Goal: Task Accomplishment & Management: Complete application form

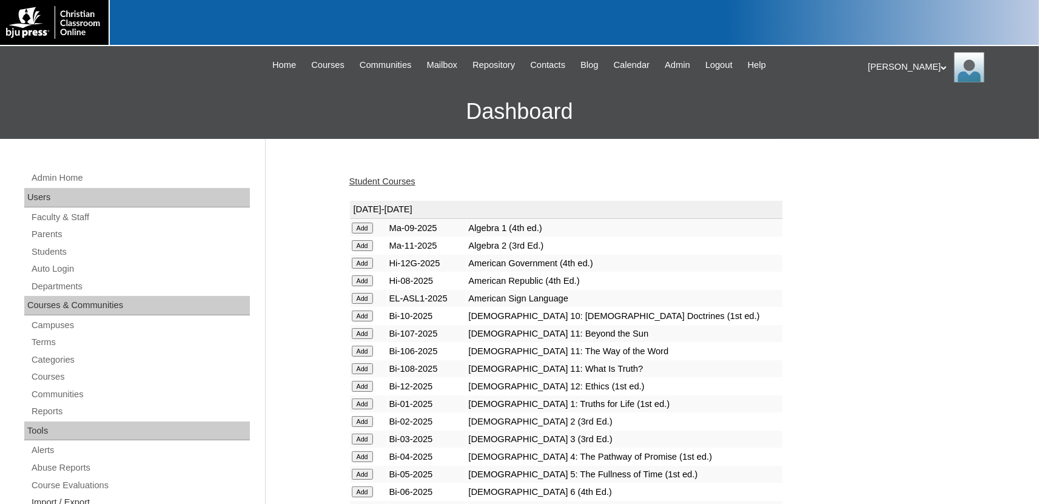
scroll to position [1494, 0]
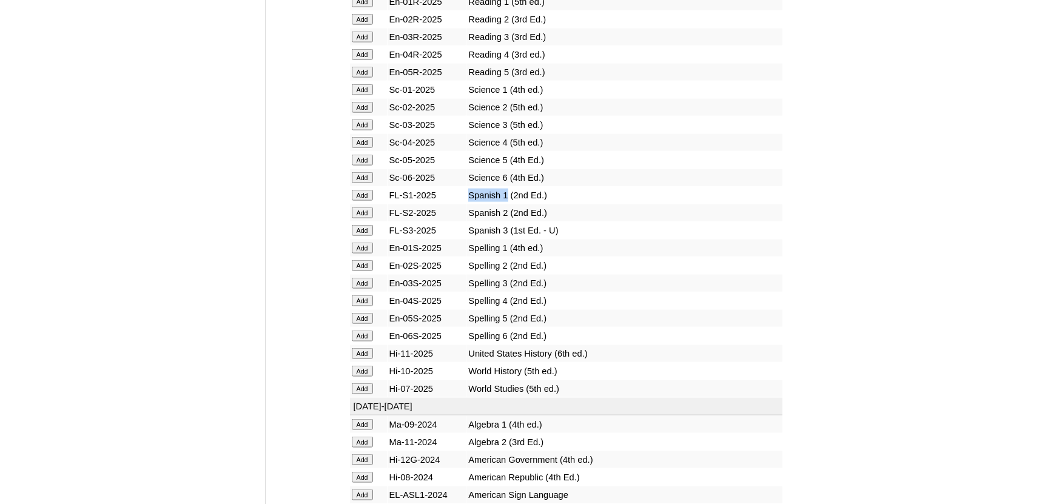
click at [361, 200] on input "Add" at bounding box center [362, 194] width 21 height 11
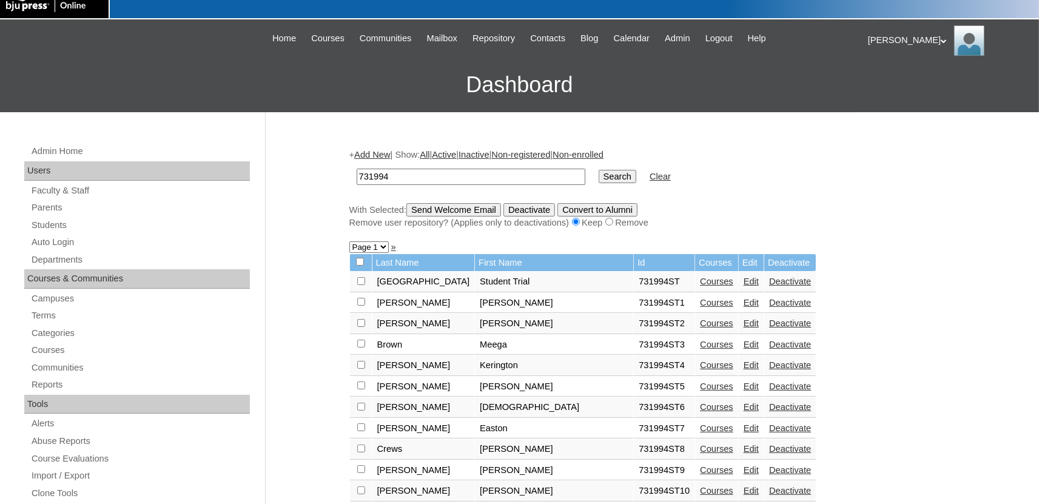
scroll to position [267, 0]
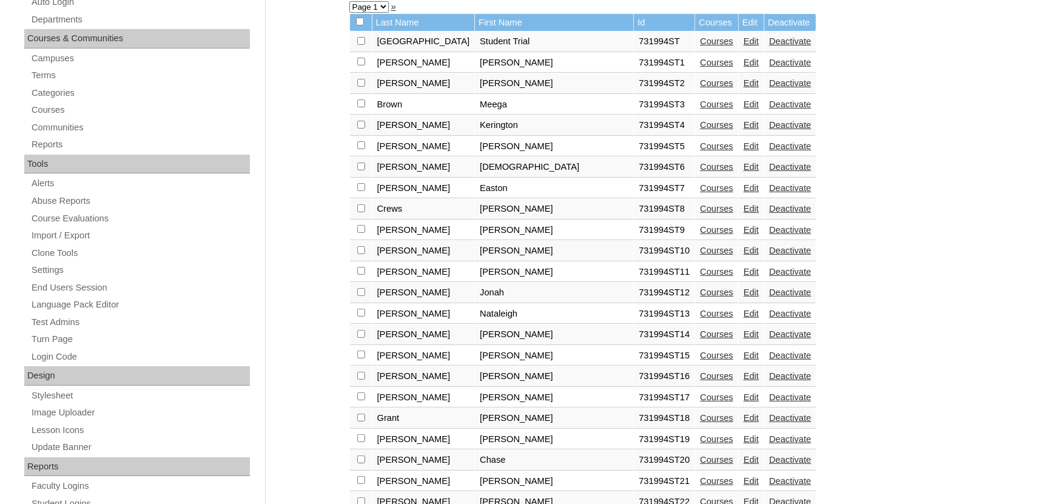
click at [700, 423] on link "Courses" at bounding box center [716, 418] width 33 height 10
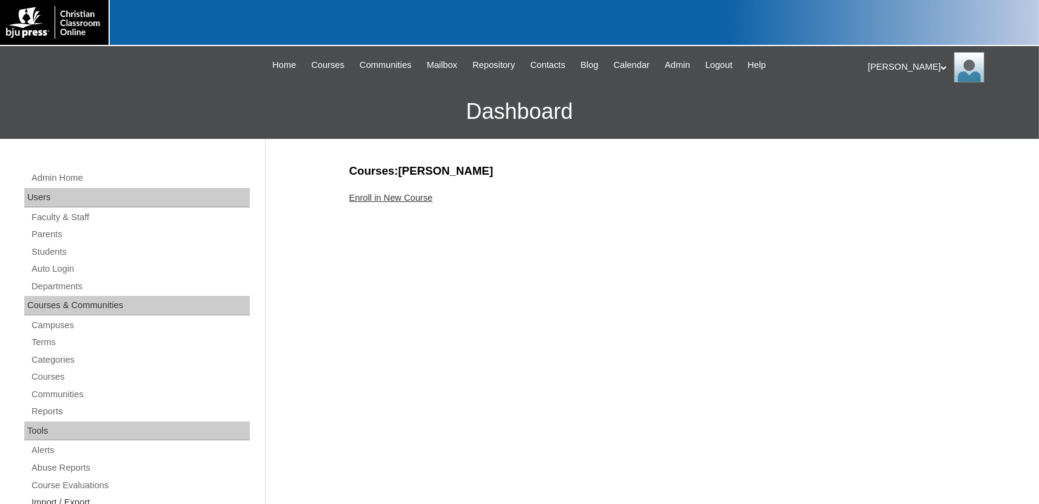
click at [396, 200] on link "Enroll in New Course" at bounding box center [391, 198] width 84 height 10
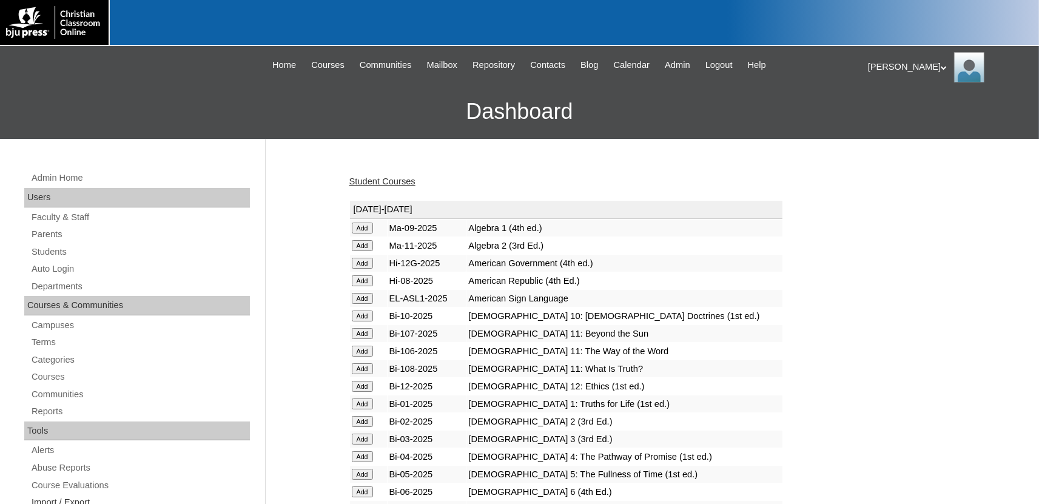
scroll to position [1494, 0]
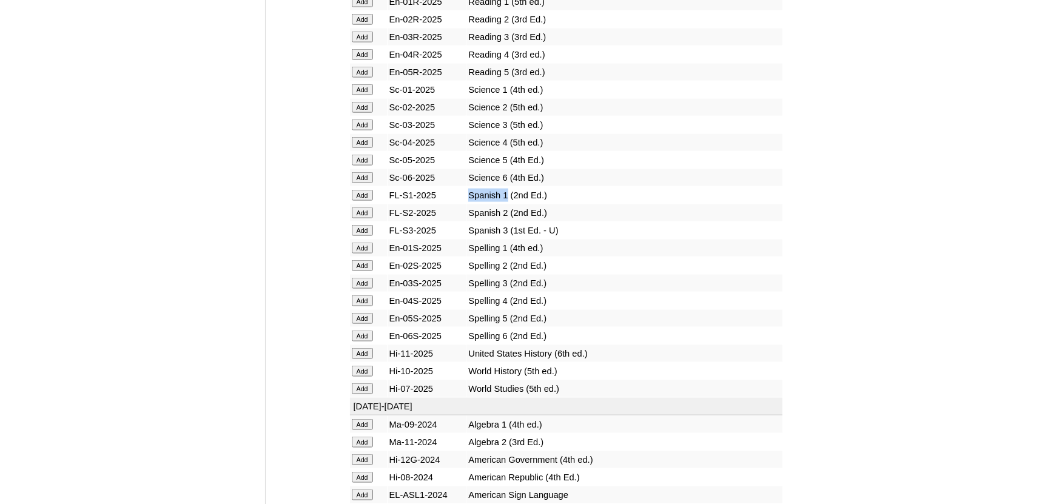
click at [357, 200] on input "Add" at bounding box center [362, 194] width 21 height 11
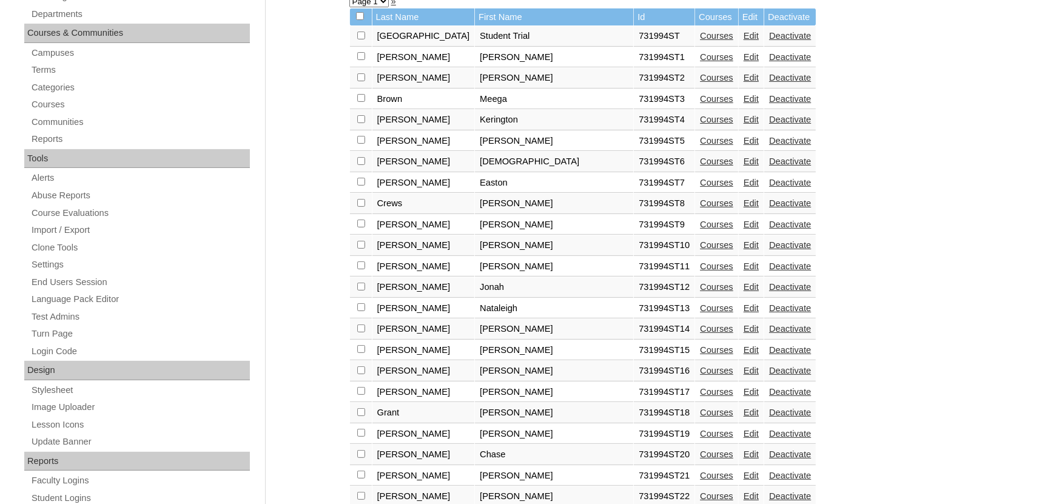
scroll to position [334, 0]
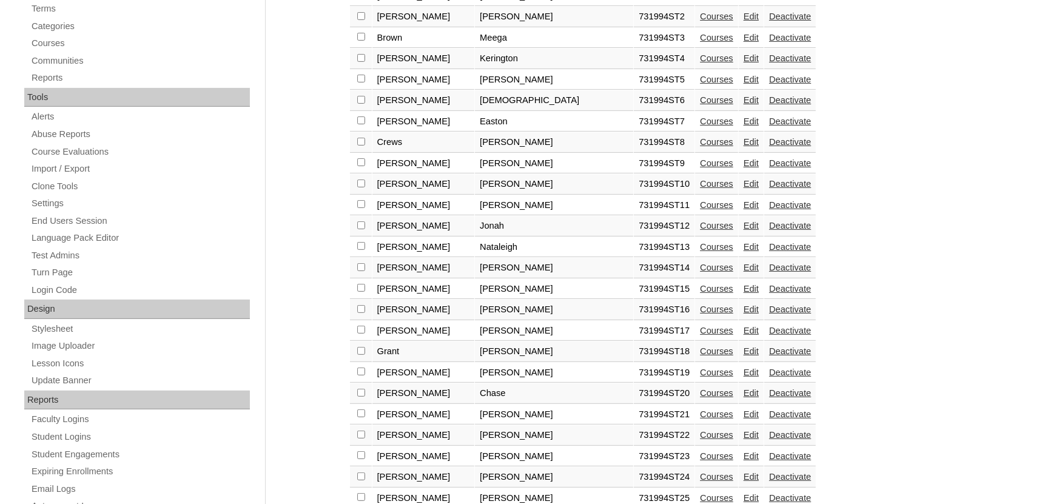
click at [700, 377] on link "Courses" at bounding box center [716, 373] width 33 height 10
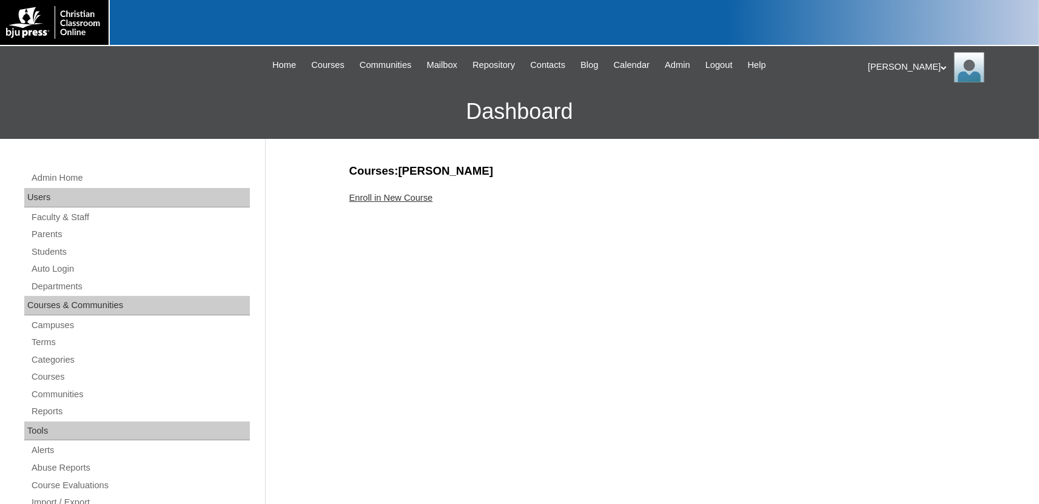
click at [393, 203] on link "Enroll in New Course" at bounding box center [391, 198] width 84 height 10
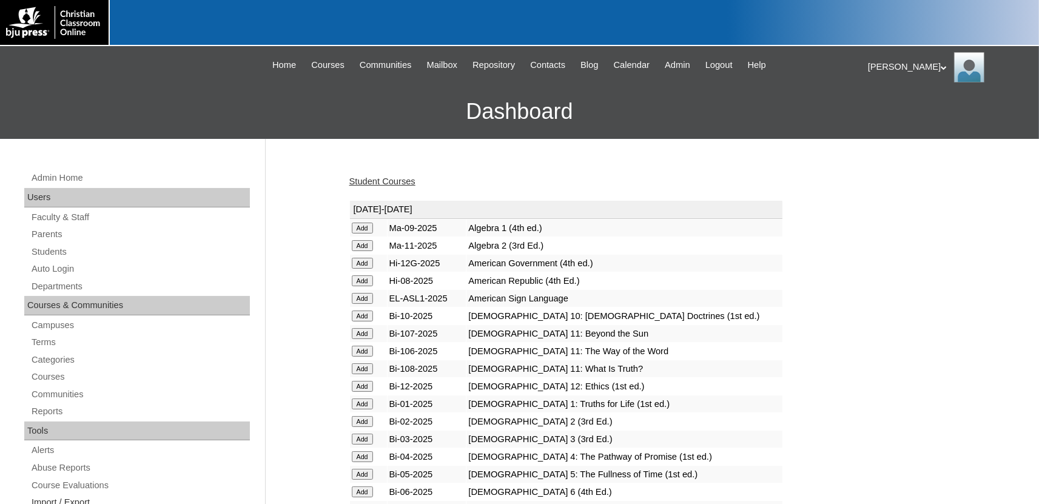
scroll to position [1494, 0]
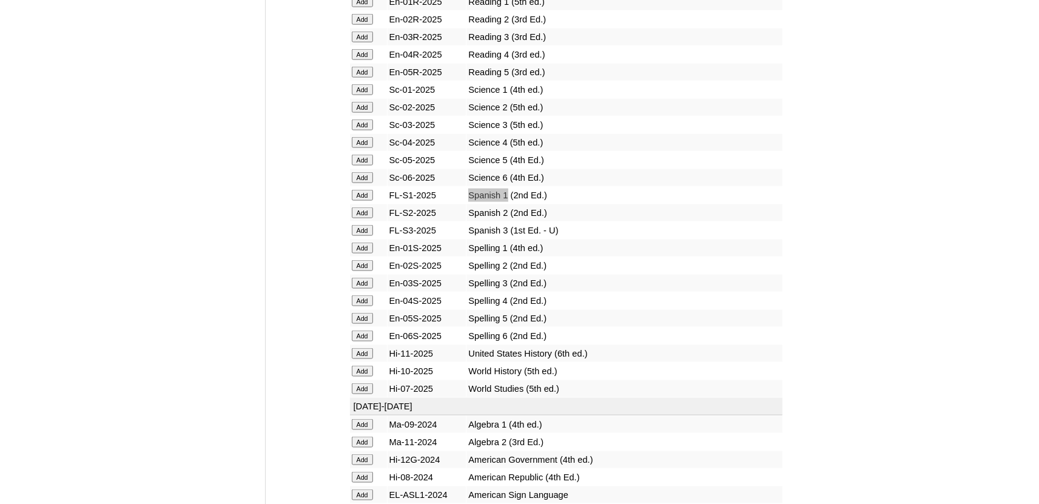
click at [355, 200] on input "Add" at bounding box center [362, 194] width 21 height 11
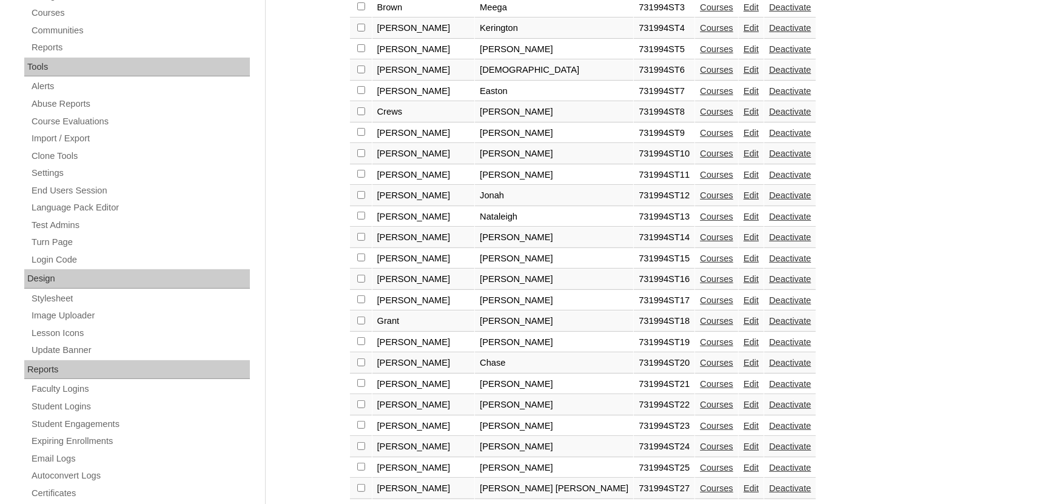
scroll to position [400, 0]
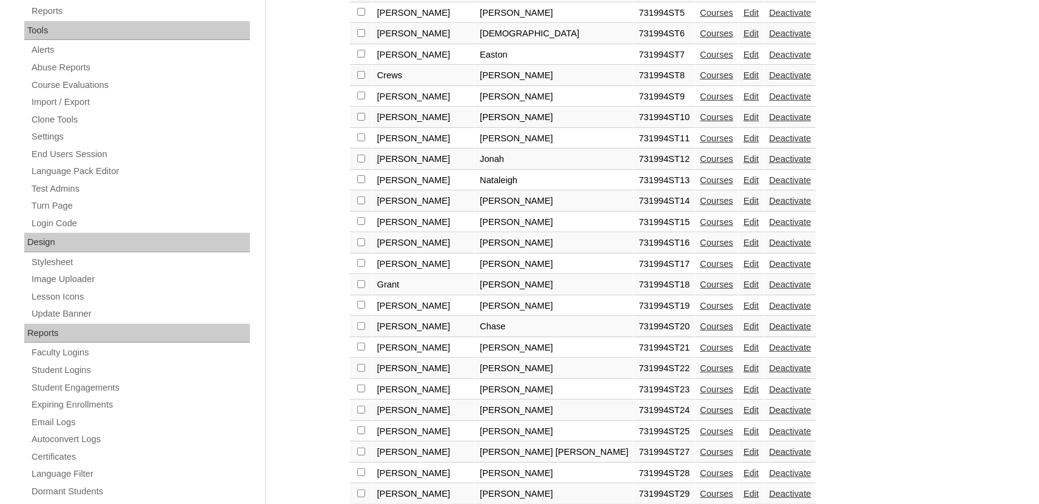
click at [700, 331] on link "Courses" at bounding box center [716, 327] width 33 height 10
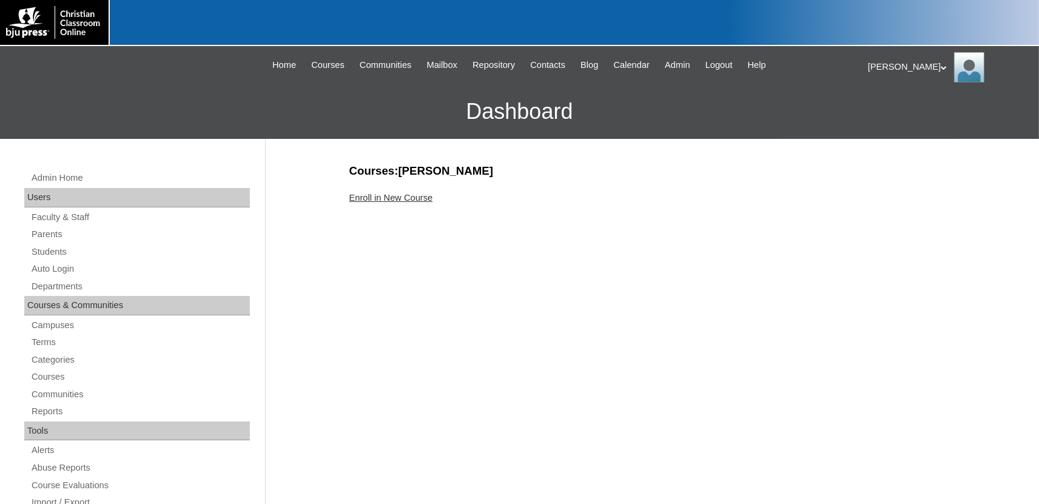
click at [397, 193] on link "Enroll in New Course" at bounding box center [391, 198] width 84 height 10
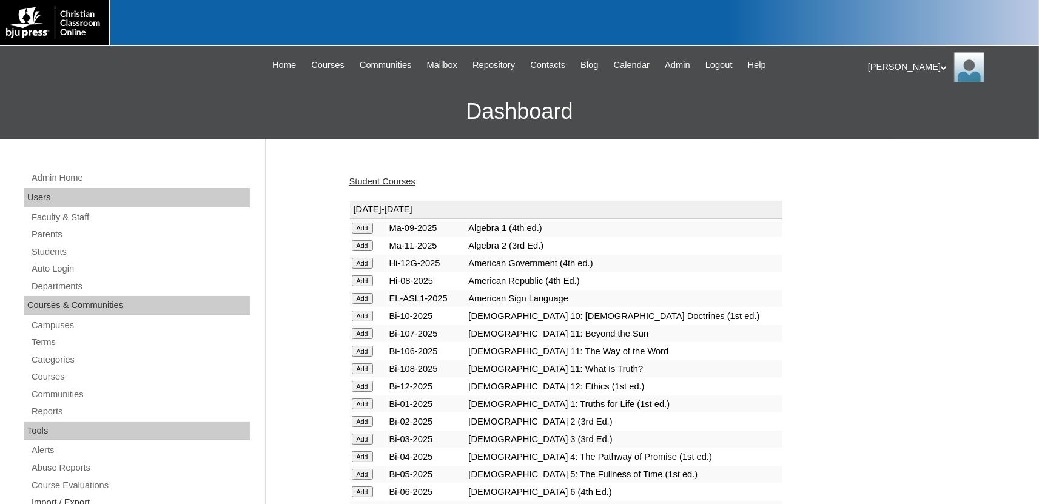
scroll to position [1494, 0]
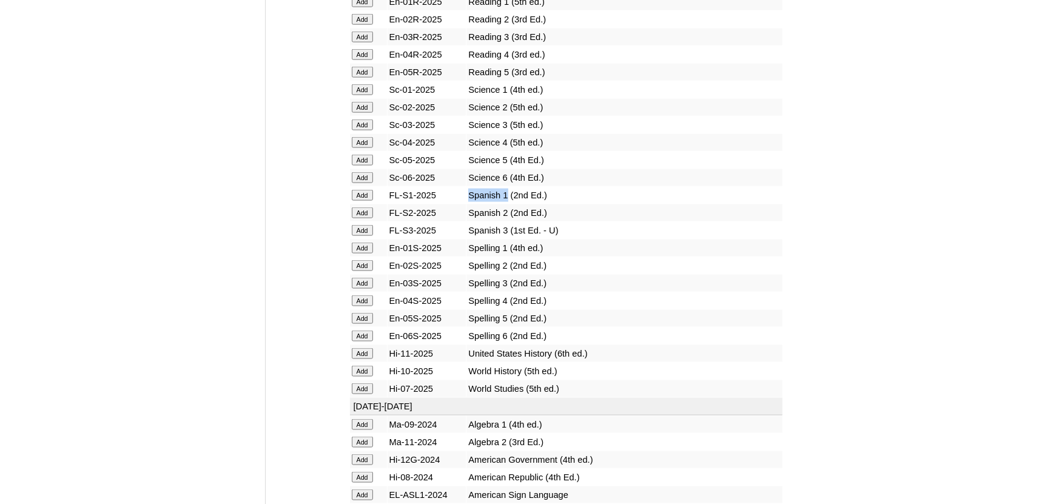
click at [365, 200] on input "Add" at bounding box center [362, 194] width 21 height 11
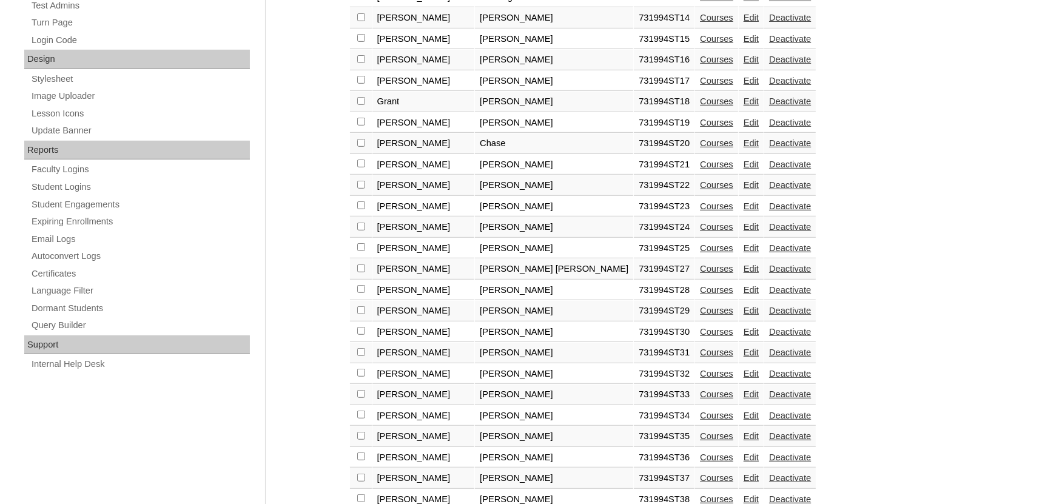
scroll to position [601, 0]
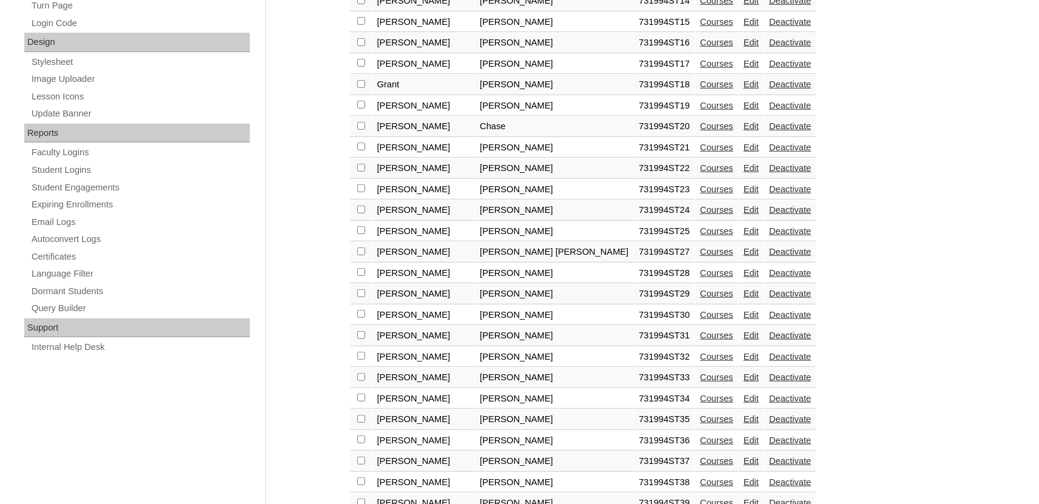
click at [700, 152] on link "Courses" at bounding box center [716, 148] width 33 height 10
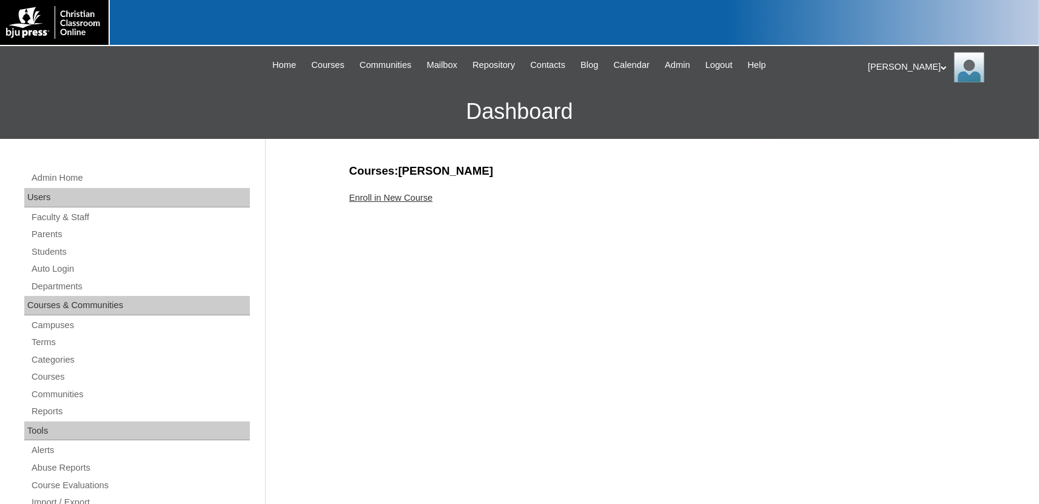
click at [404, 195] on link "Enroll in New Course" at bounding box center [391, 198] width 84 height 10
click at [403, 195] on link "Enroll in New Course" at bounding box center [391, 198] width 84 height 10
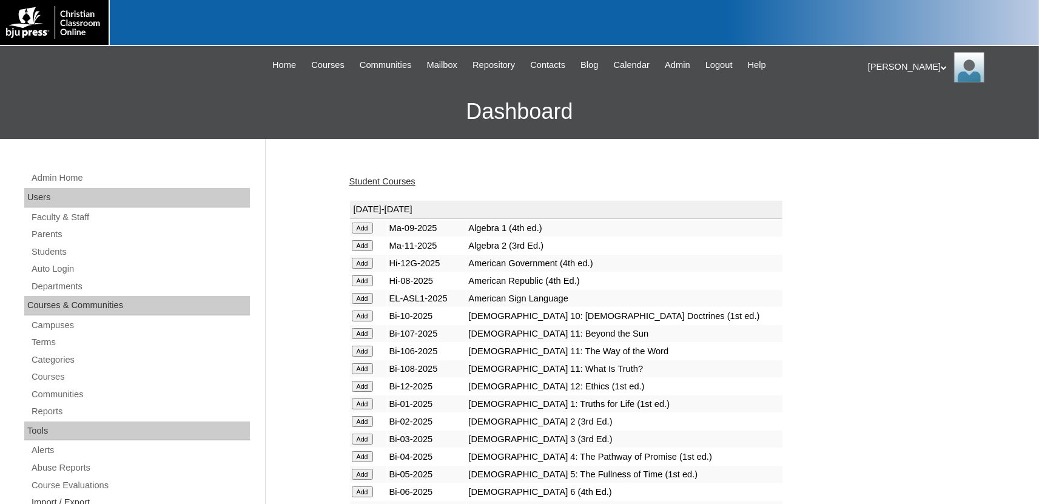
scroll to position [1494, 0]
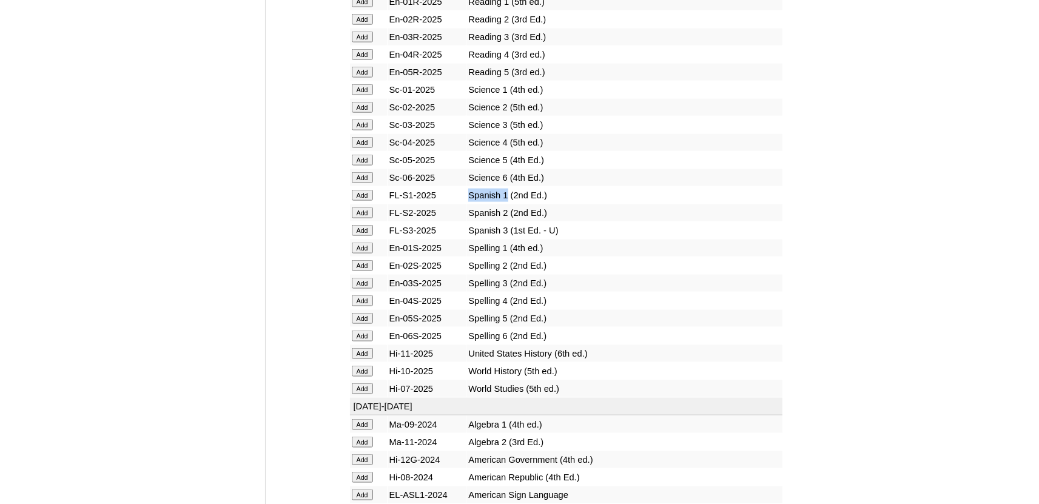
click at [360, 200] on input "Add" at bounding box center [362, 194] width 21 height 11
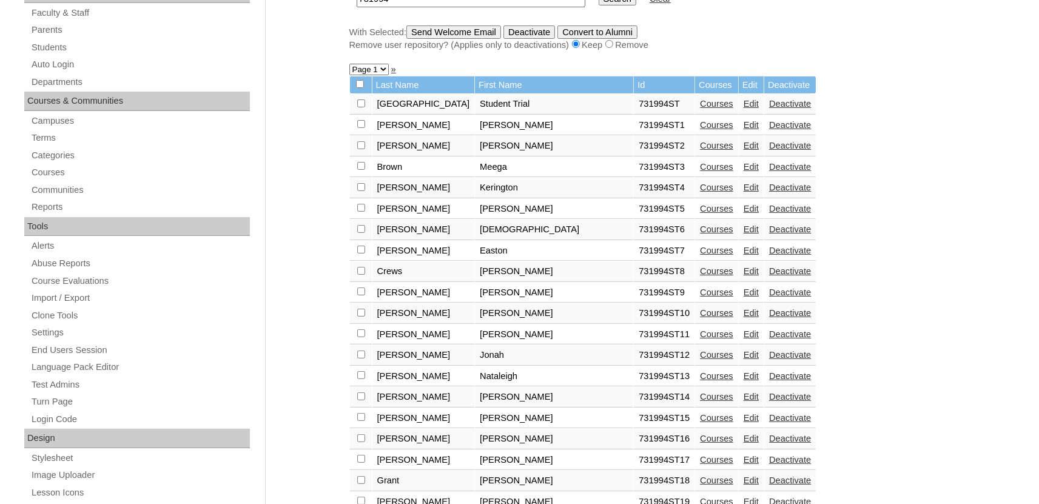
scroll to position [400, 0]
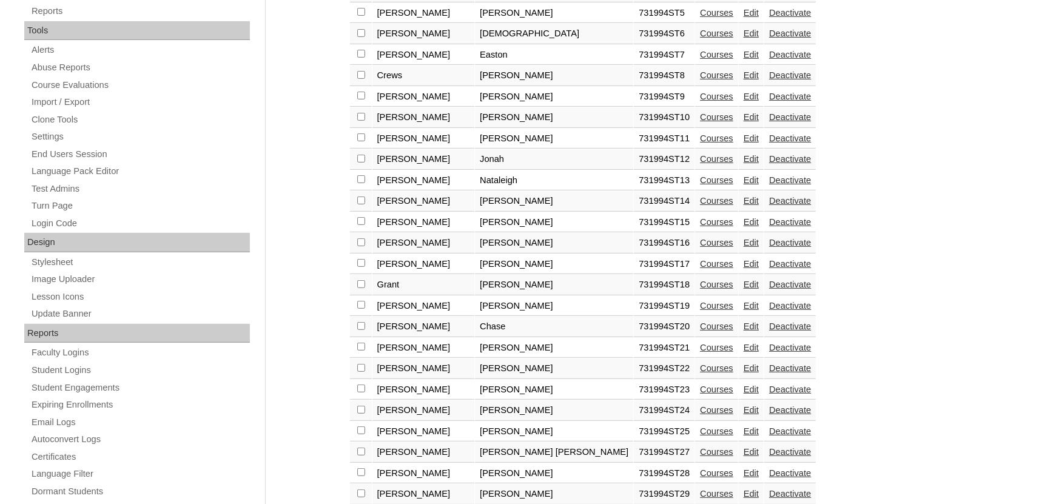
click at [700, 373] on link "Courses" at bounding box center [716, 368] width 33 height 10
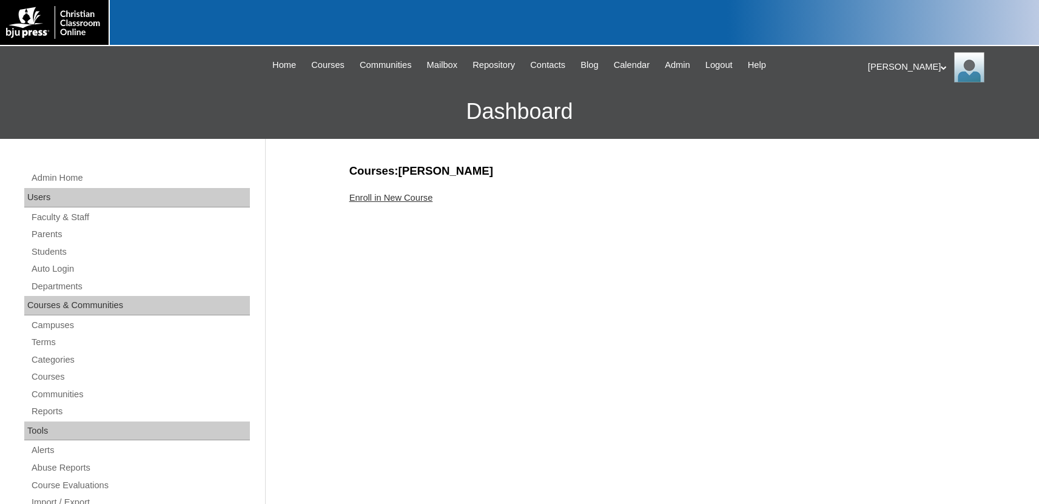
click at [426, 200] on link "Enroll in New Course" at bounding box center [391, 198] width 84 height 10
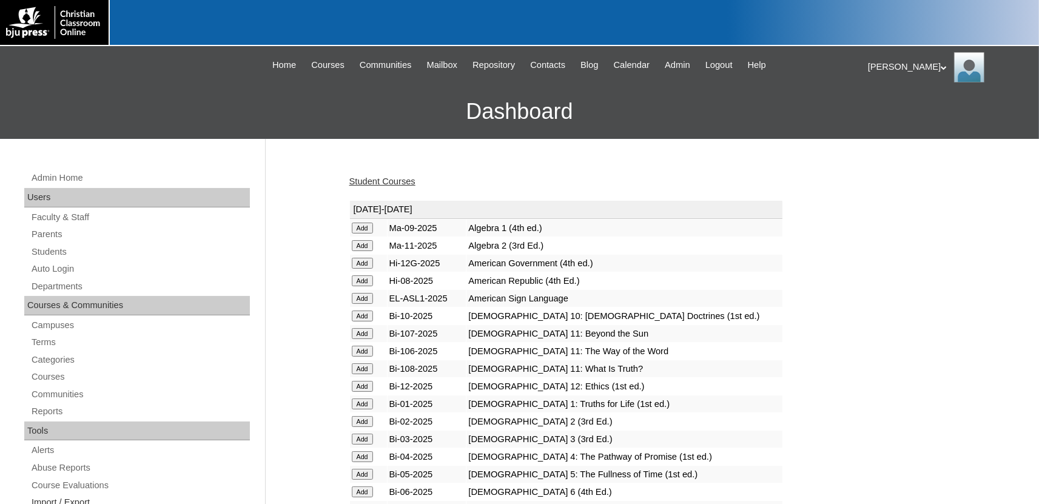
scroll to position [1494, 0]
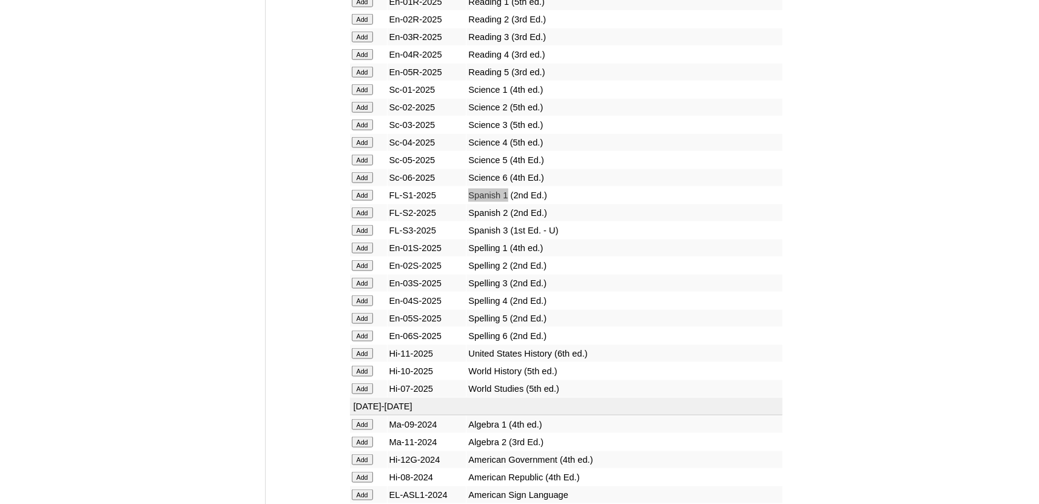
click at [368, 200] on input "Add" at bounding box center [362, 194] width 21 height 11
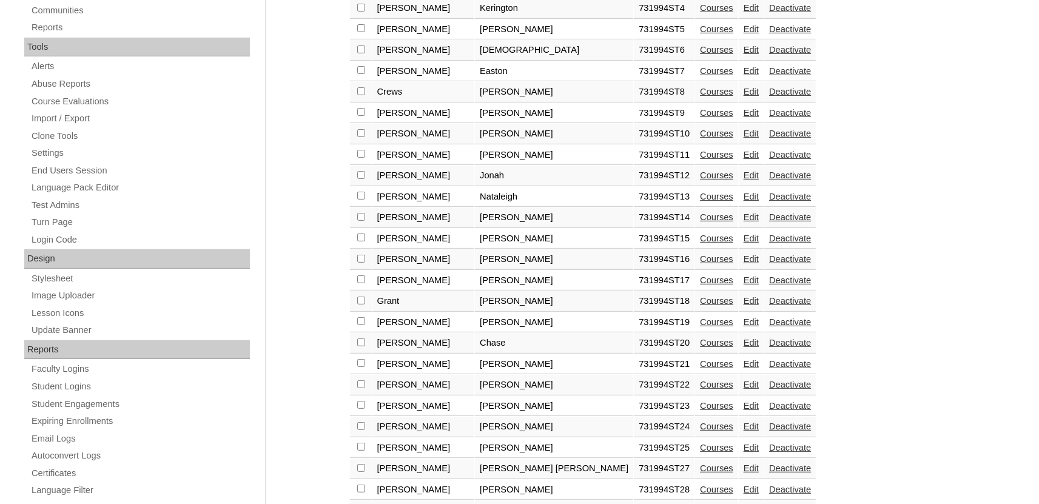
scroll to position [400, 0]
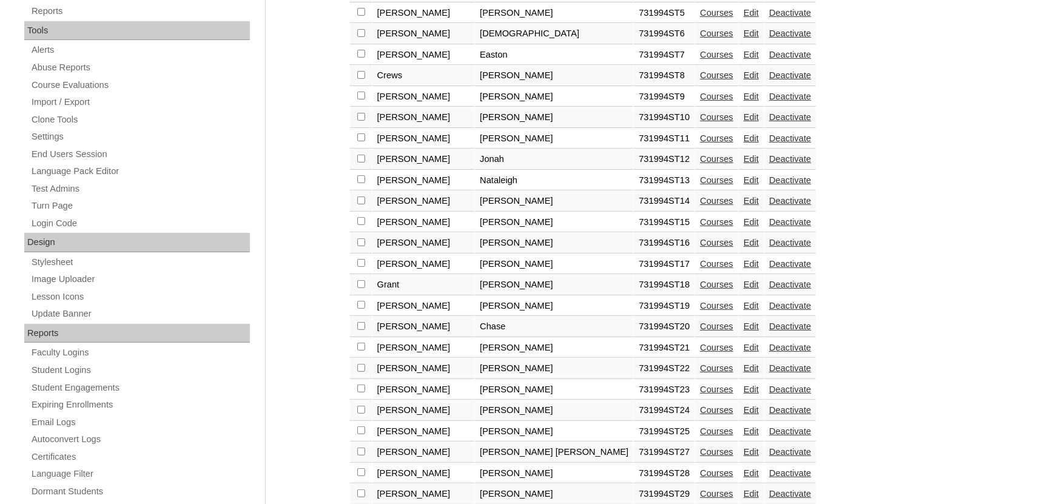
click at [700, 394] on link "Courses" at bounding box center [716, 390] width 33 height 10
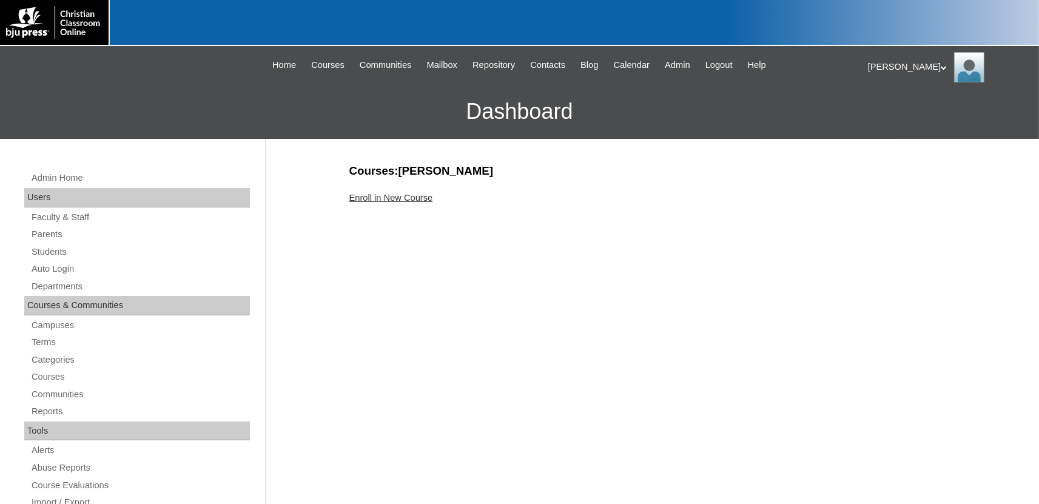
click at [412, 198] on link "Enroll in New Course" at bounding box center [391, 198] width 84 height 10
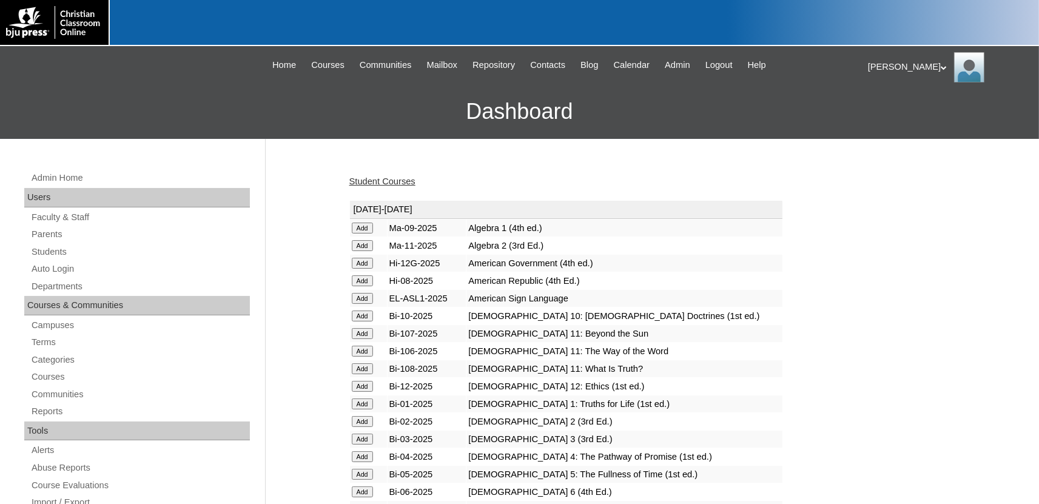
scroll to position [1494, 0]
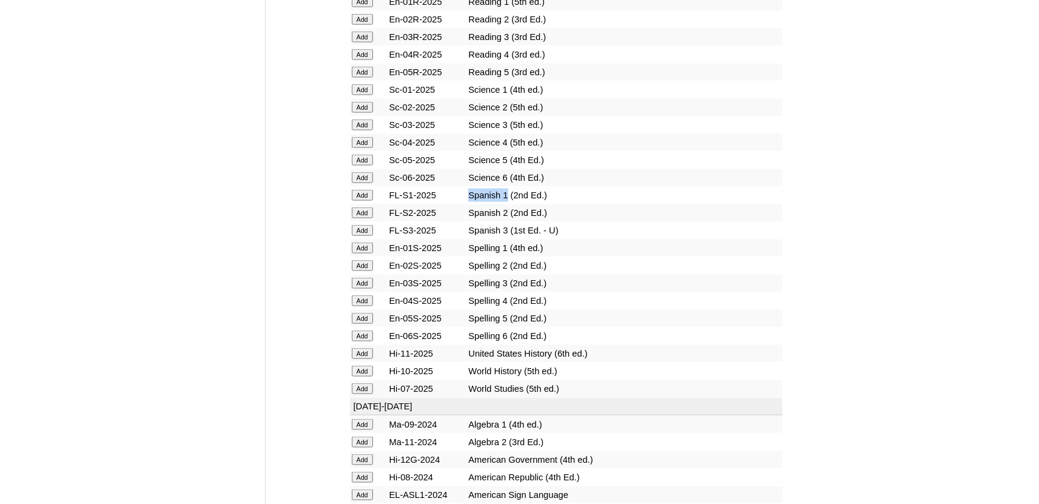
click at [360, 200] on input "Add" at bounding box center [362, 194] width 21 height 11
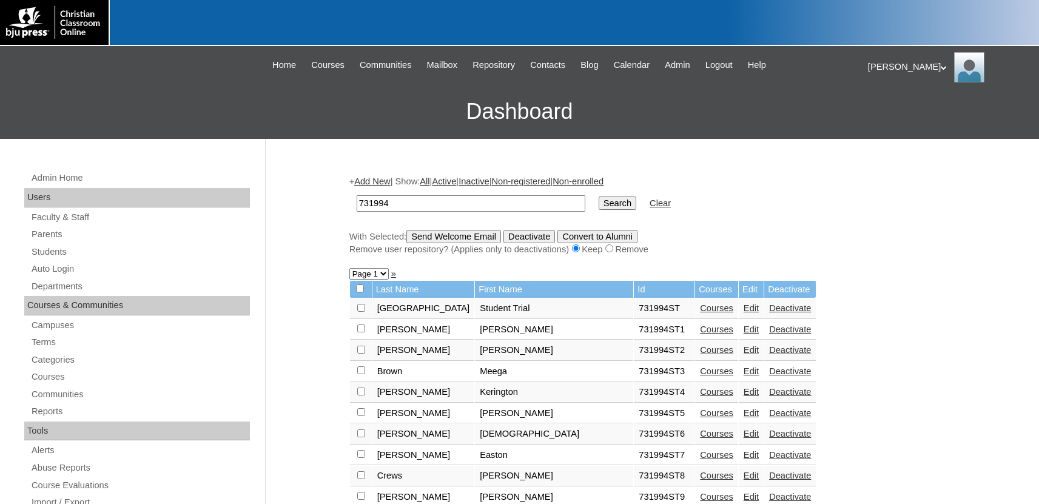
scroll to position [467, 0]
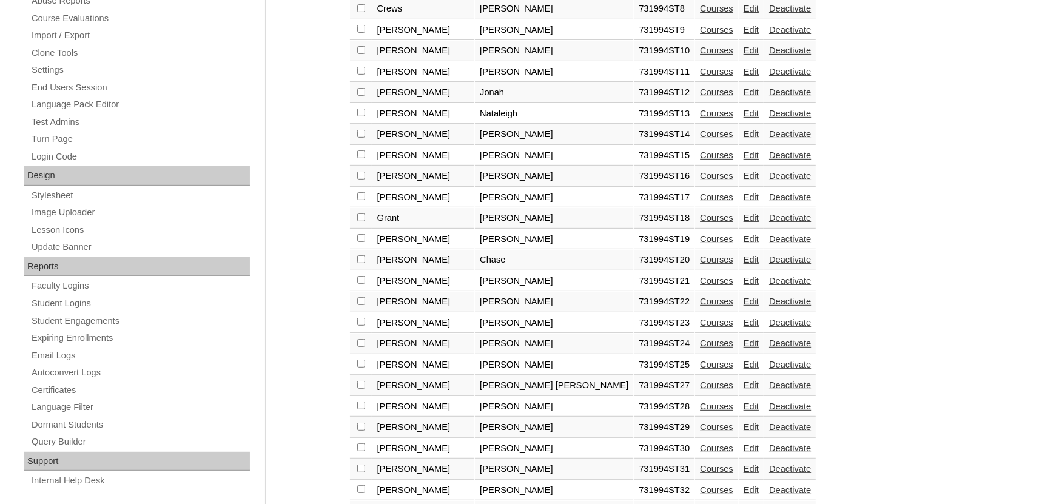
click at [700, 348] on link "Courses" at bounding box center [716, 344] width 33 height 10
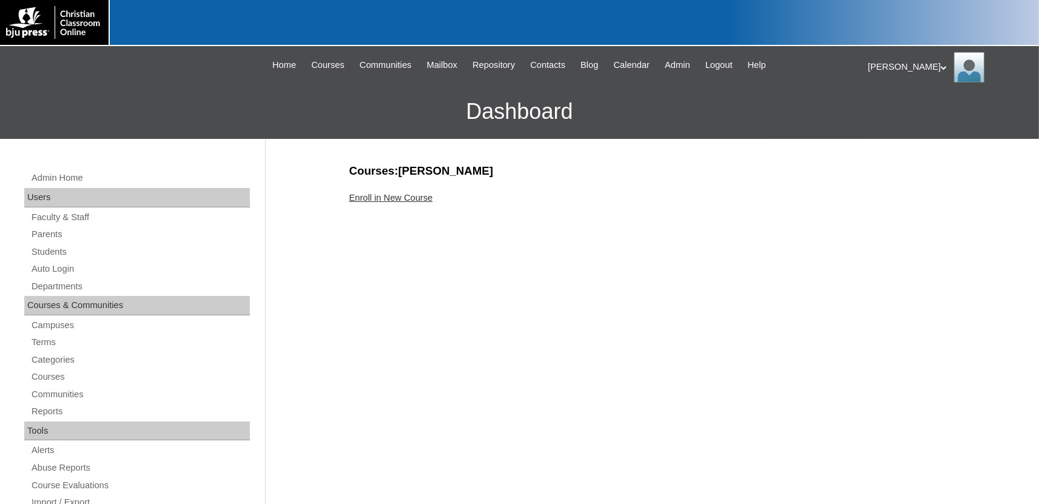
click at [391, 198] on link "Enroll in New Course" at bounding box center [391, 198] width 84 height 10
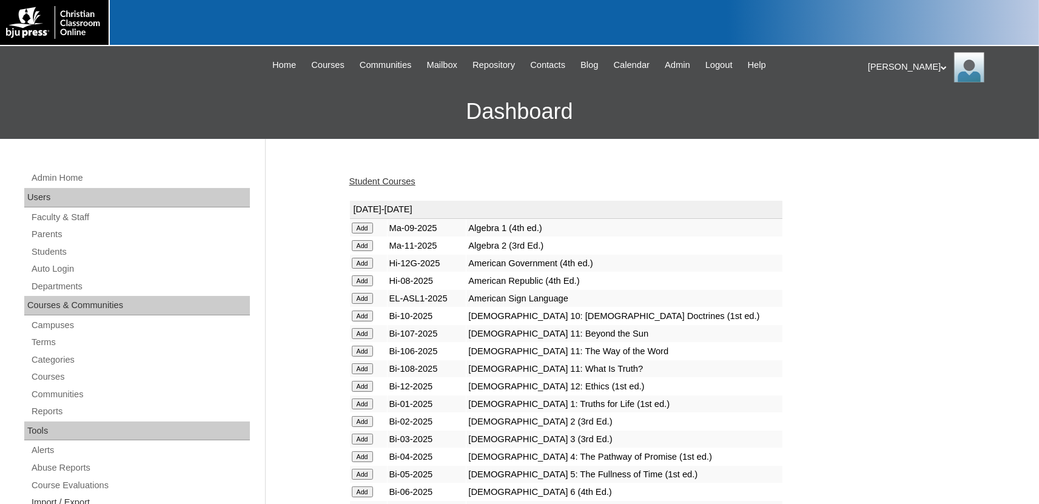
scroll to position [1494, 0]
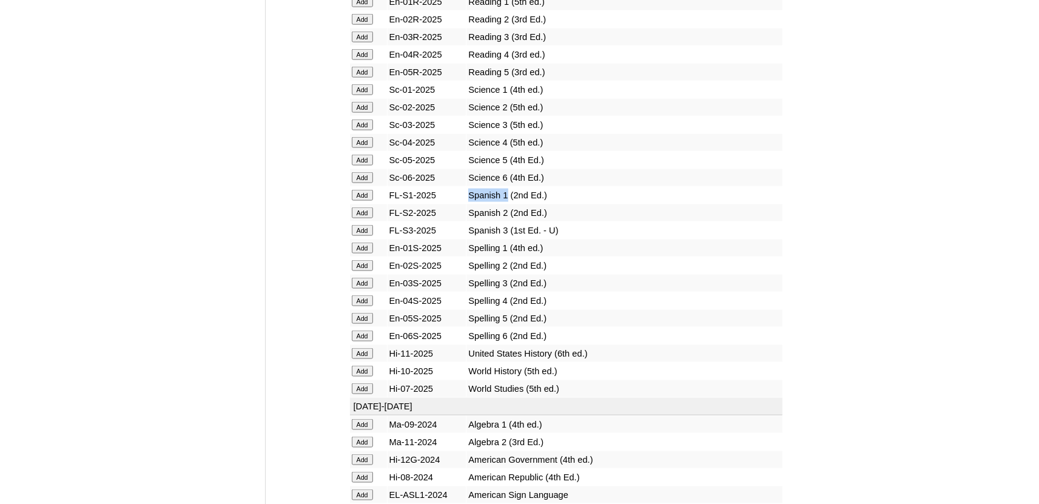
click at [361, 200] on input "Add" at bounding box center [362, 194] width 21 height 11
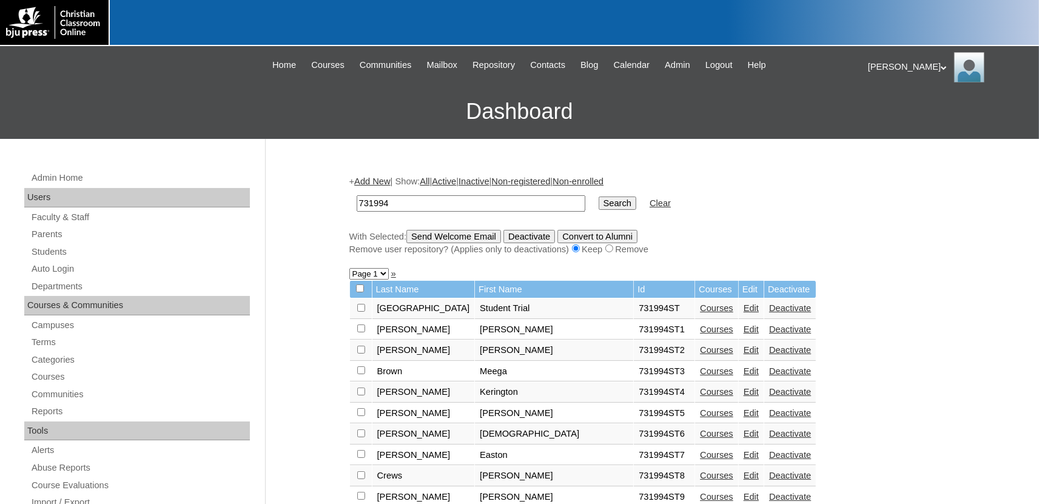
click at [700, 372] on link "Courses" at bounding box center [716, 371] width 33 height 10
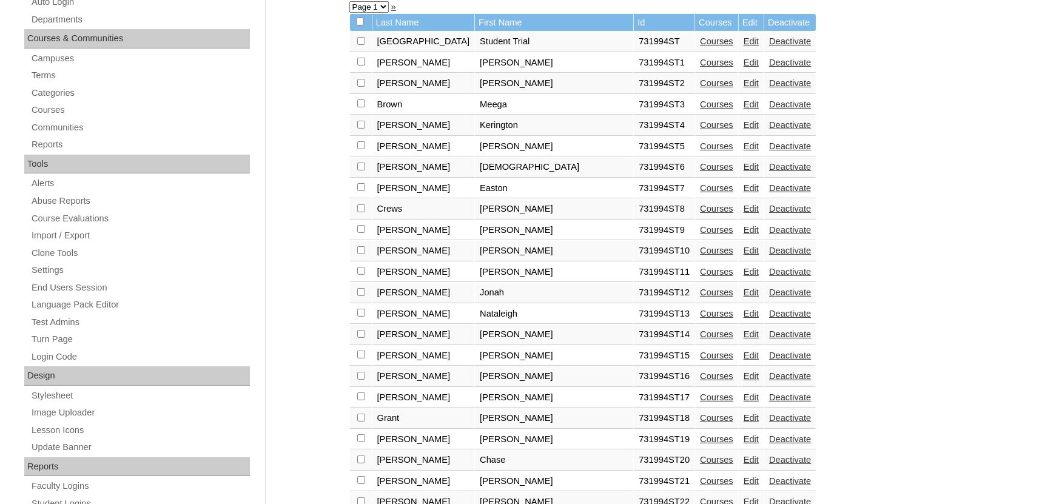
scroll to position [467, 0]
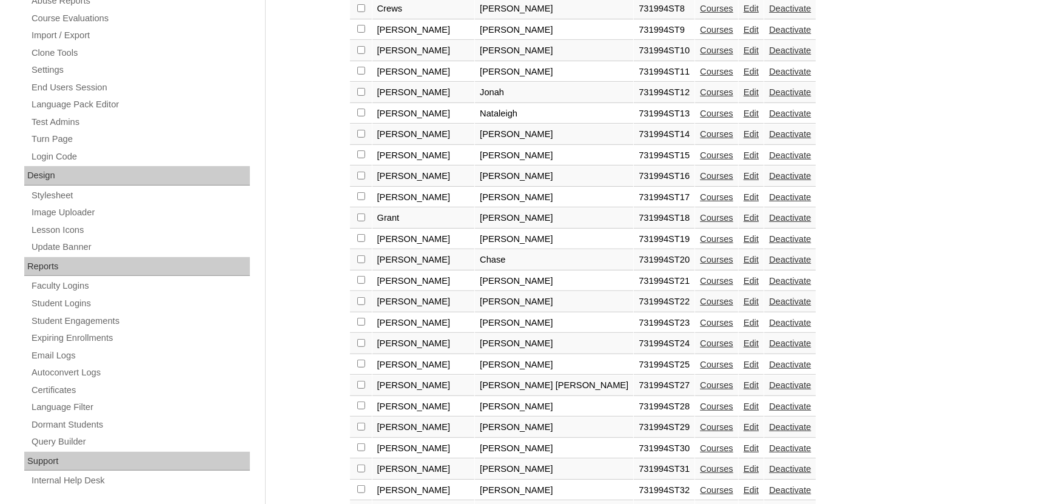
click at [700, 369] on link "Courses" at bounding box center [716, 365] width 33 height 10
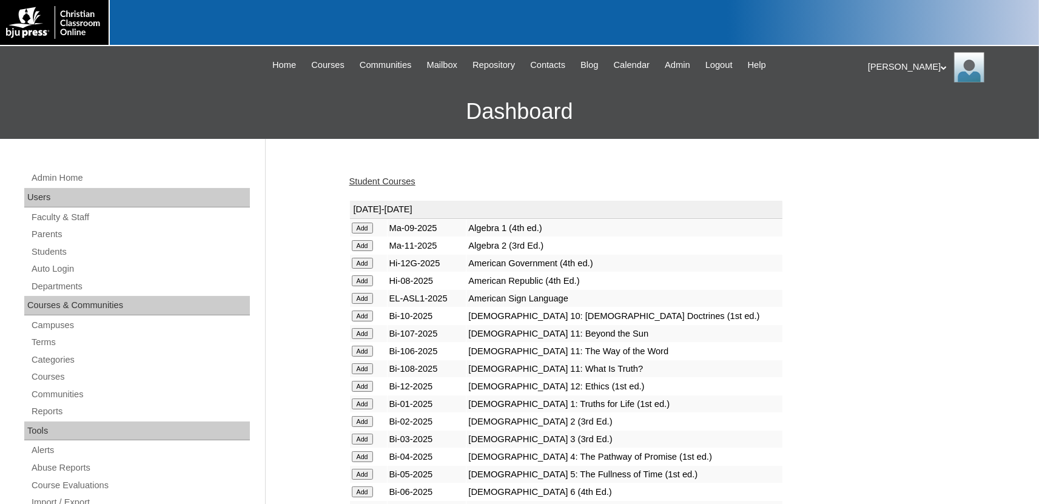
scroll to position [1494, 0]
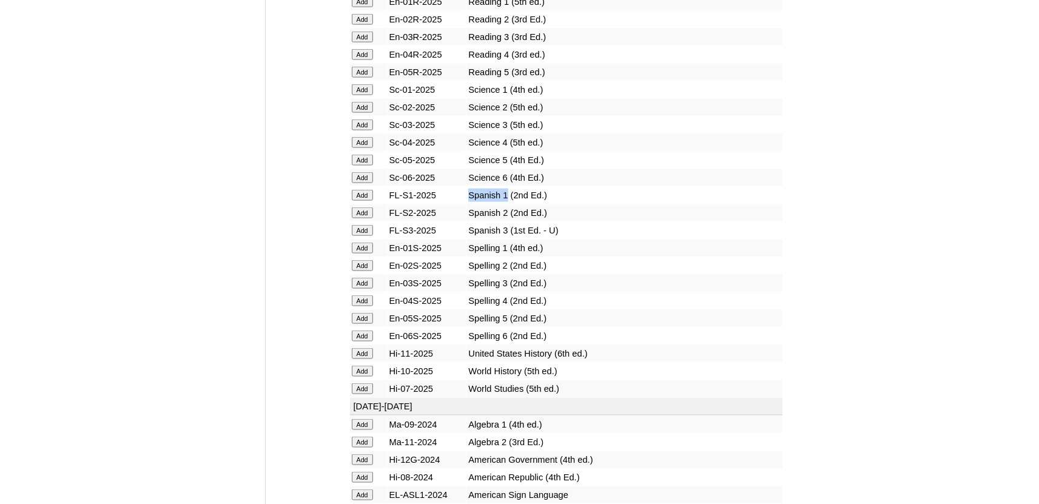
click at [366, 200] on input "Add" at bounding box center [362, 194] width 21 height 11
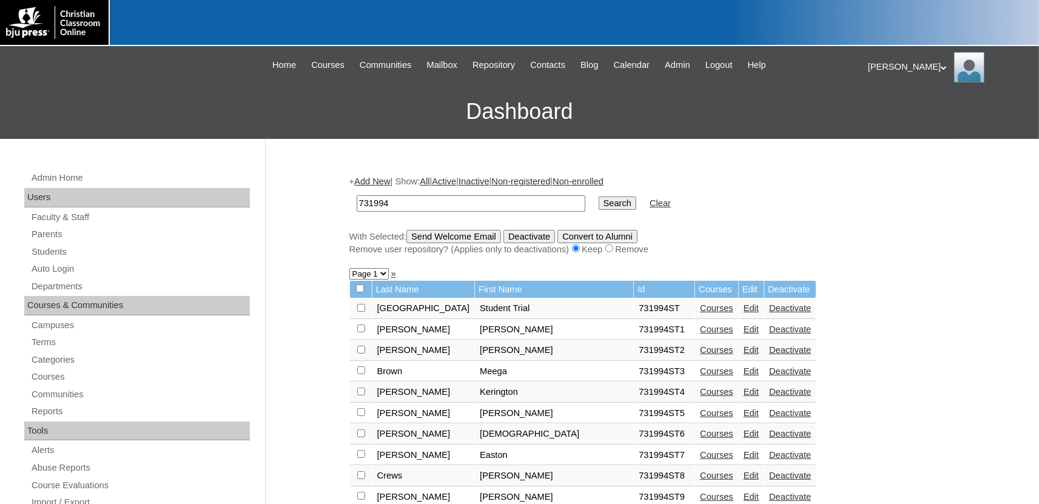
drag, startPoint x: 396, startPoint y: 201, endPoint x: 328, endPoint y: 197, distance: 68.7
click at [357, 195] on input "731994" at bounding box center [471, 203] width 229 height 16
click at [521, 210] on input "731994" at bounding box center [471, 203] width 229 height 16
drag, startPoint x: 477, startPoint y: 204, endPoint x: 283, endPoint y: 201, distance: 194.2
click at [357, 201] on input "731994" at bounding box center [471, 203] width 229 height 16
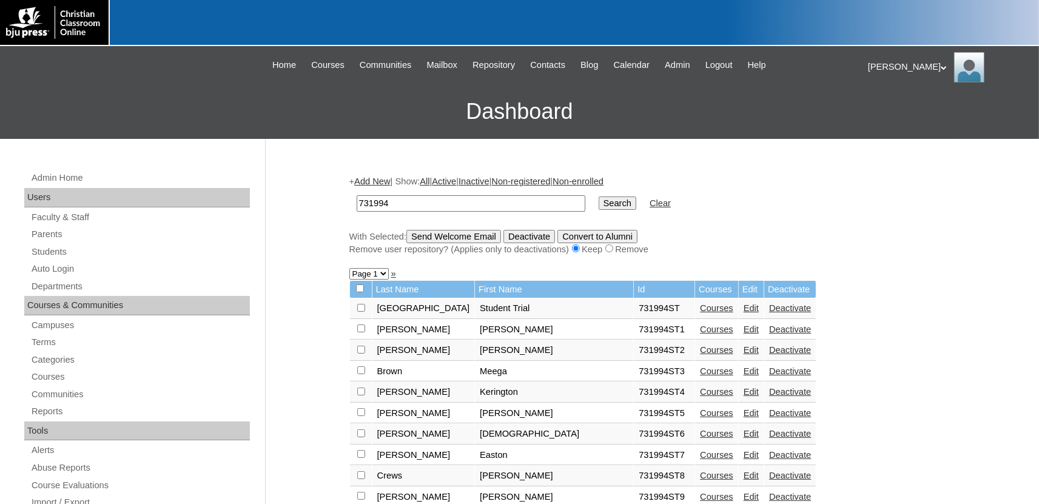
click at [465, 198] on input "731994" at bounding box center [471, 203] width 229 height 16
click at [437, 204] on input "731994" at bounding box center [471, 203] width 229 height 16
paste input "731994ST26"
click at [411, 194] on td "731994731994ST26" at bounding box center [471, 203] width 241 height 29
drag, startPoint x: 389, startPoint y: 201, endPoint x: 253, endPoint y: 207, distance: 136.6
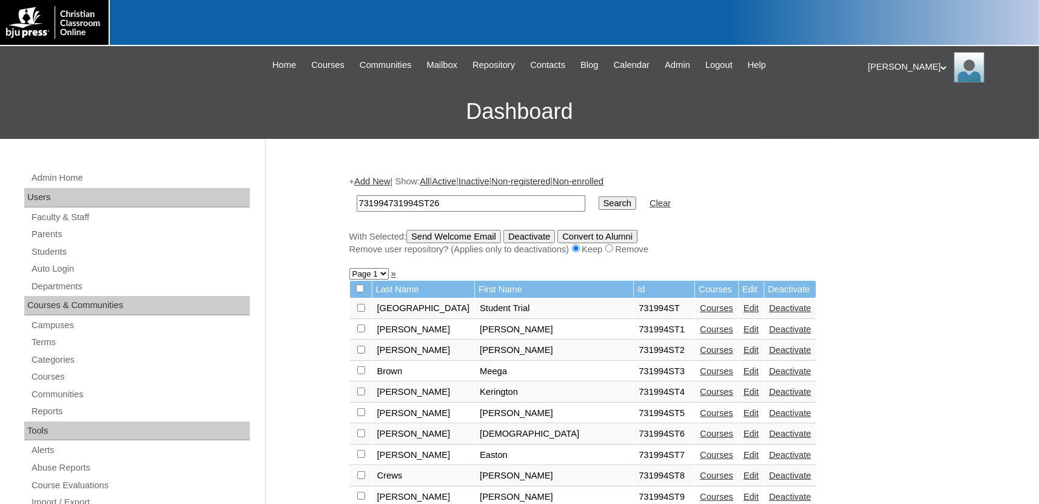
click at [357, 206] on input "731994731994ST26" at bounding box center [471, 203] width 229 height 16
type input "731994ST26"
click at [599, 197] on input "Search" at bounding box center [618, 203] width 38 height 13
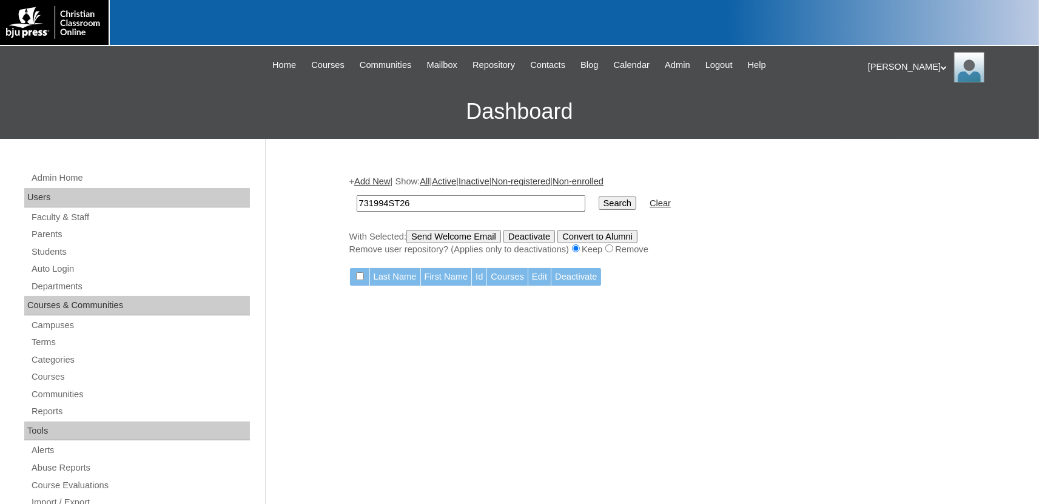
click at [599, 201] on input "Search" at bounding box center [618, 203] width 38 height 13
drag, startPoint x: 402, startPoint y: 204, endPoint x: 325, endPoint y: 205, distance: 77.7
click at [357, 205] on input "731994ST26" at bounding box center [471, 203] width 229 height 16
click at [385, 181] on link "Add New" at bounding box center [372, 182] width 36 height 10
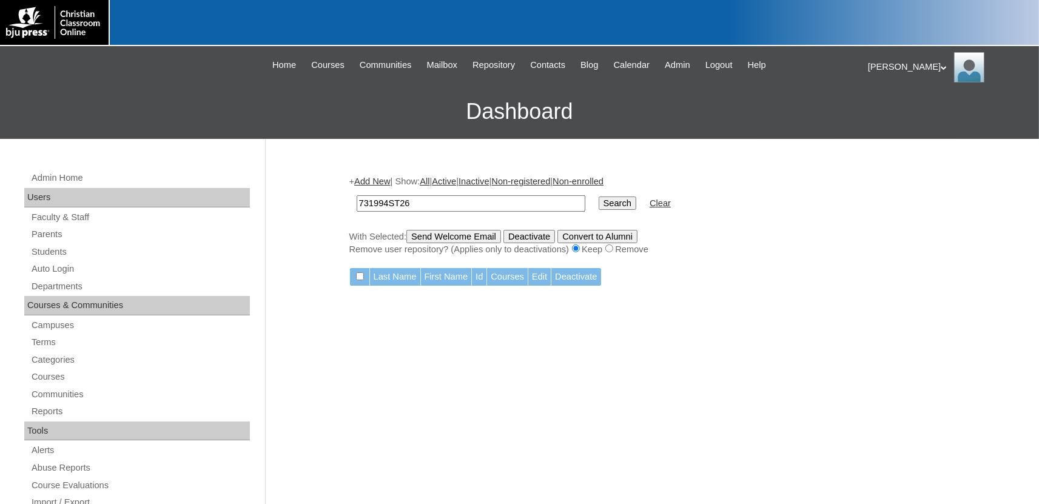
click at [378, 181] on link "Add New" at bounding box center [372, 182] width 36 height 10
drag, startPoint x: 378, startPoint y: 181, endPoint x: 368, endPoint y: 186, distance: 11.1
click at [379, 180] on link "Add New" at bounding box center [372, 182] width 36 height 10
click at [379, 179] on link "Add New" at bounding box center [372, 182] width 36 height 10
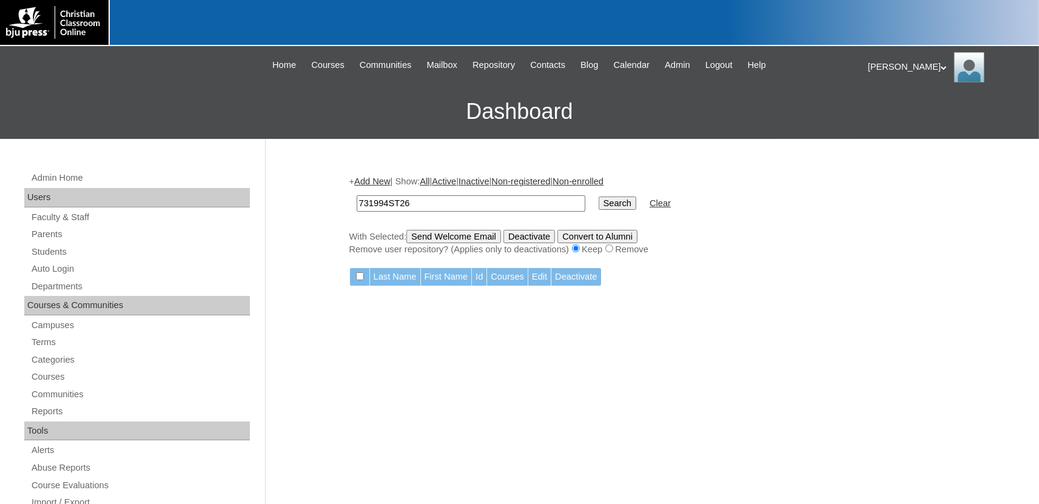
click at [379, 179] on link "Add New" at bounding box center [372, 182] width 36 height 10
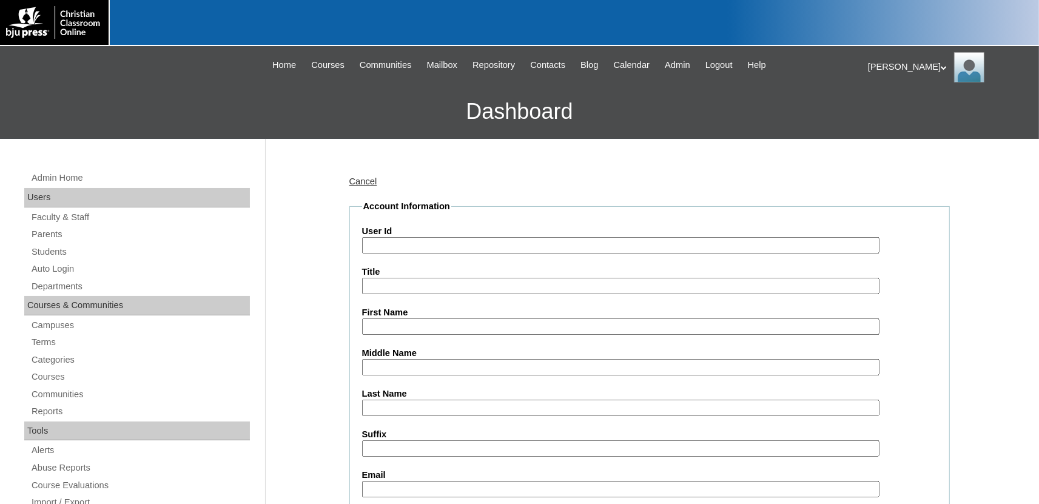
click at [399, 244] on input "User Id" at bounding box center [621, 245] width 518 height 16
paste input "731994ST26"
type input "731994ST26"
click at [405, 329] on input "First Name" at bounding box center [621, 327] width 518 height 16
type input "Kacey"
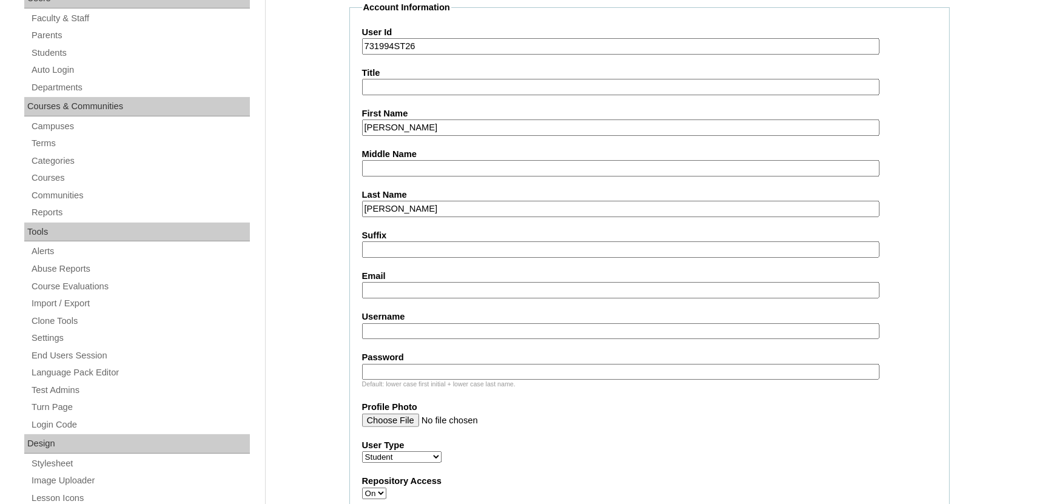
scroll to position [200, 0]
type input "Joe"
click at [422, 284] on input "Email" at bounding box center [621, 289] width 518 height 16
click at [405, 287] on input "Email" at bounding box center [621, 289] width 518 height 16
paste input "[PERSON_NAME][EMAIL_ADDRESS][PERSON_NAME][DOMAIN_NAME]"
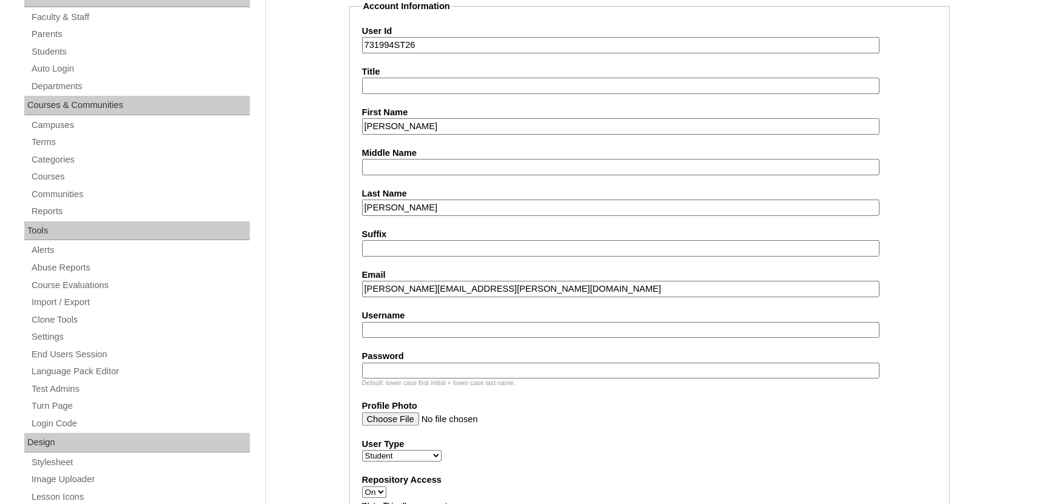
scroll to position [400, 0]
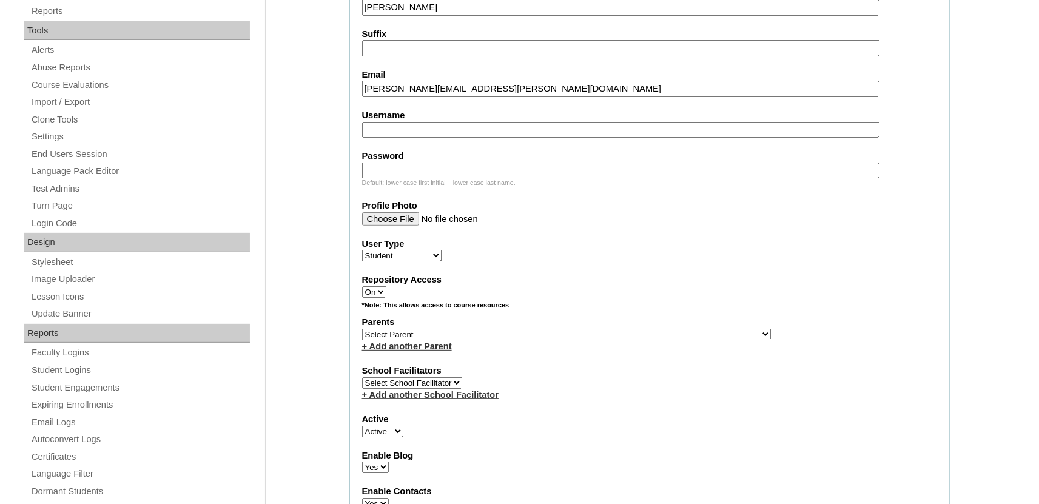
type input "[PERSON_NAME][EMAIL_ADDRESS][PERSON_NAME][DOMAIN_NAME]"
select select "37485"
click option "Arrant, Rebekkah" at bounding box center [0, 0] width 0 height 0
click at [407, 348] on link "+ Add another Parent" at bounding box center [407, 347] width 90 height 10
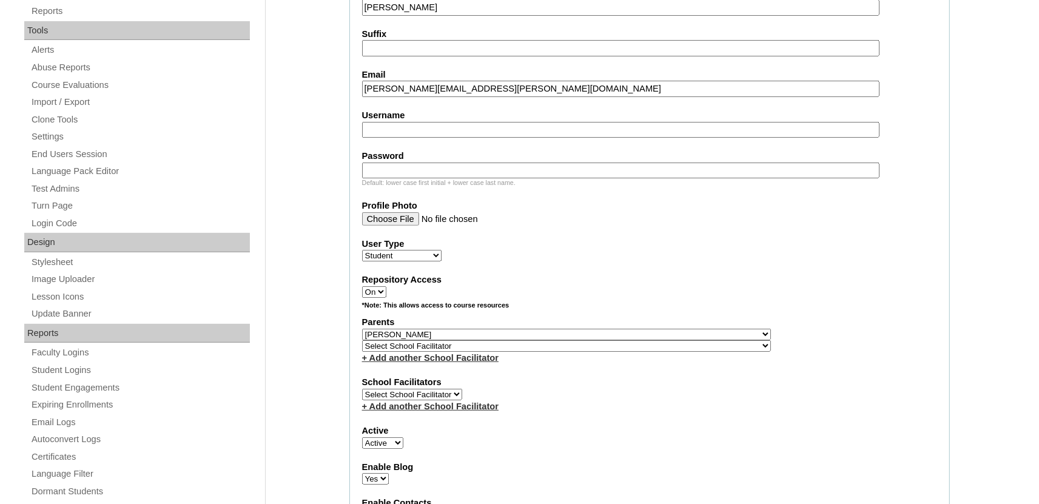
select select "37486"
click option "[PERSON_NAME]" at bounding box center [0, 0] width 0 height 0
click at [411, 349] on select "Select School Facilitator , Fautanu, Ma 1, 1 23-24 accountMorgan, Jason 6th Str…" at bounding box center [566, 346] width 409 height 12
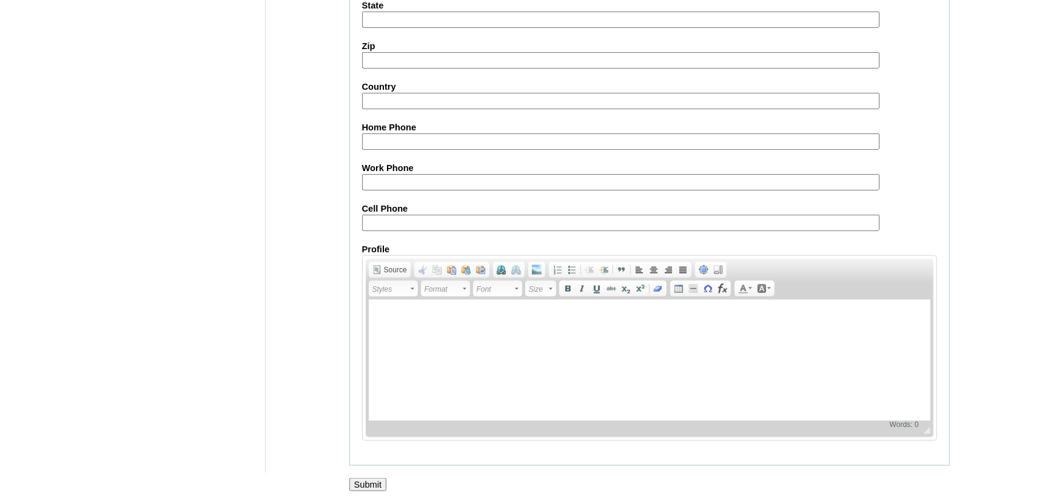
click at [369, 484] on input "Submit" at bounding box center [368, 484] width 38 height 13
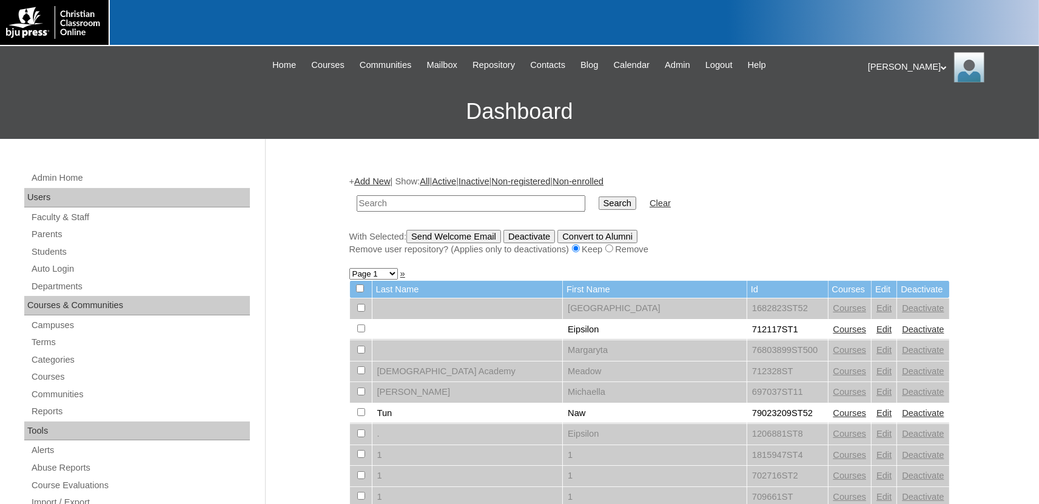
click at [403, 201] on input "text" at bounding box center [471, 203] width 229 height 16
click at [428, 200] on input "text" at bounding box center [471, 203] width 229 height 16
type input "[PERSON_NAME][EMAIL_ADDRESS][PERSON_NAME][DOMAIN_NAME]"
click at [600, 204] on input "Search" at bounding box center [618, 203] width 38 height 13
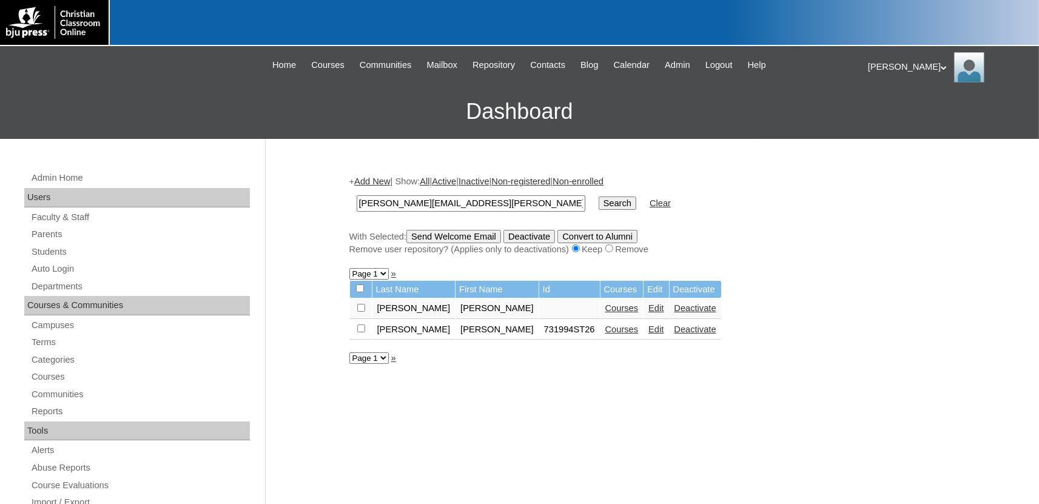
click at [649, 312] on link "Edit" at bounding box center [656, 308] width 15 height 10
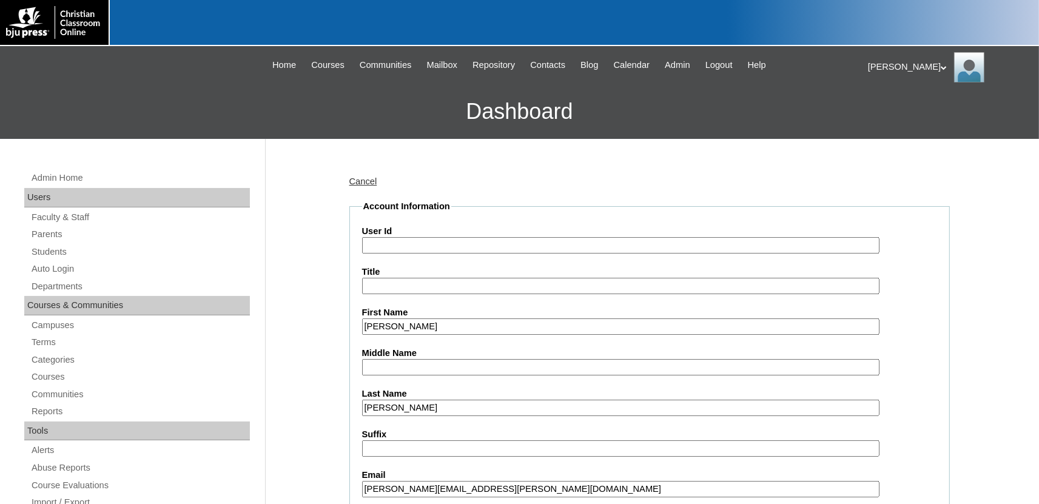
click at [436, 328] on input "Kacey" at bounding box center [621, 327] width 518 height 16
type input "Kacey DUPLICATE"
click at [457, 408] on input "Joe" at bounding box center [621, 408] width 518 height 16
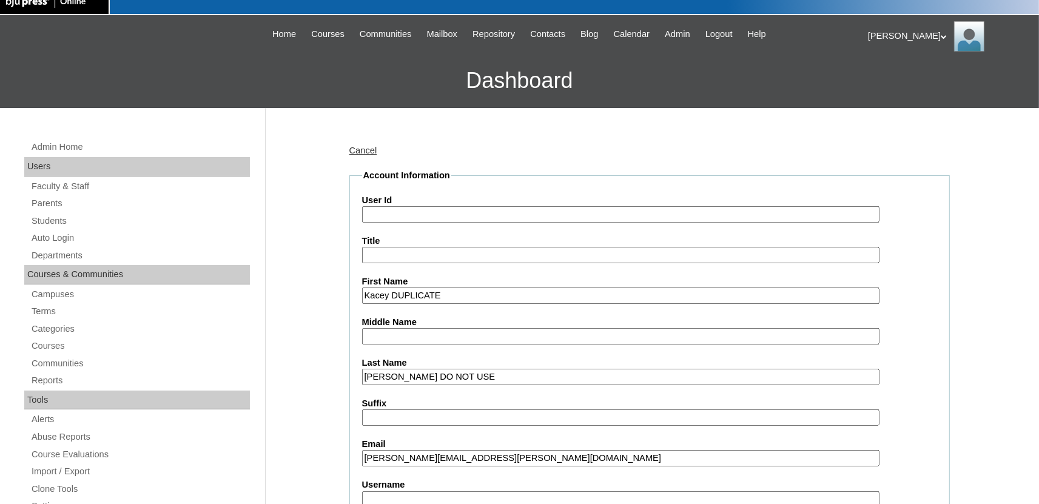
scroll to position [200, 0]
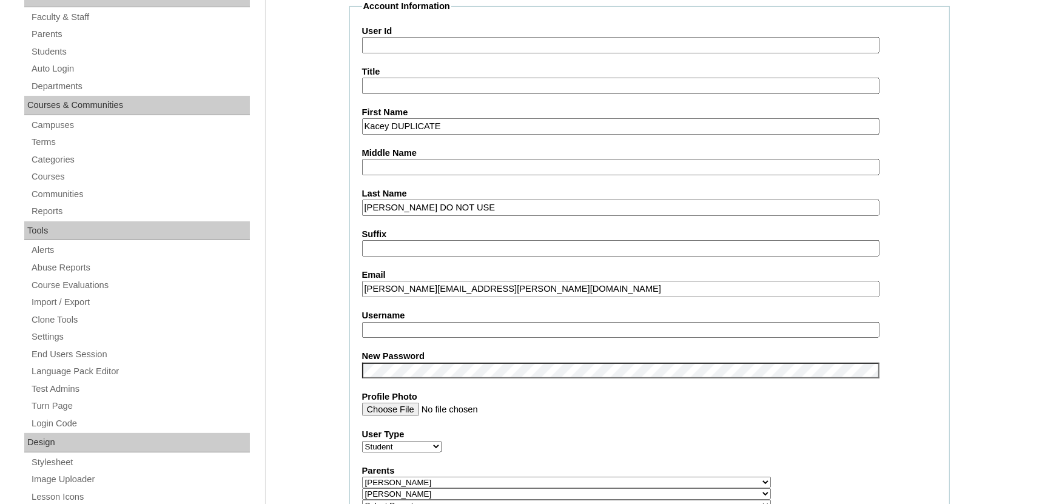
type input "Joe DO NOT USE"
drag, startPoint x: 521, startPoint y: 289, endPoint x: 76, endPoint y: 316, distance: 444.9
click at [362, 297] on input "carrie.joe@bayoustudent.net" at bounding box center [621, 289] width 518 height 16
click at [544, 314] on label "Username" at bounding box center [649, 315] width 575 height 13
click at [544, 322] on input "Username" at bounding box center [621, 330] width 518 height 16
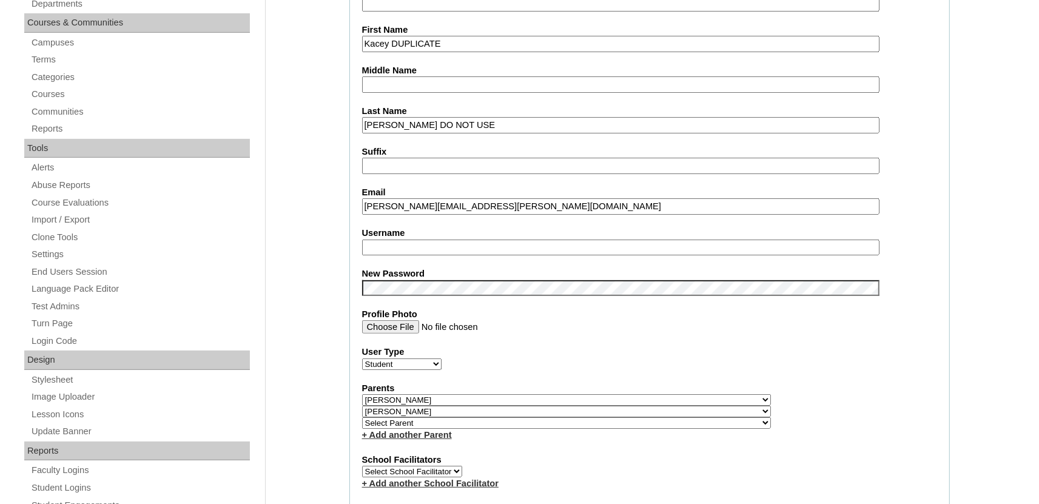
scroll to position [334, 0]
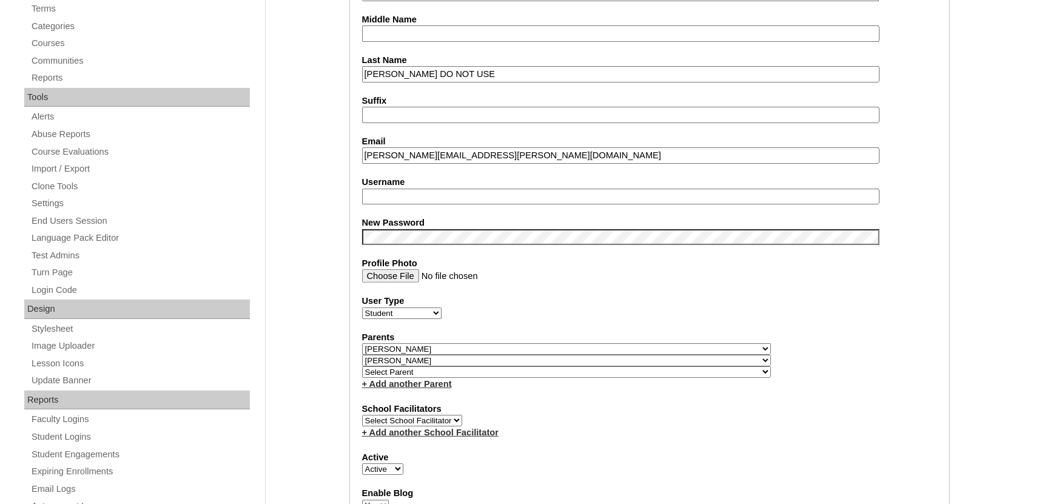
select select "32314"
click option "," at bounding box center [0, 0] width 0 height 0
select select "32314"
click option "," at bounding box center [0, 0] width 0 height 0
click at [611, 402] on fieldset "Account Information User Id Title First Name Kacey DUPLICATE Middle Name Last N…" at bounding box center [649, 364] width 601 height 994
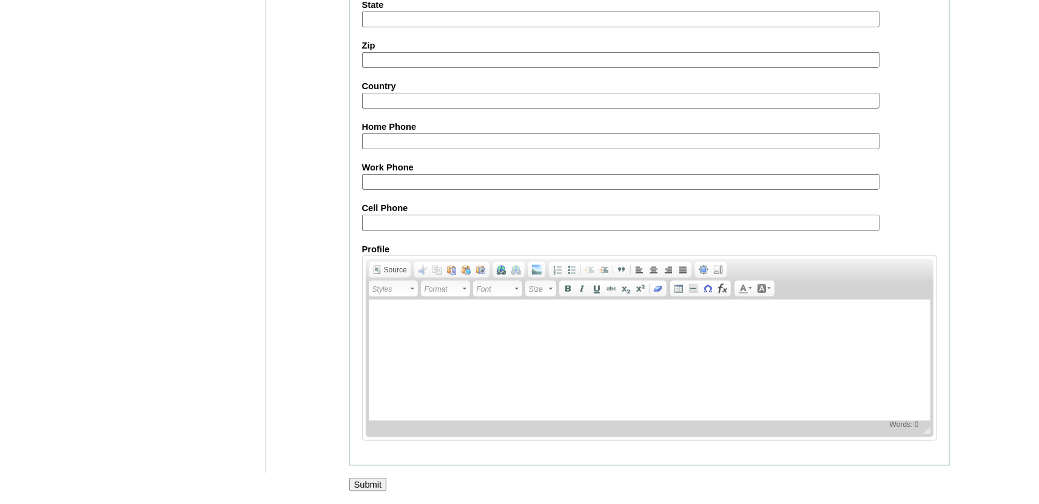
scroll to position [1374, 0]
click at [374, 484] on input "Submit" at bounding box center [368, 484] width 38 height 13
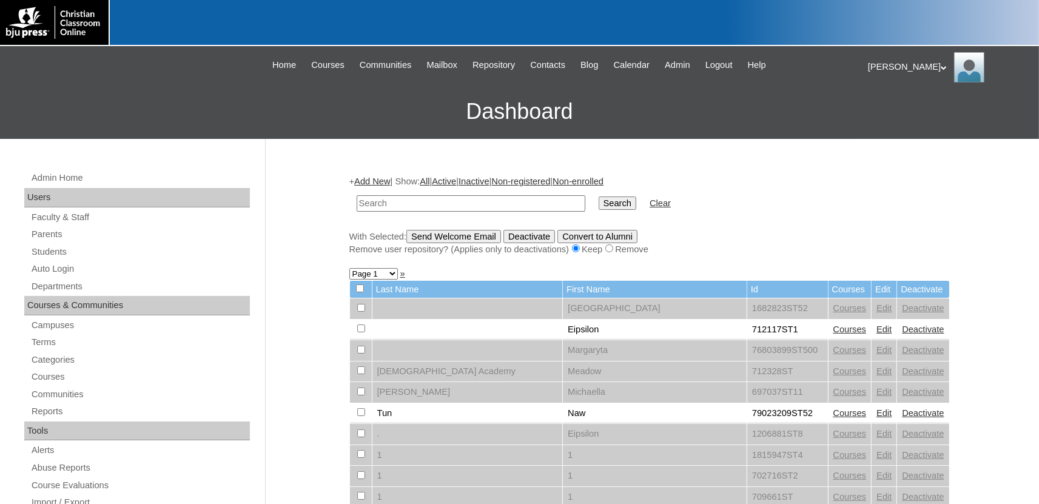
click at [443, 203] on input "text" at bounding box center [471, 203] width 229 height 16
click at [443, 201] on input "text" at bounding box center [471, 203] width 229 height 16
paste input "[PERSON_NAME][EMAIL_ADDRESS][PERSON_NAME][DOMAIN_NAME]"
type input "[PERSON_NAME][EMAIL_ADDRESS][PERSON_NAME][DOMAIN_NAME]"
click at [599, 201] on input "Search" at bounding box center [618, 203] width 38 height 13
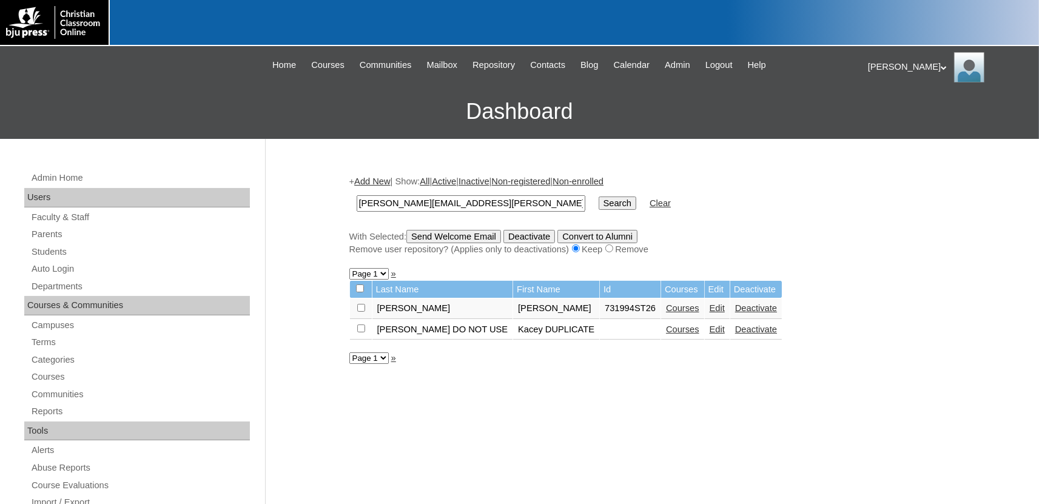
click at [710, 311] on link "Edit" at bounding box center [717, 308] width 15 height 10
click at [666, 311] on link "Courses" at bounding box center [682, 308] width 33 height 10
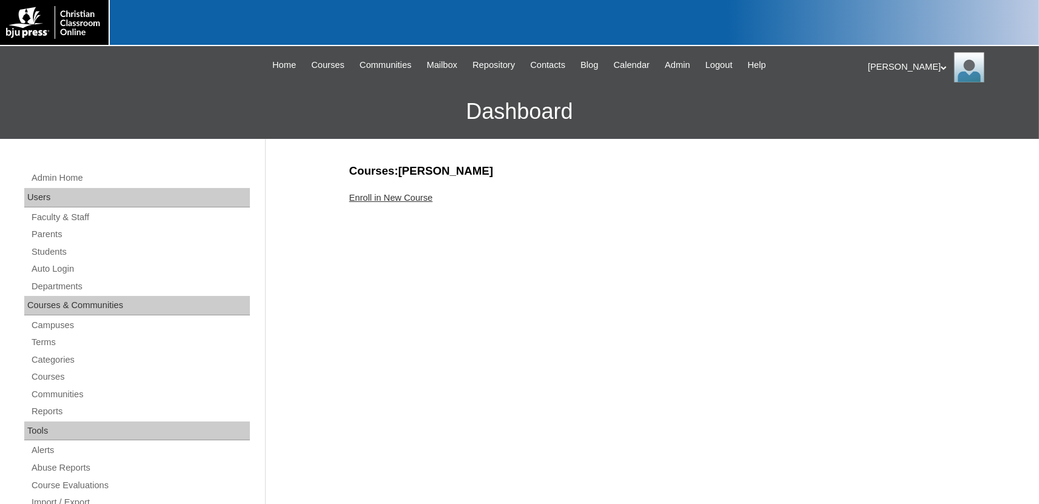
click at [389, 197] on link "Enroll in New Course" at bounding box center [391, 198] width 84 height 10
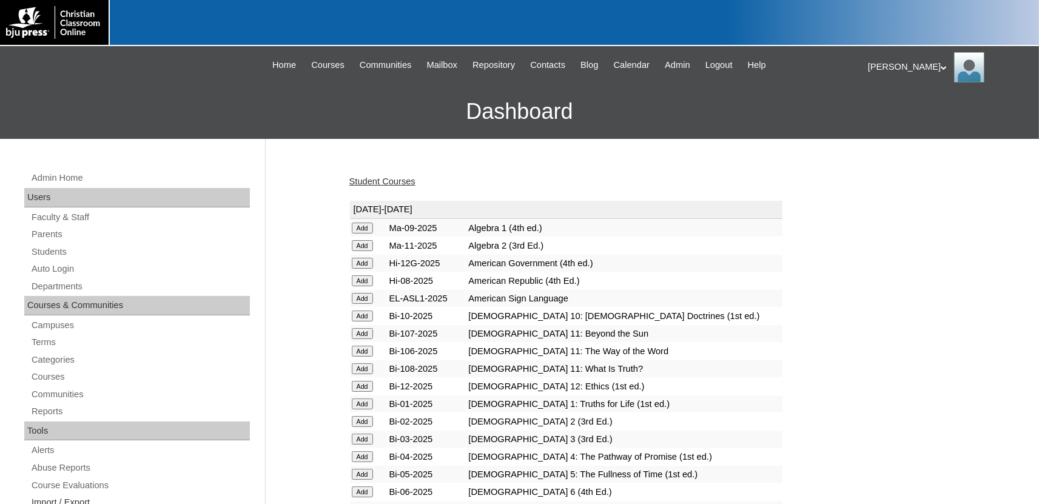
scroll to position [1494, 0]
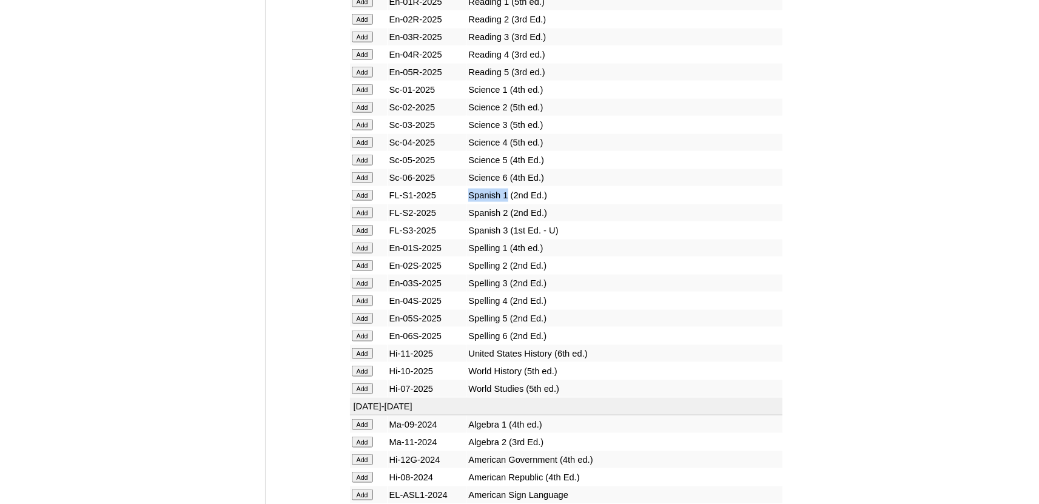
click at [363, 200] on input "Add" at bounding box center [362, 194] width 21 height 11
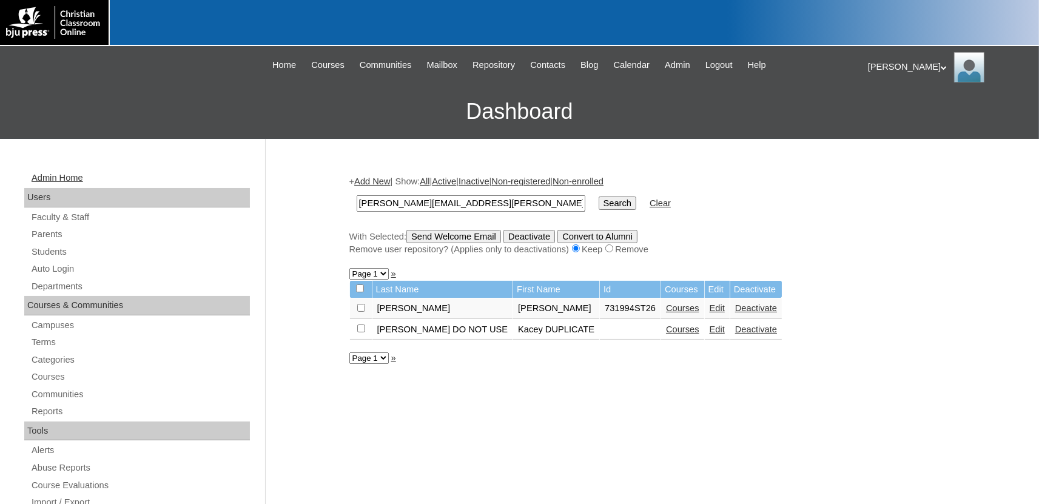
drag, startPoint x: 508, startPoint y: 204, endPoint x: 94, endPoint y: 177, distance: 415.3
click at [357, 195] on input "carrie.joe@bayoustudent.net" at bounding box center [471, 203] width 229 height 16
type input "731994"
click at [599, 197] on input "Search" at bounding box center [618, 203] width 38 height 13
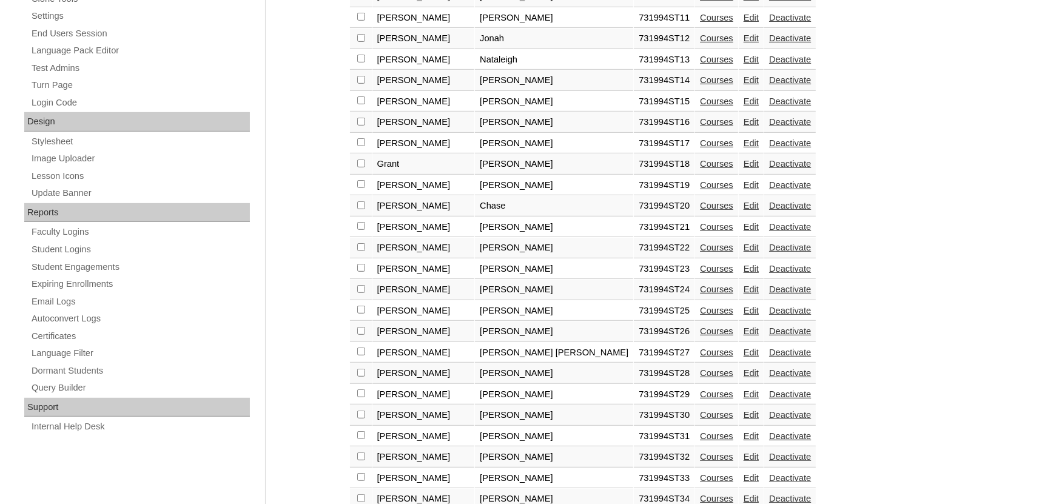
scroll to position [601, 0]
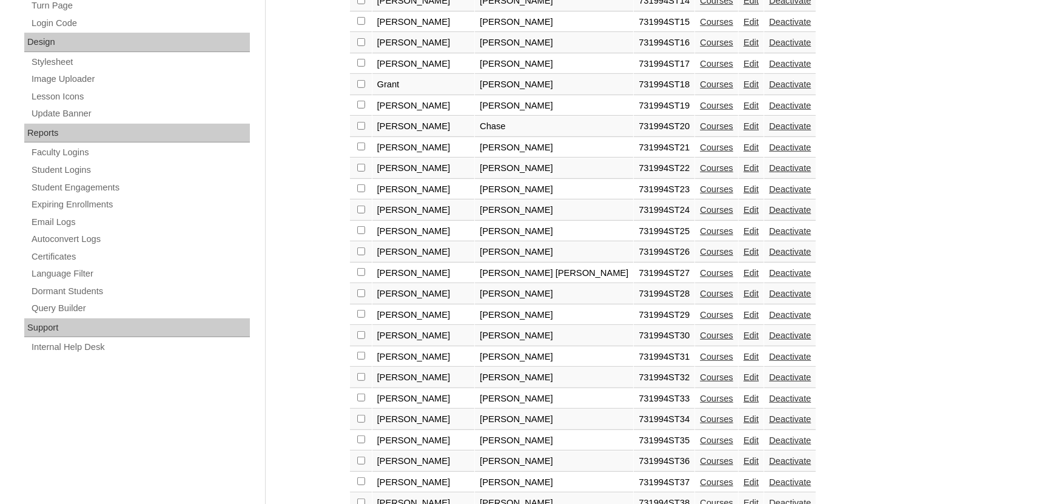
click at [700, 278] on link "Courses" at bounding box center [716, 273] width 33 height 10
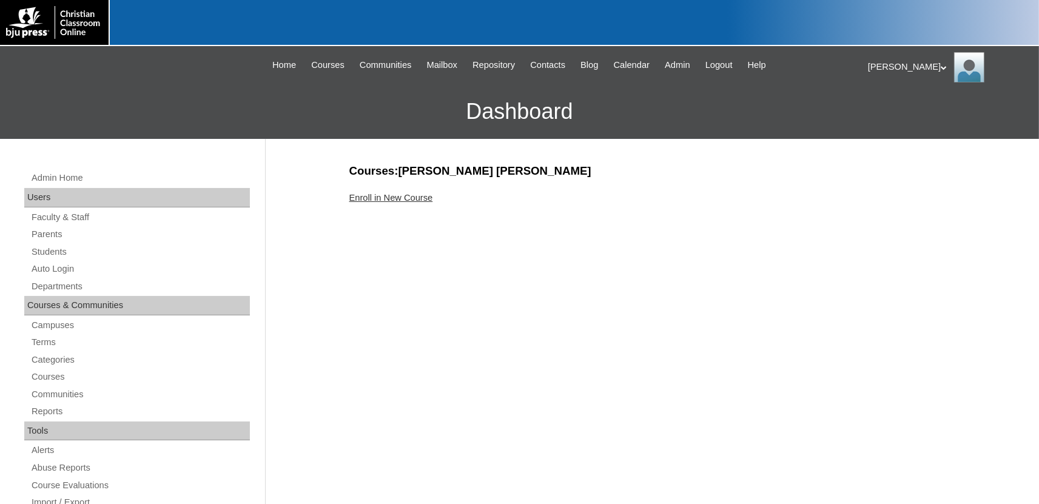
click at [424, 197] on link "Enroll in New Course" at bounding box center [391, 198] width 84 height 10
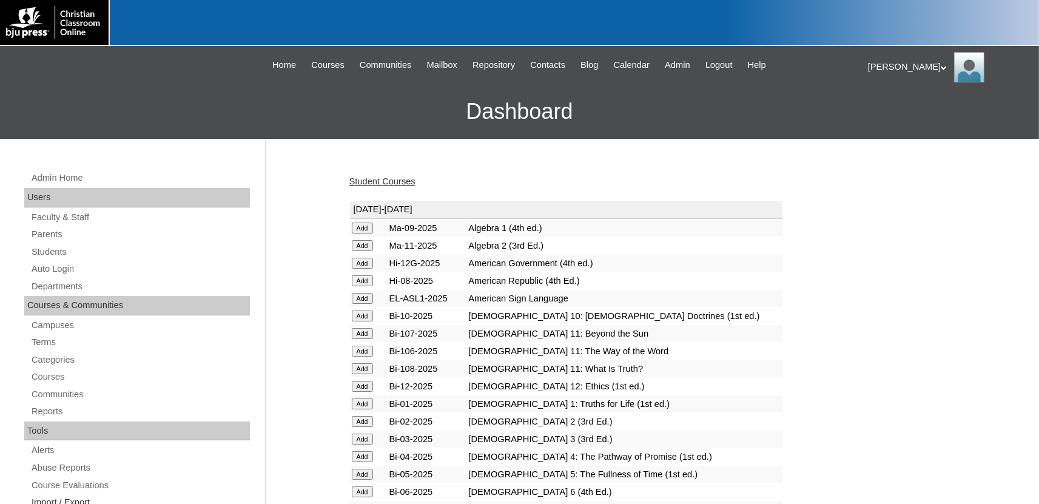
scroll to position [1494, 0]
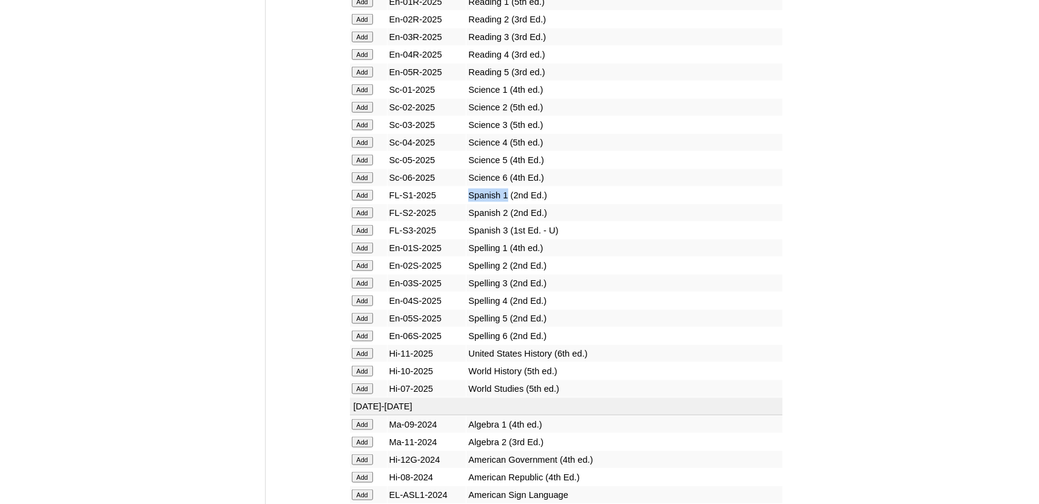
click at [365, 200] on input "Add" at bounding box center [362, 194] width 21 height 11
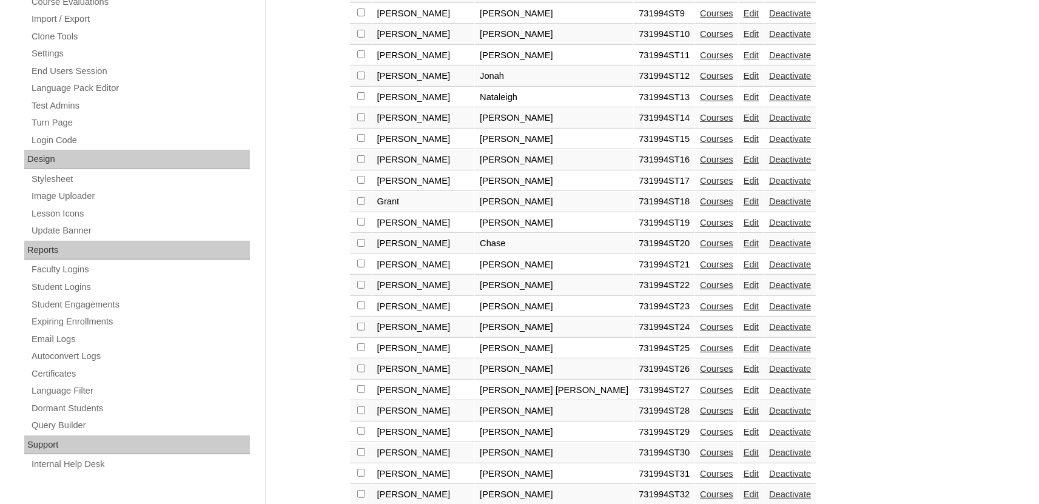
scroll to position [534, 0]
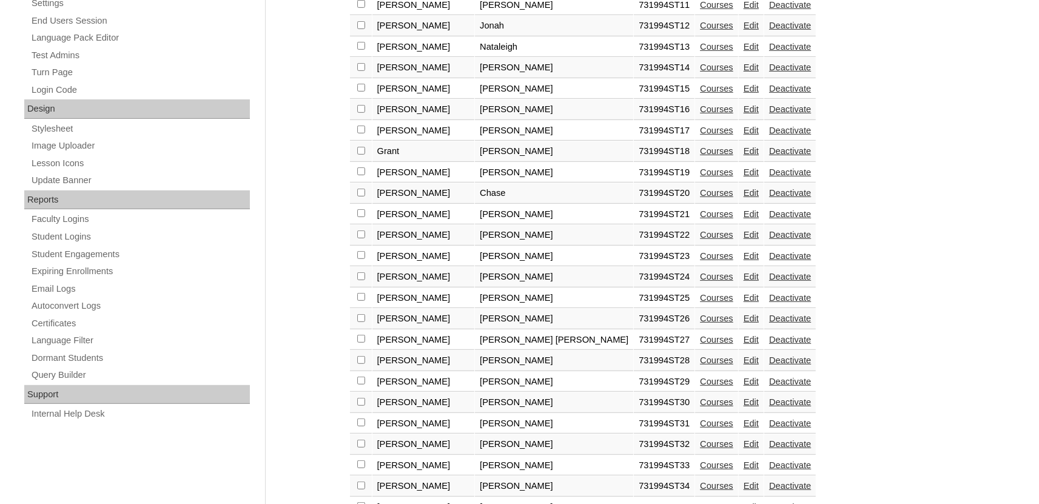
click at [700, 365] on link "Courses" at bounding box center [716, 361] width 33 height 10
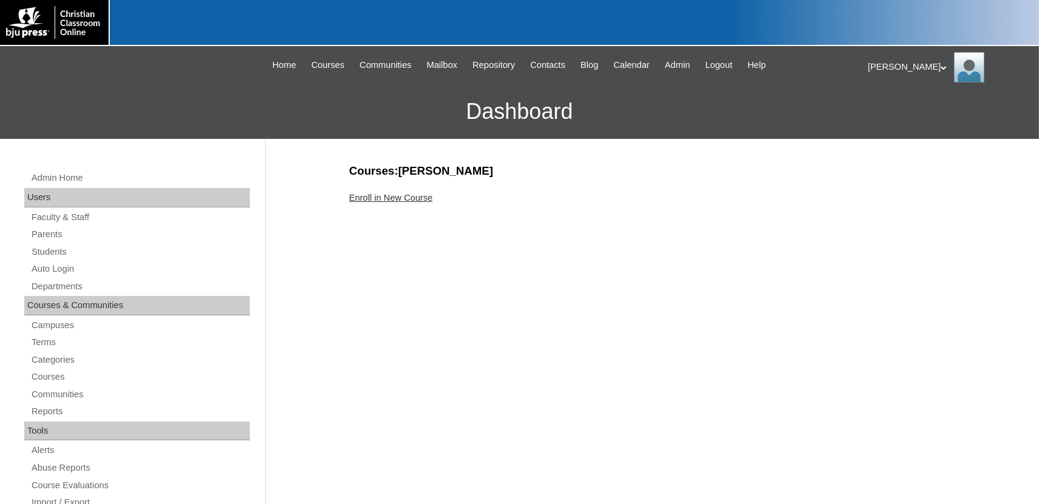
click at [421, 198] on link "Enroll in New Course" at bounding box center [391, 198] width 84 height 10
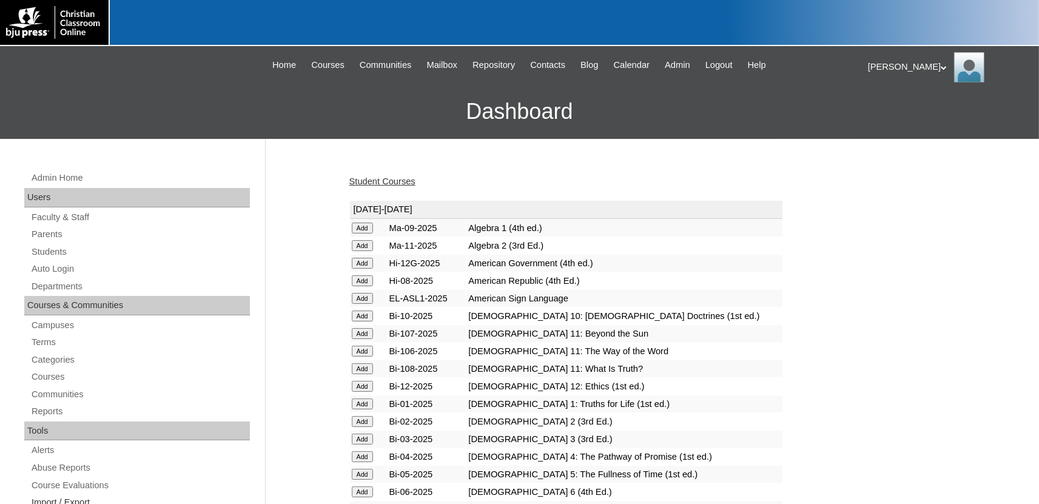
scroll to position [1494, 0]
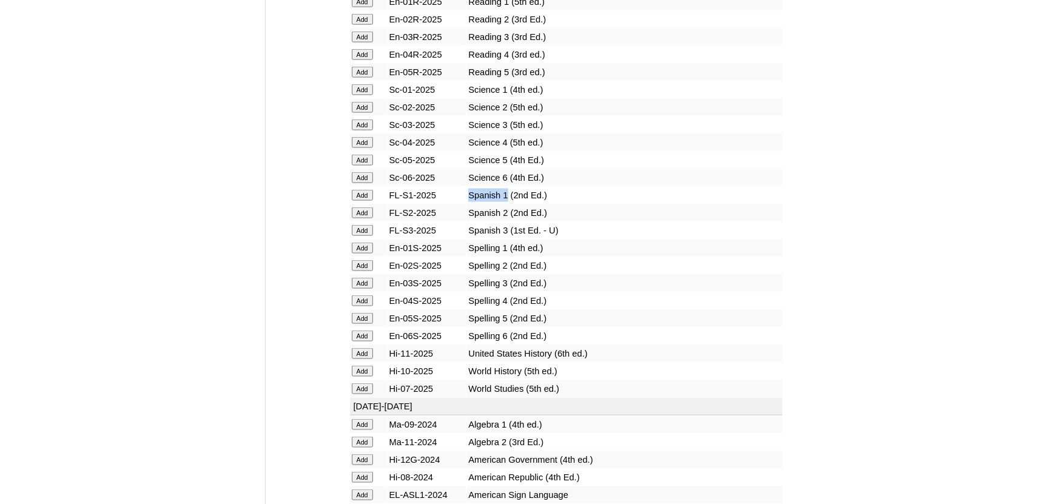
click at [364, 200] on input "Add" at bounding box center [362, 194] width 21 height 11
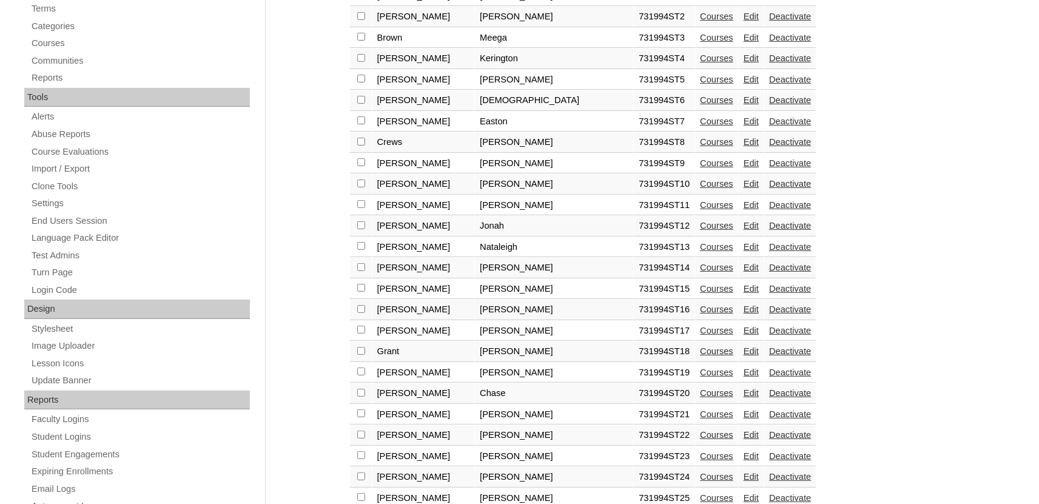
scroll to position [601, 0]
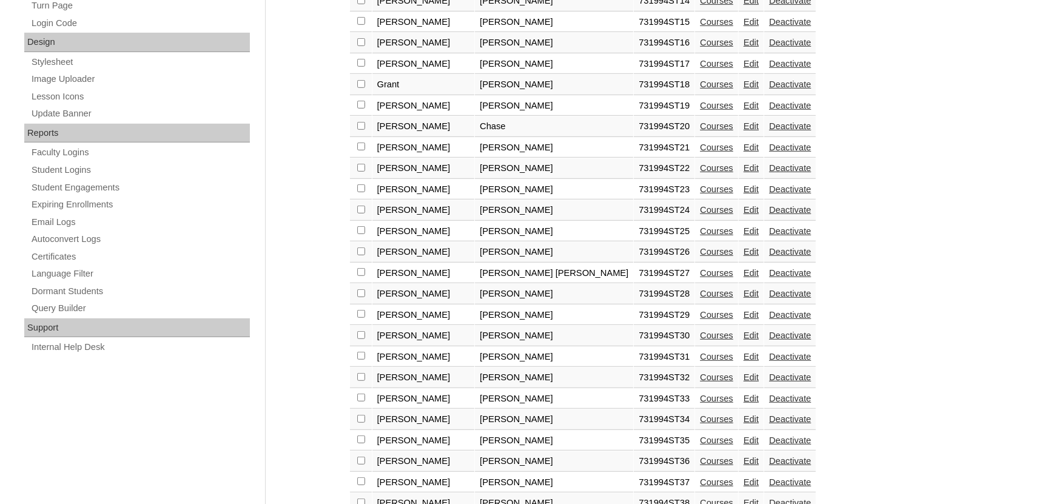
click at [700, 320] on link "Courses" at bounding box center [716, 315] width 33 height 10
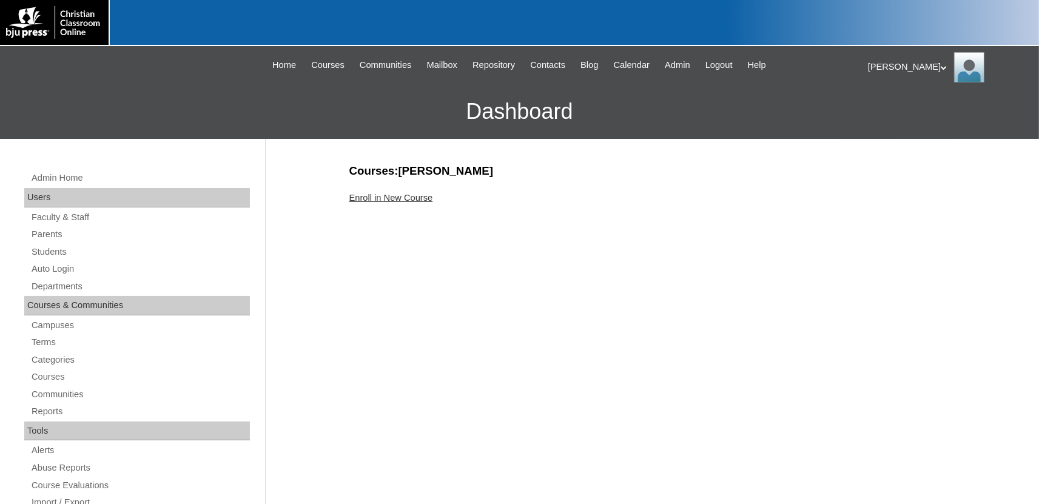
click at [431, 201] on link "Enroll in New Course" at bounding box center [391, 198] width 84 height 10
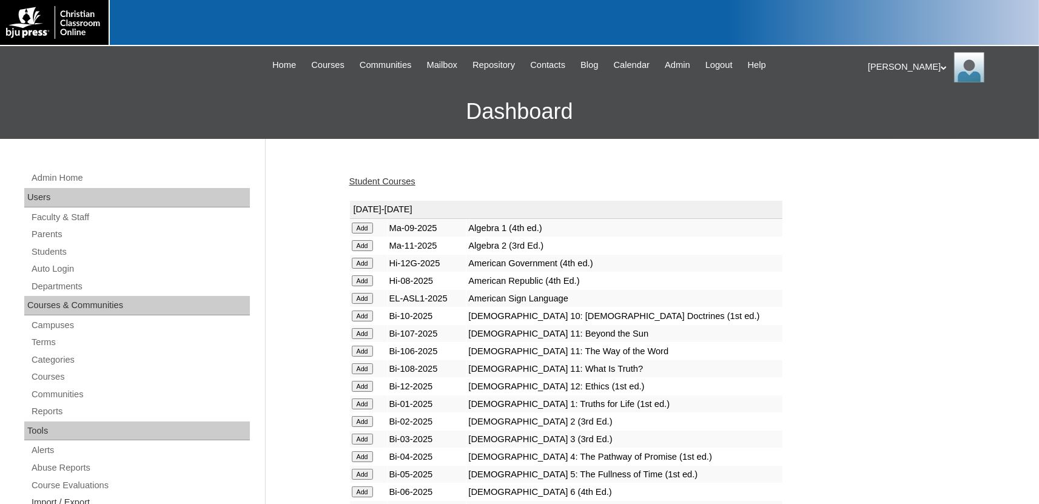
scroll to position [1494, 0]
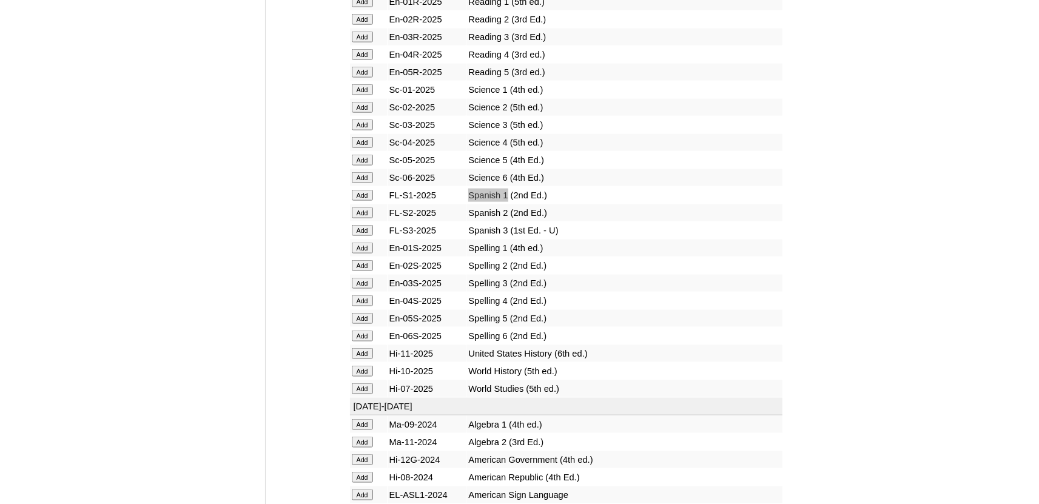
click at [364, 200] on input "Add" at bounding box center [362, 194] width 21 height 11
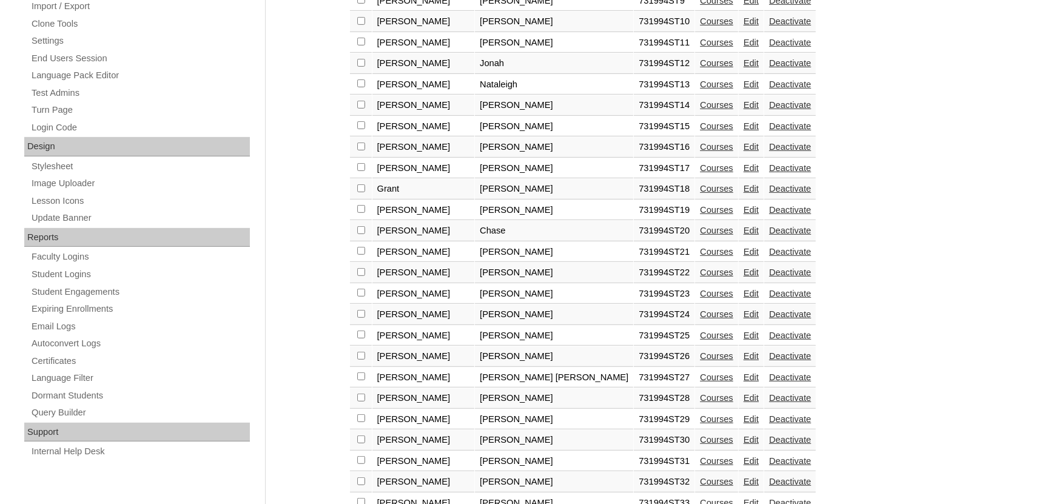
scroll to position [534, 0]
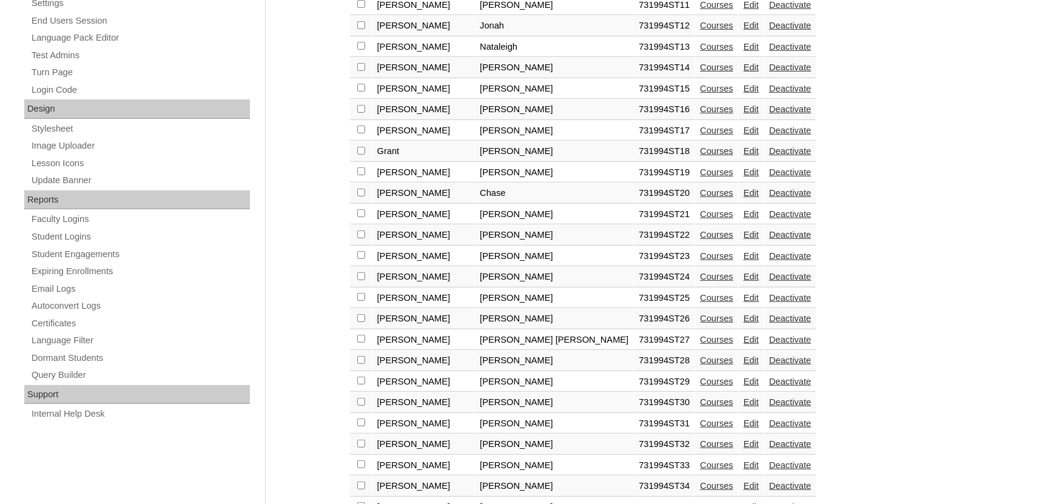
click at [695, 267] on td "Courses" at bounding box center [716, 256] width 43 height 21
click at [695, 281] on td "Courses" at bounding box center [716, 277] width 43 height 21
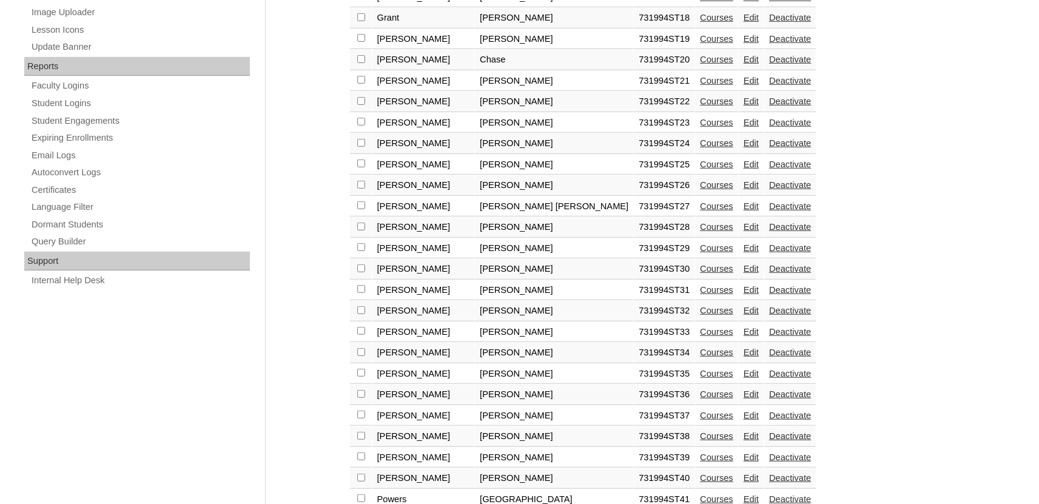
click at [700, 274] on link "Courses" at bounding box center [716, 269] width 33 height 10
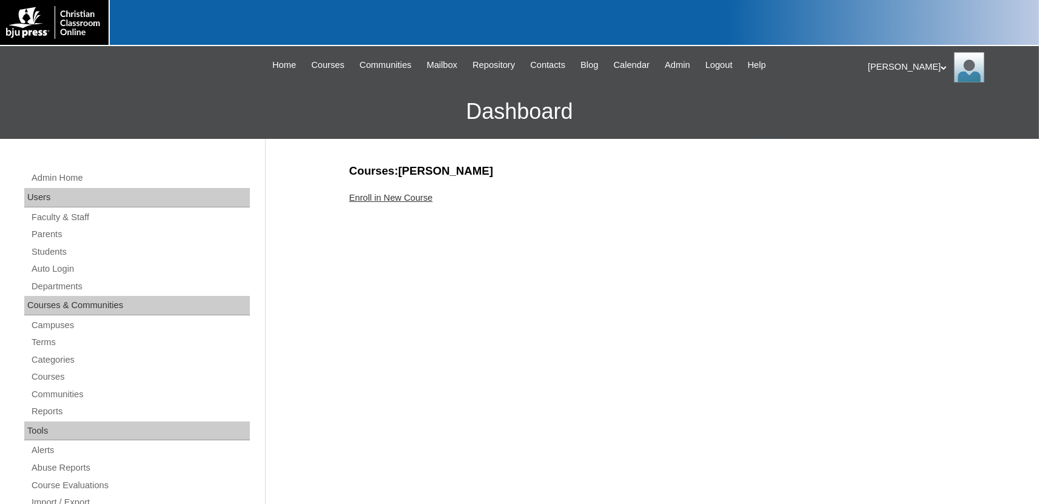
click at [404, 200] on link "Enroll in New Course" at bounding box center [391, 198] width 84 height 10
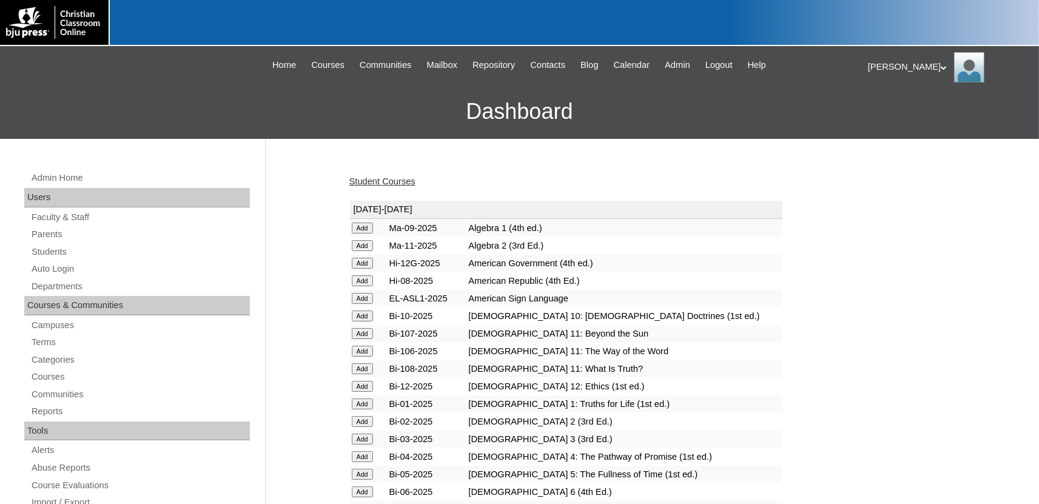
scroll to position [1494, 0]
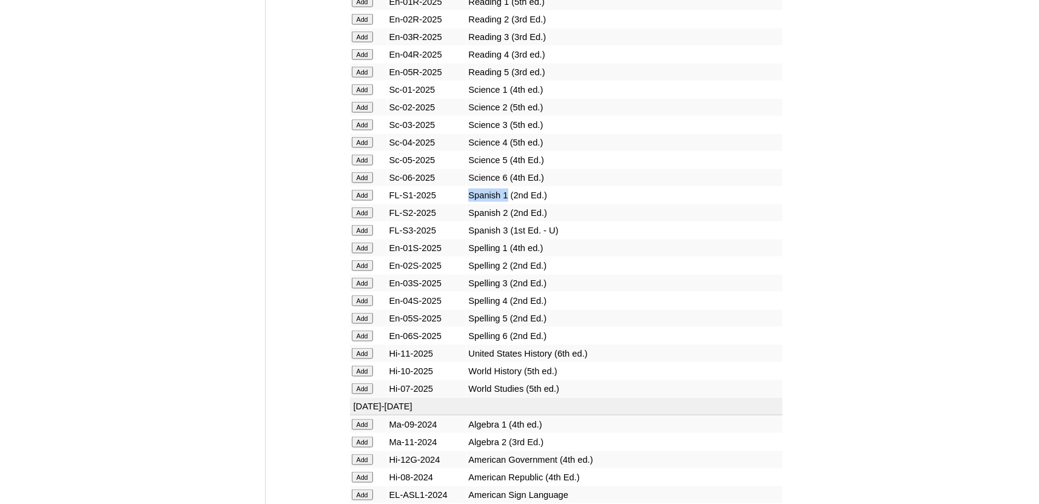
click at [371, 200] on input "Add" at bounding box center [362, 194] width 21 height 11
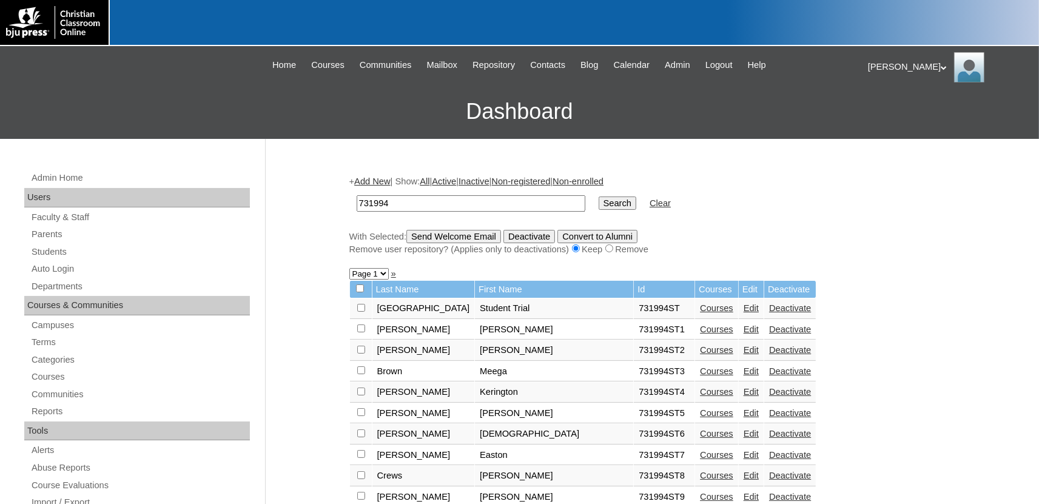
click at [695, 412] on td "Courses" at bounding box center [716, 413] width 43 height 21
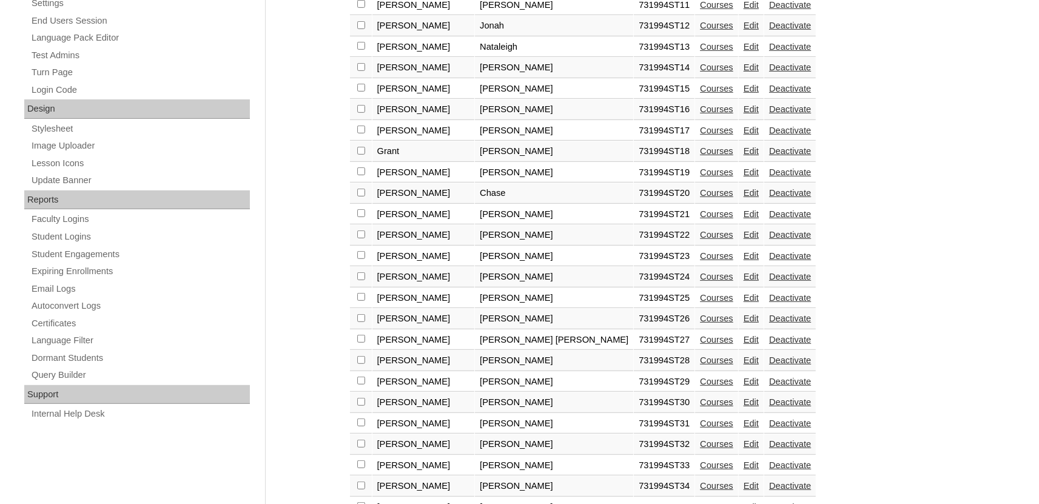
click at [700, 407] on link "Courses" at bounding box center [716, 402] width 33 height 10
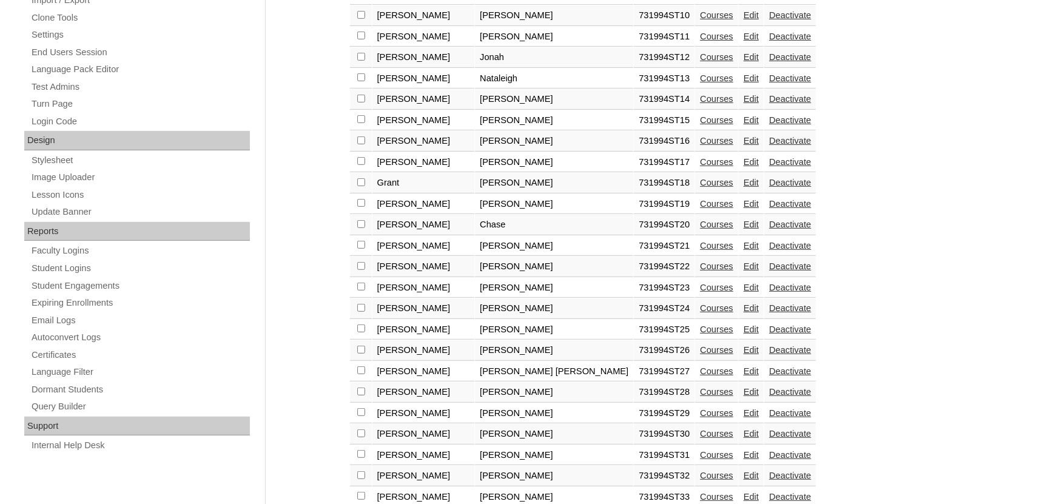
scroll to position [534, 0]
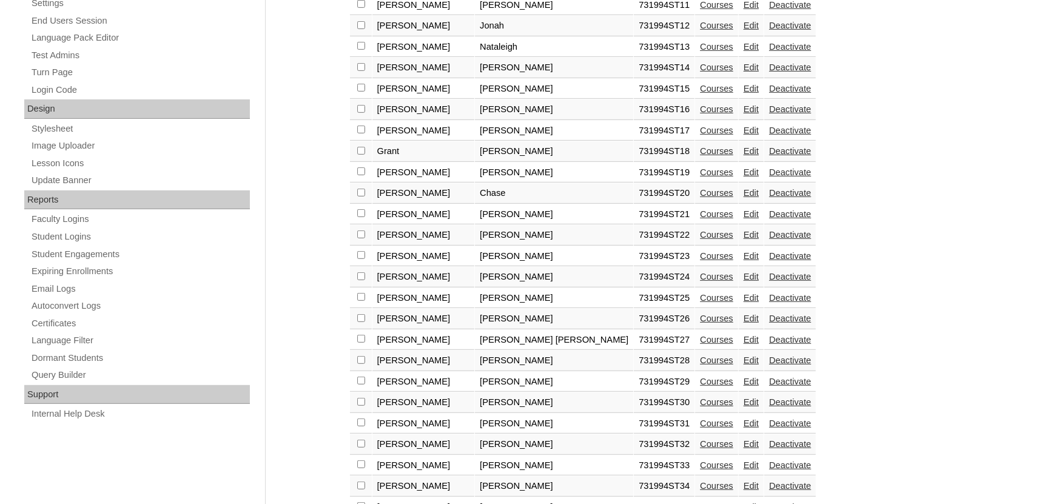
click at [700, 428] on link "Courses" at bounding box center [716, 424] width 33 height 10
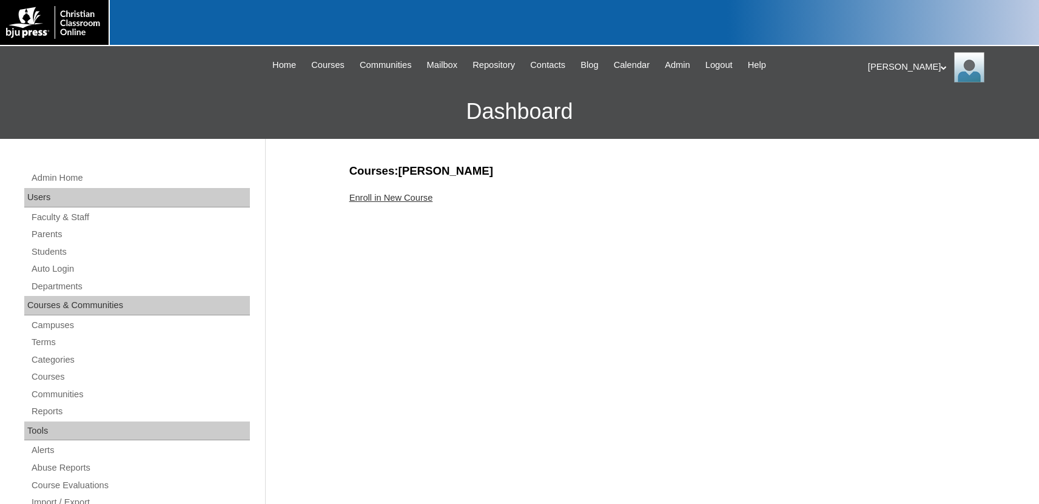
click at [396, 195] on link "Enroll in New Course" at bounding box center [391, 198] width 84 height 10
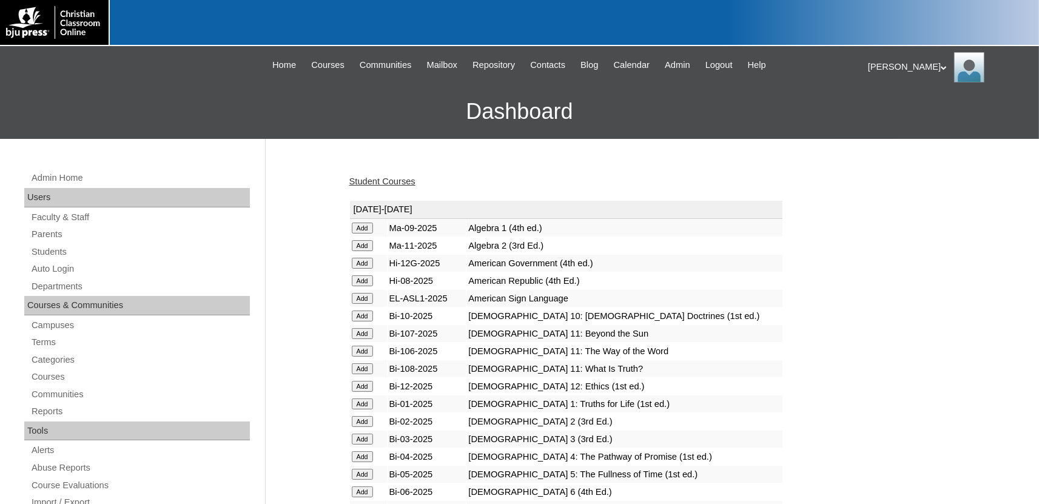
scroll to position [1494, 0]
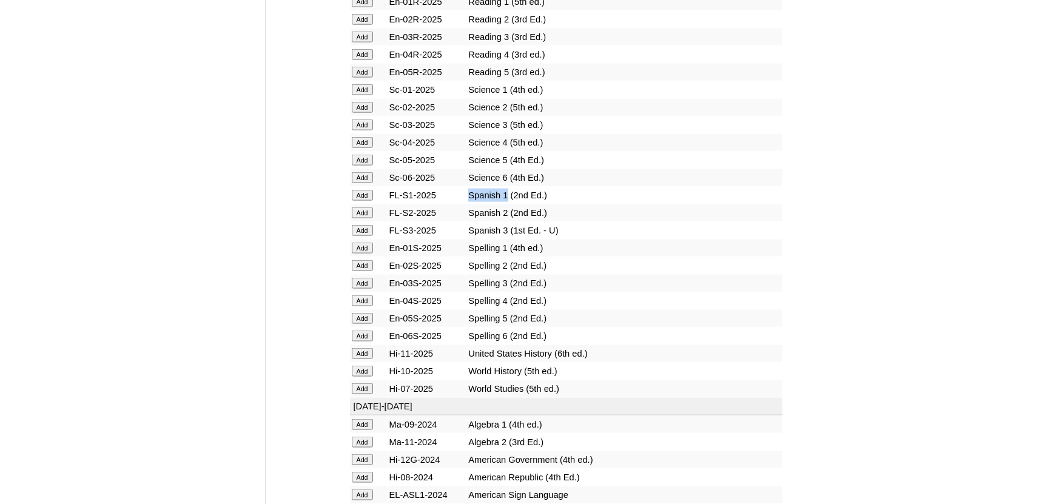
click at [362, 200] on input "Add" at bounding box center [362, 194] width 21 height 11
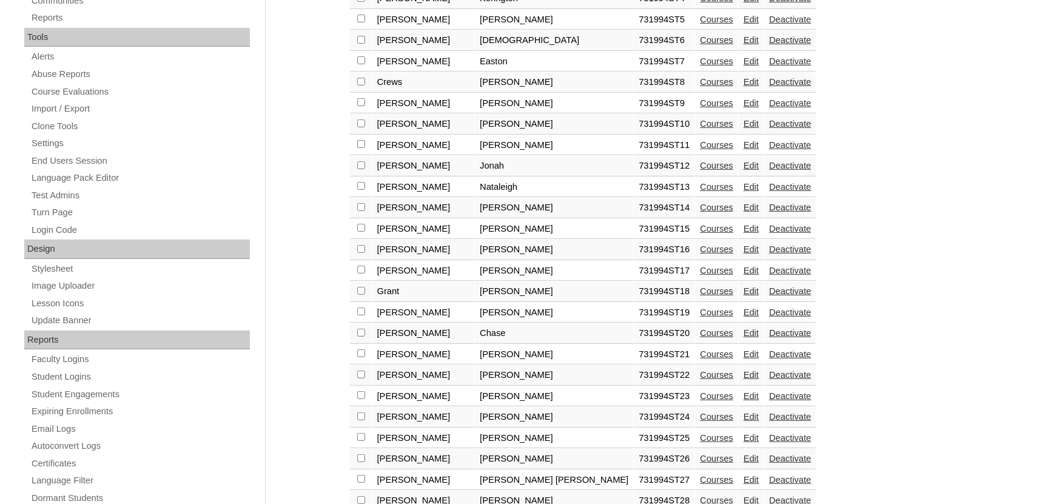
scroll to position [400, 0]
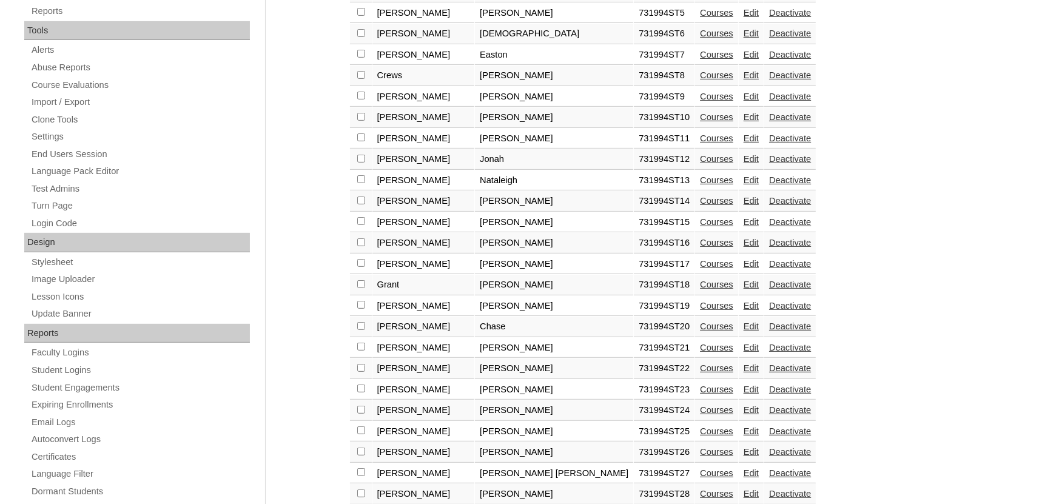
click at [695, 389] on td "Courses" at bounding box center [716, 390] width 43 height 21
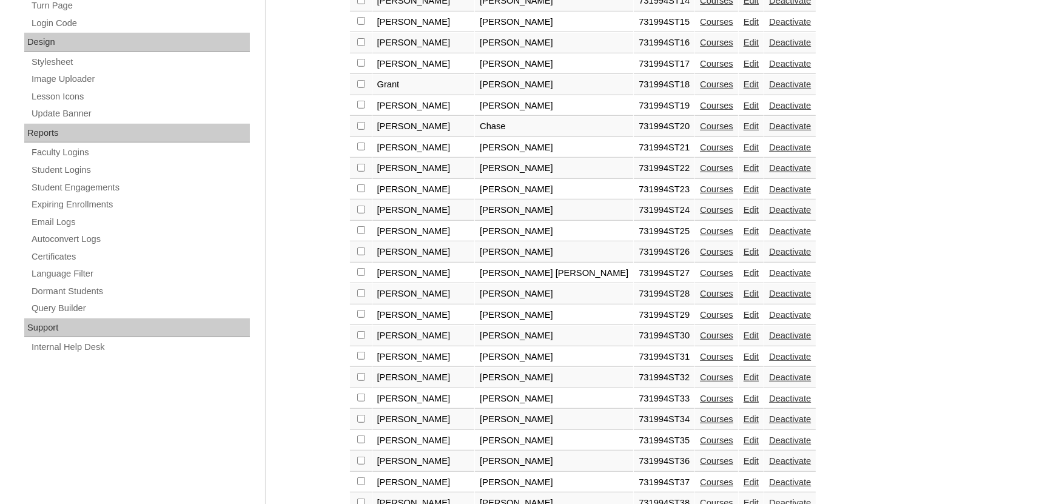
scroll to position [734, 0]
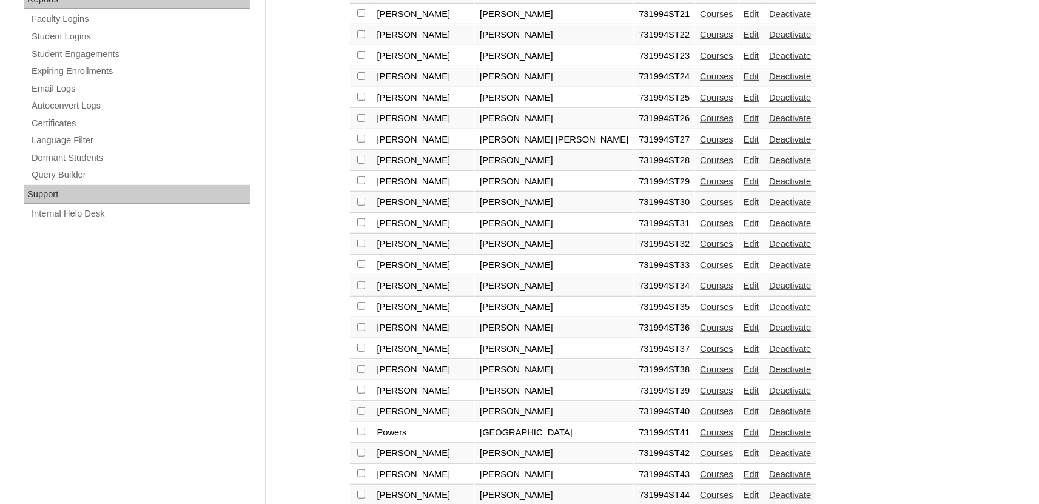
click at [700, 249] on link "Courses" at bounding box center [716, 244] width 33 height 10
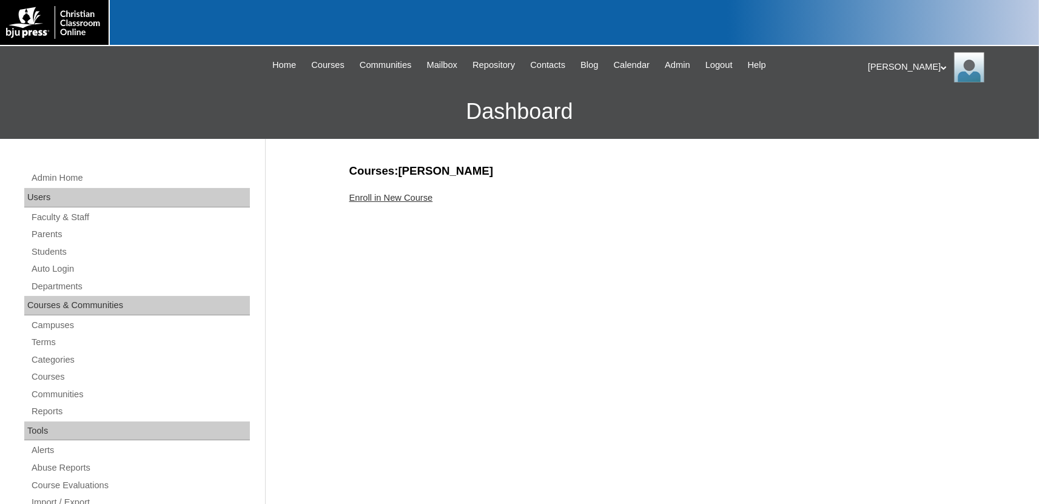
click at [397, 197] on link "Enroll in New Course" at bounding box center [391, 198] width 84 height 10
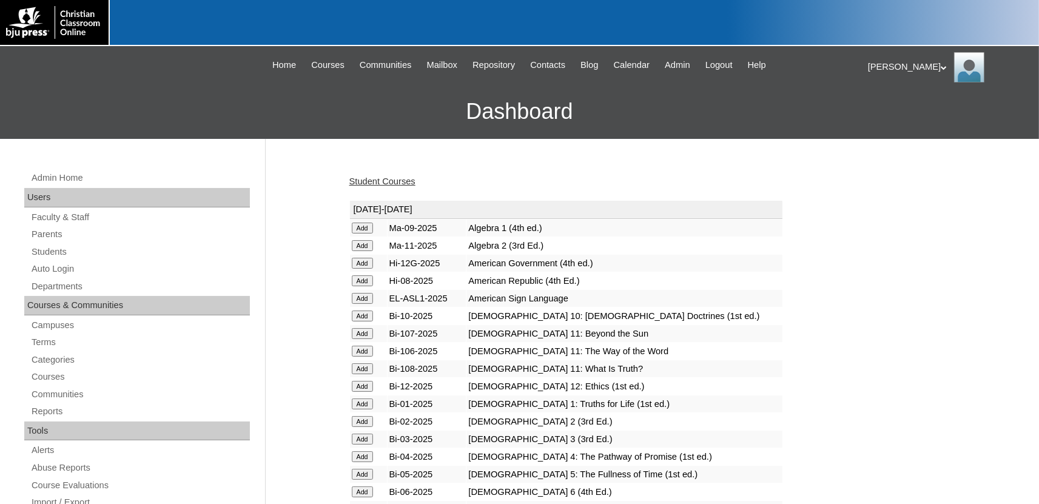
scroll to position [1494, 0]
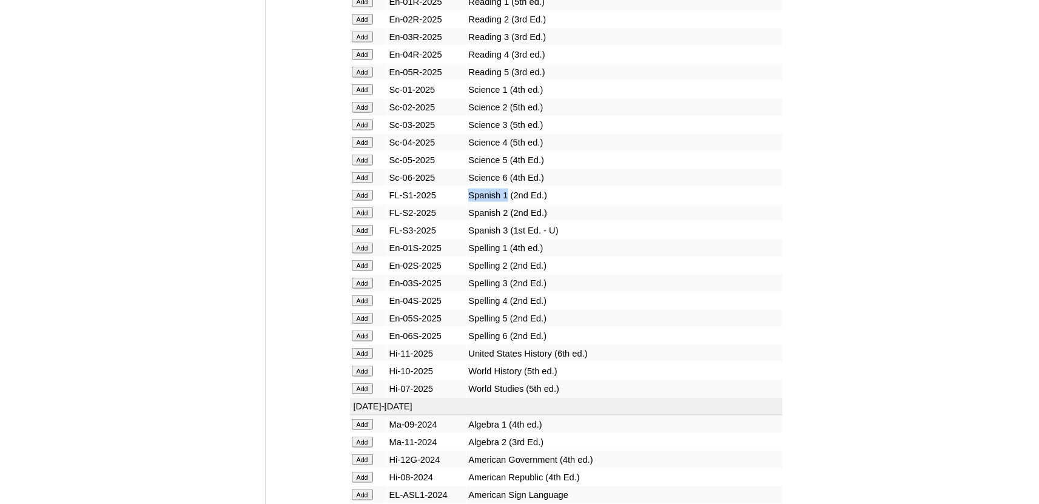
click at [363, 200] on input "Add" at bounding box center [362, 194] width 21 height 11
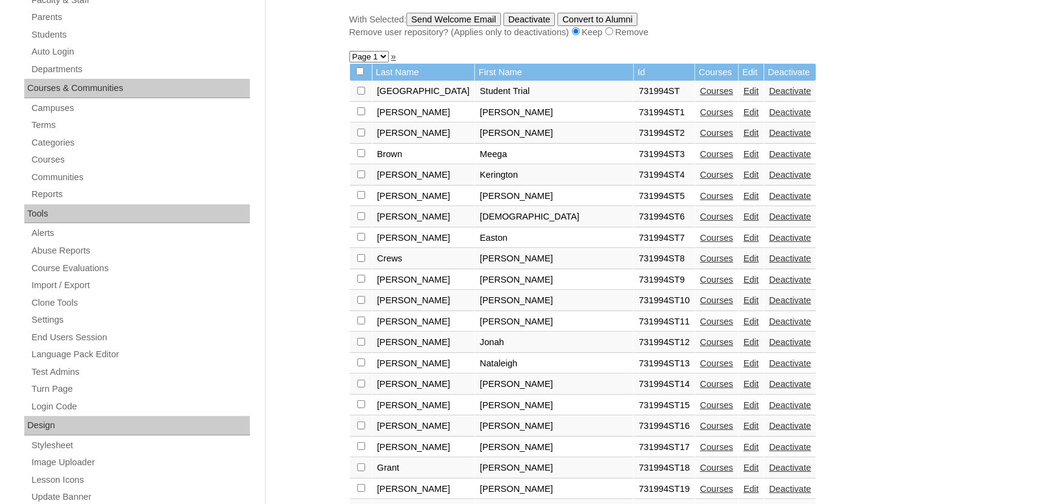
scroll to position [267, 0]
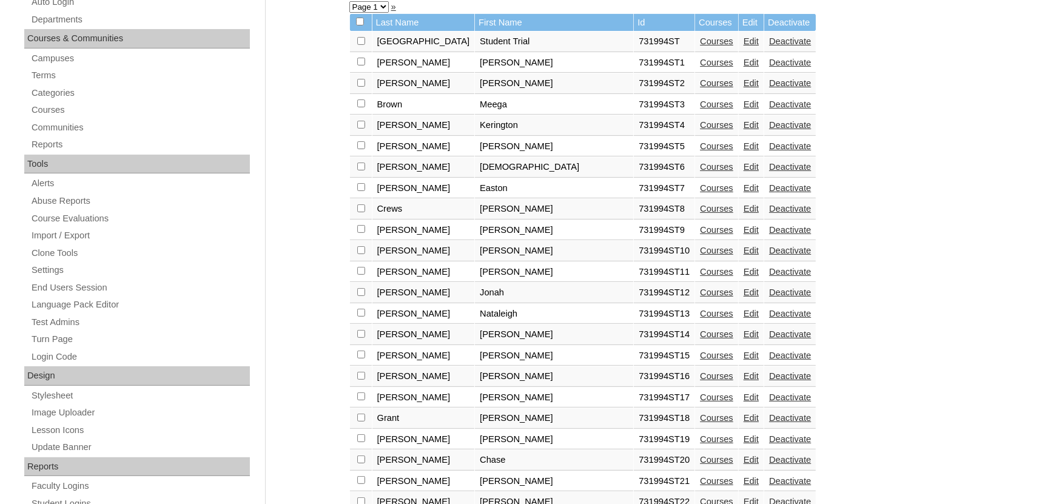
click at [700, 210] on link "Courses" at bounding box center [716, 209] width 33 height 10
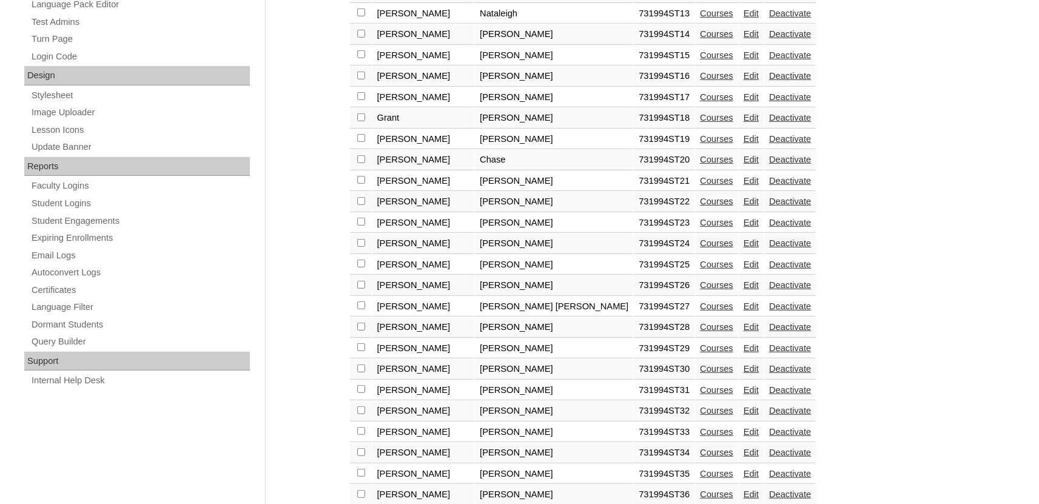
scroll to position [601, 0]
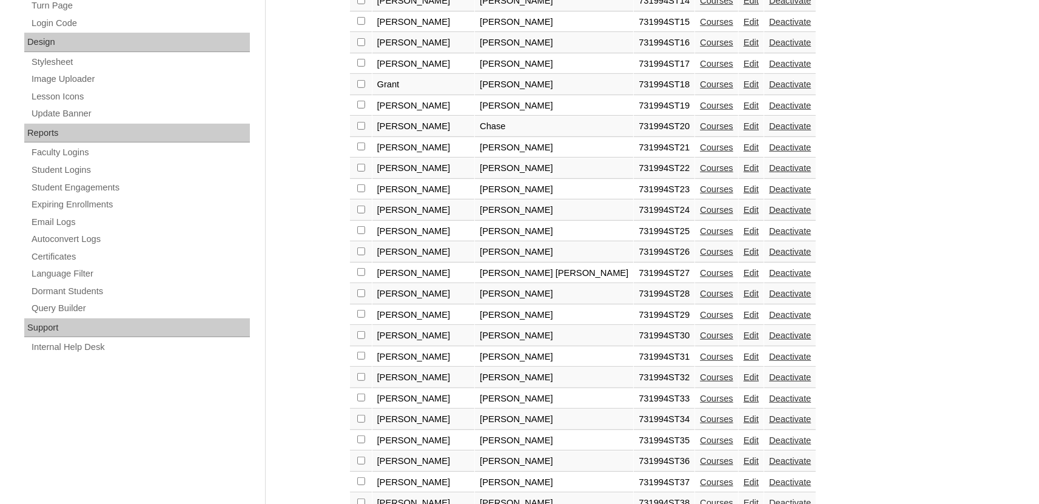
click at [700, 403] on link "Courses" at bounding box center [716, 399] width 33 height 10
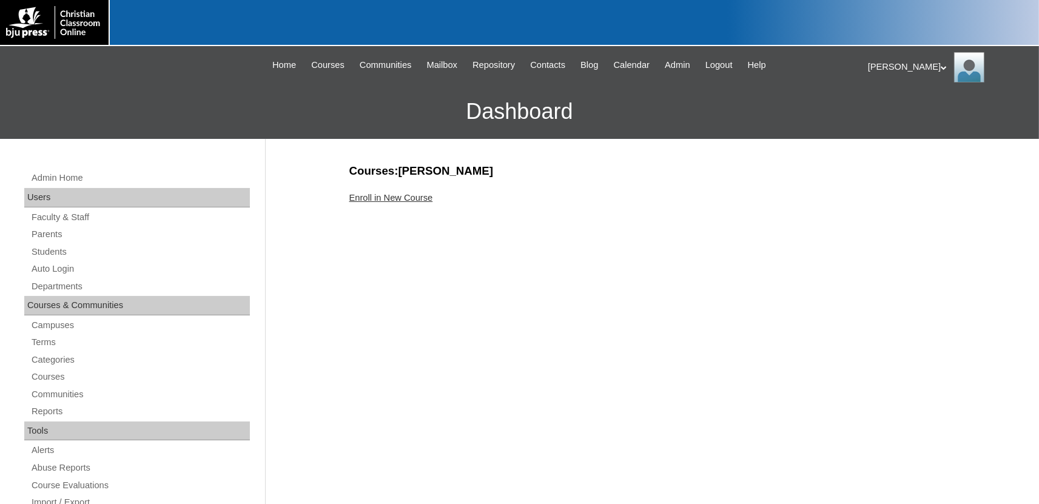
click at [382, 196] on link "Enroll in New Course" at bounding box center [391, 198] width 84 height 10
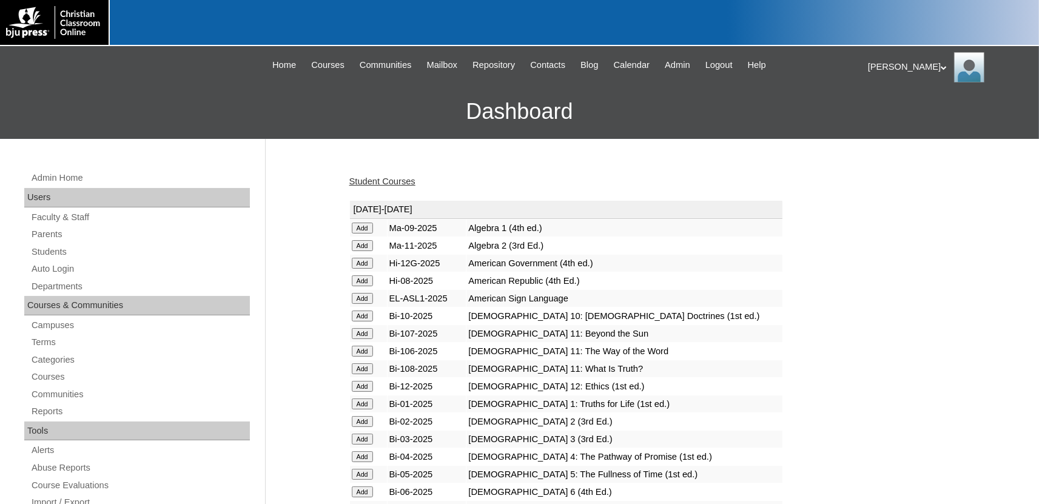
scroll to position [1494, 0]
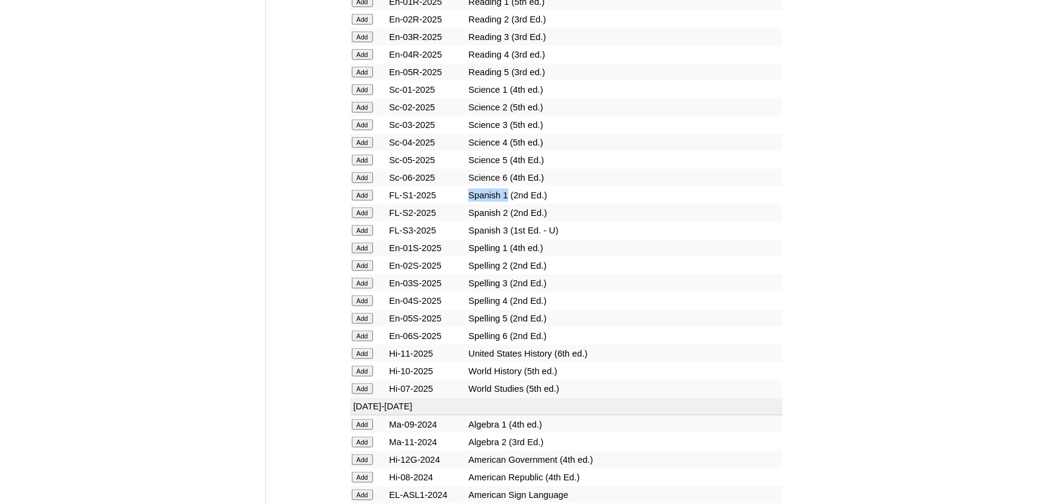
click at [364, 200] on input "Add" at bounding box center [362, 194] width 21 height 11
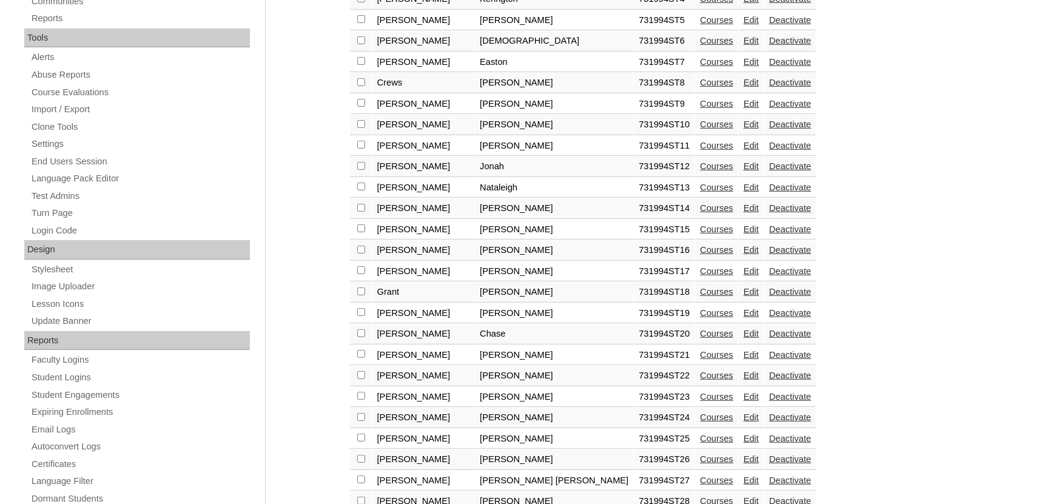
scroll to position [534, 0]
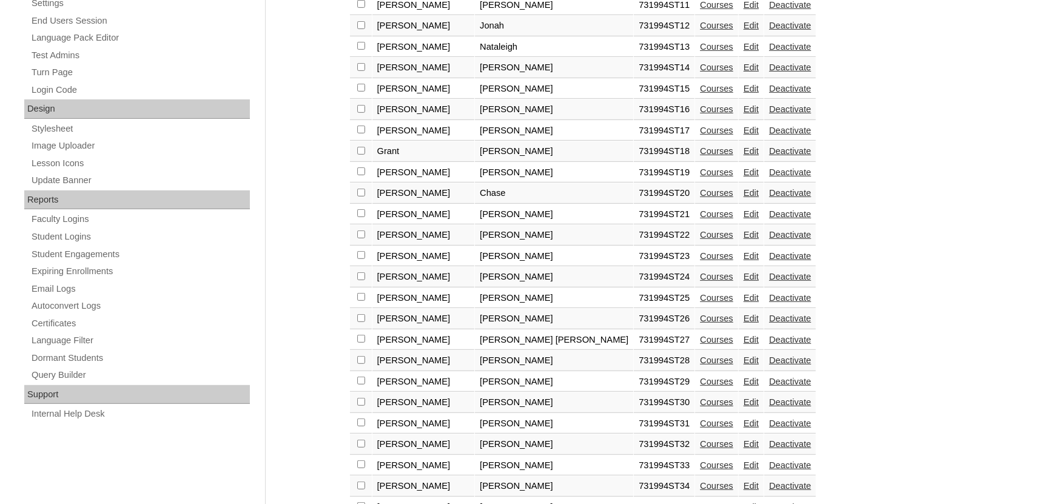
click at [695, 225] on td "Courses" at bounding box center [716, 214] width 43 height 21
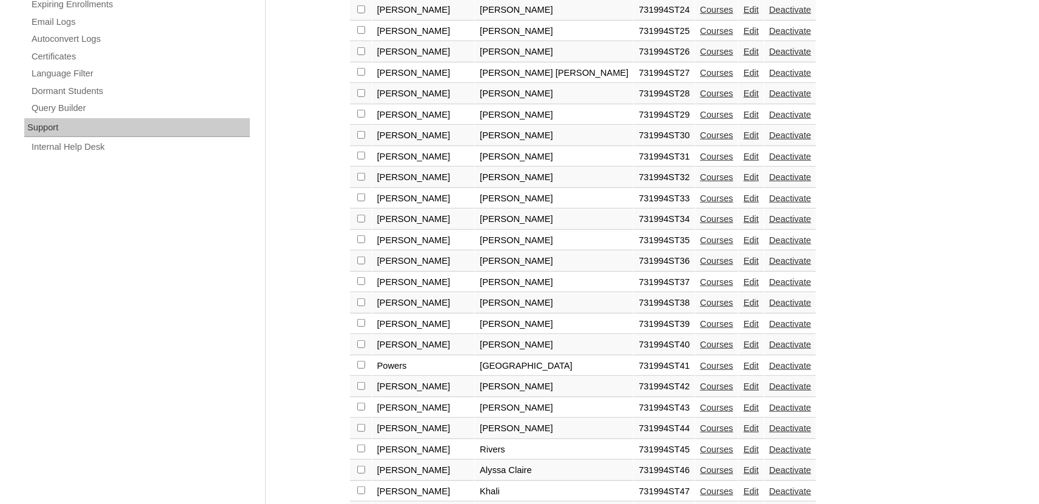
click at [700, 224] on link "Courses" at bounding box center [716, 219] width 33 height 10
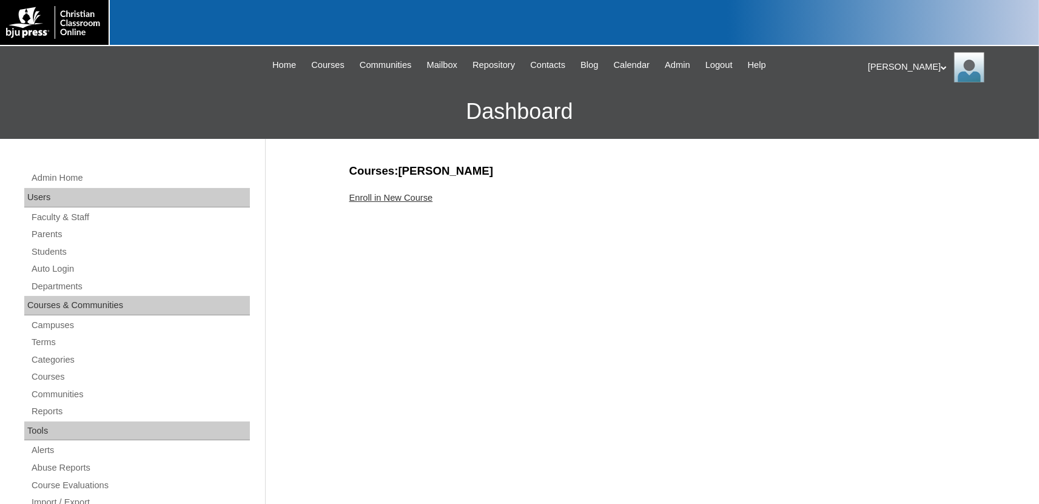
click at [416, 201] on link "Enroll in New Course" at bounding box center [391, 198] width 84 height 10
click at [416, 200] on link "Enroll in New Course" at bounding box center [391, 198] width 84 height 10
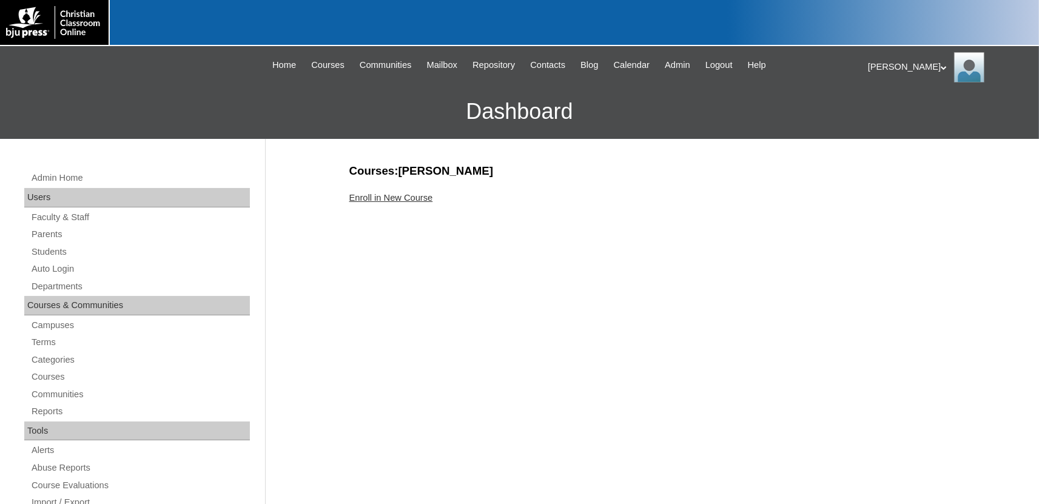
click at [416, 200] on link "Enroll in New Course" at bounding box center [391, 198] width 84 height 10
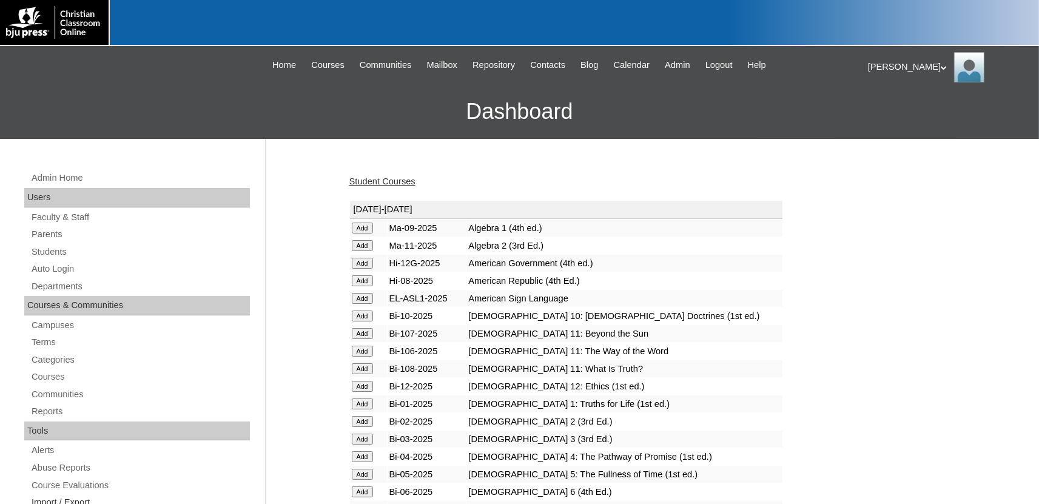
scroll to position [1494, 0]
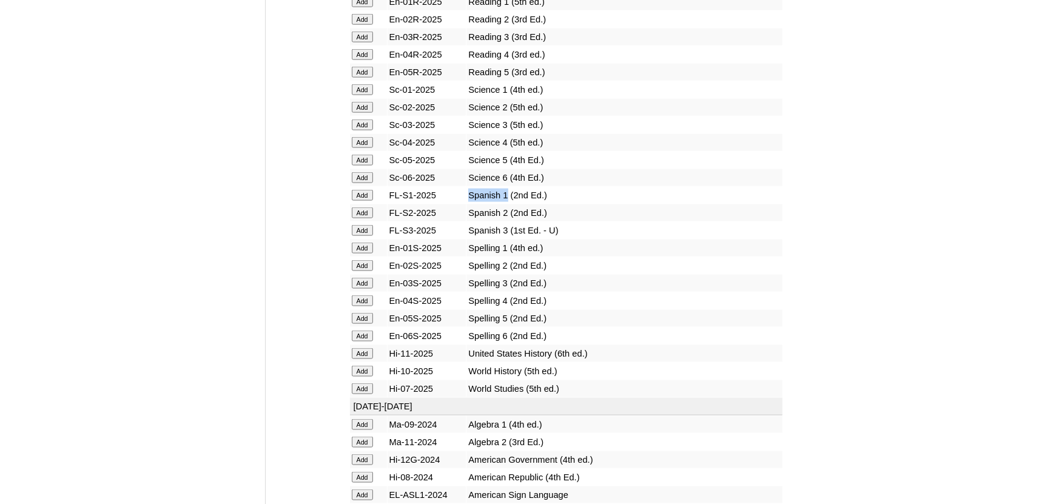
click at [368, 200] on input "Add" at bounding box center [362, 194] width 21 height 11
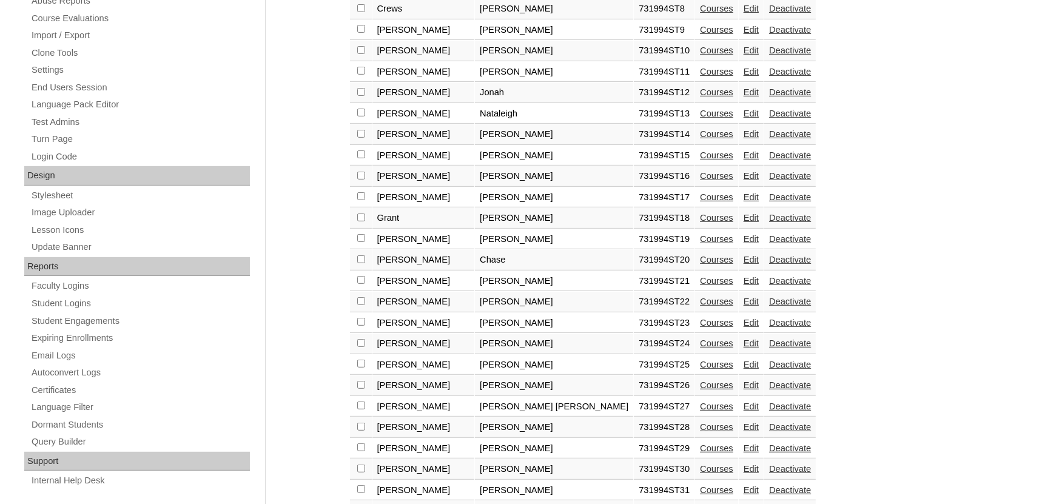
scroll to position [567, 0]
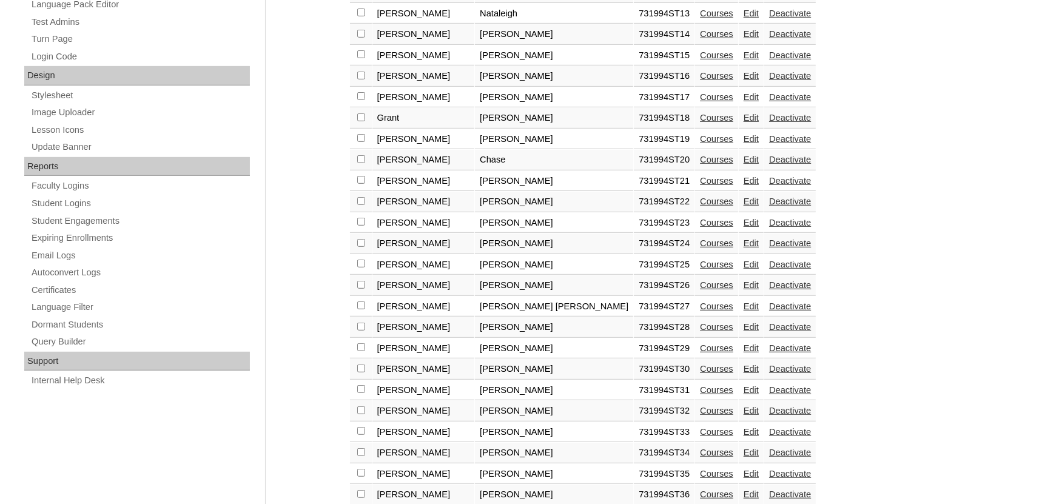
click at [700, 469] on link "Courses" at bounding box center [716, 474] width 33 height 10
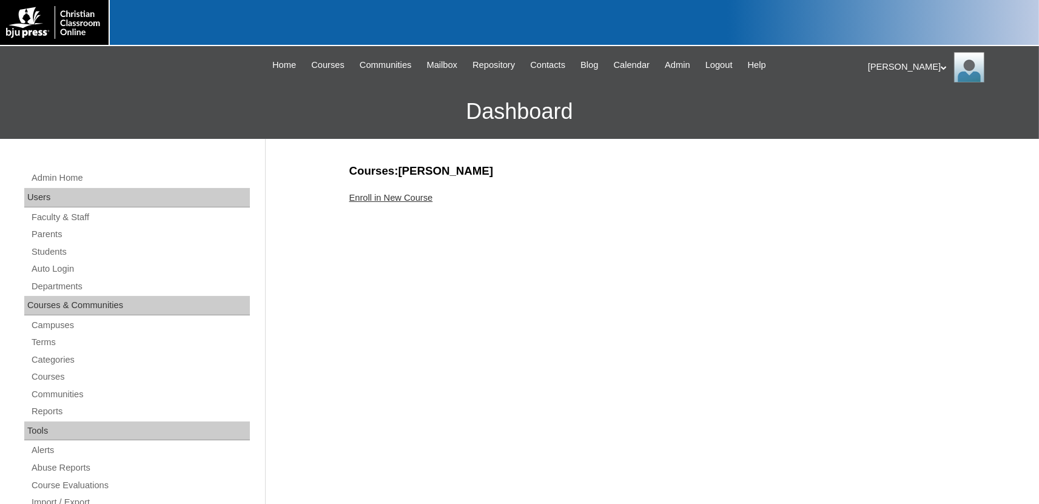
click at [414, 196] on link "Enroll in New Course" at bounding box center [391, 198] width 84 height 10
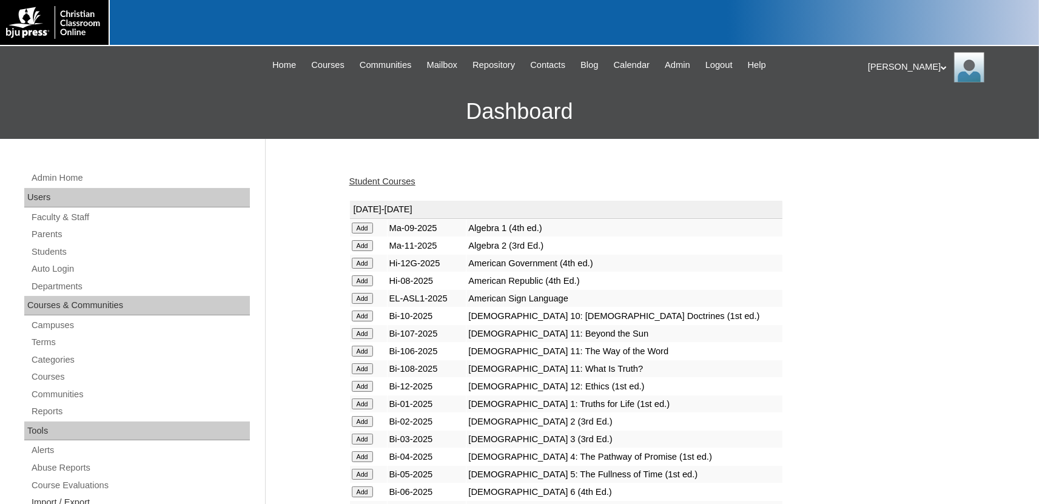
scroll to position [3249, 0]
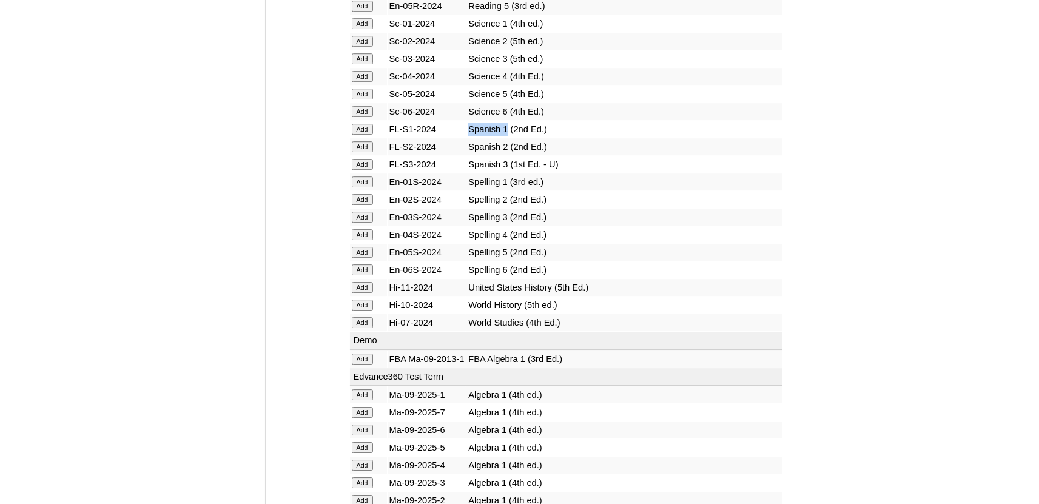
click at [365, 135] on input "Add" at bounding box center [362, 129] width 21 height 11
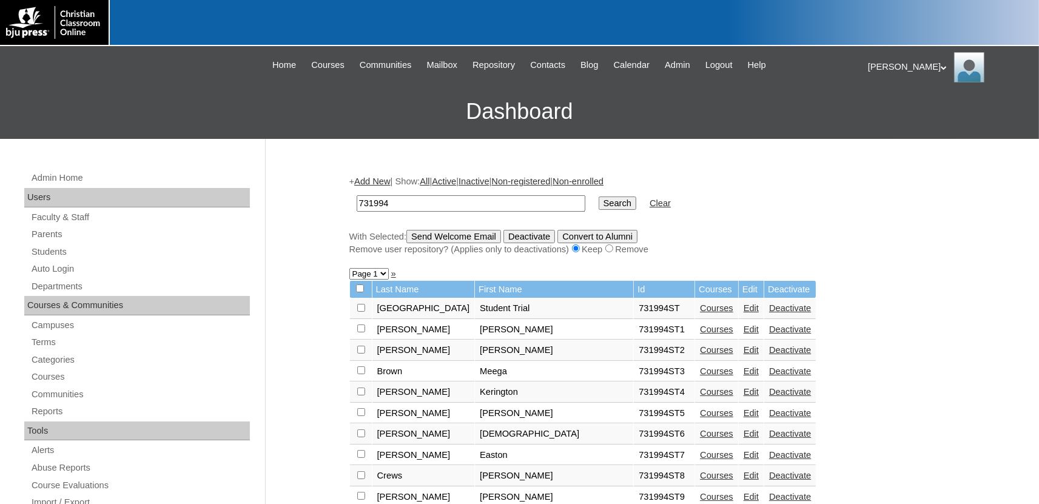
scroll to position [267, 0]
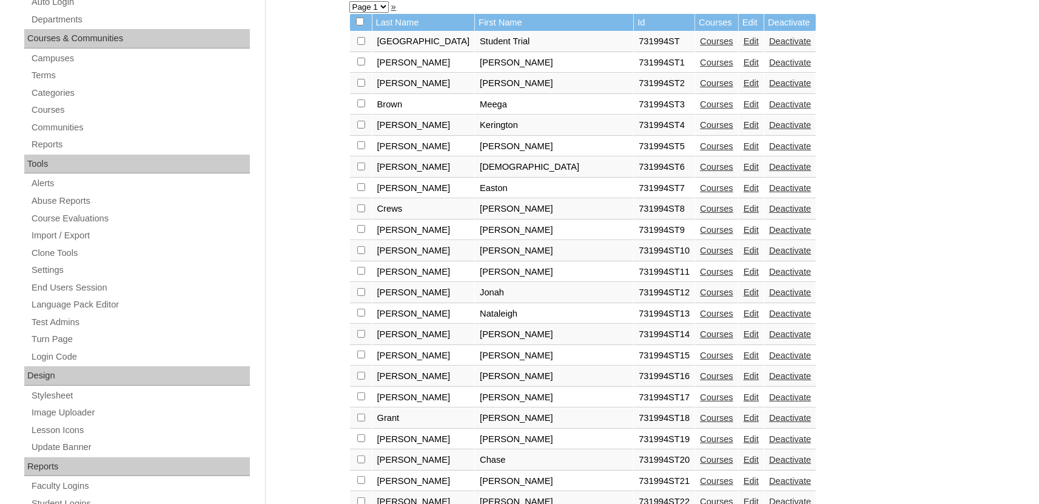
click at [700, 402] on link "Courses" at bounding box center [716, 398] width 33 height 10
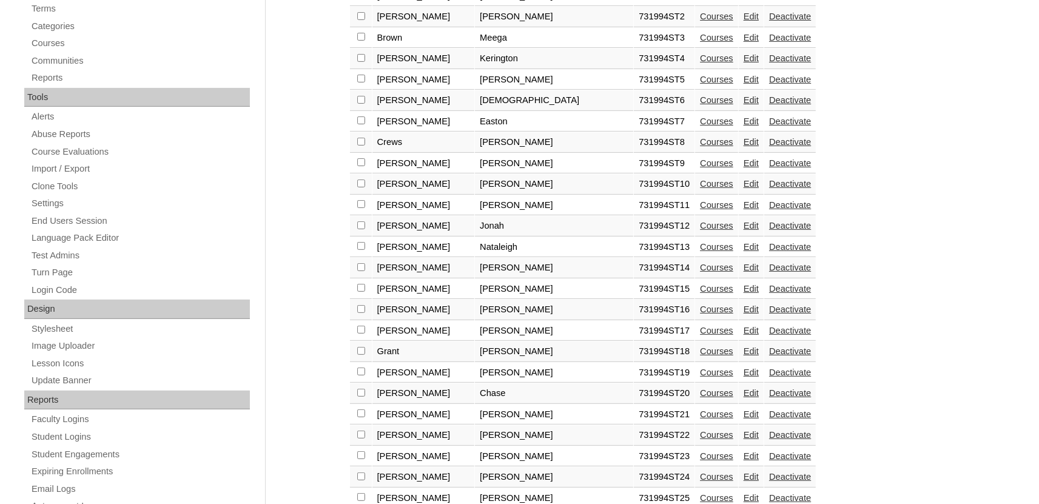
scroll to position [601, 0]
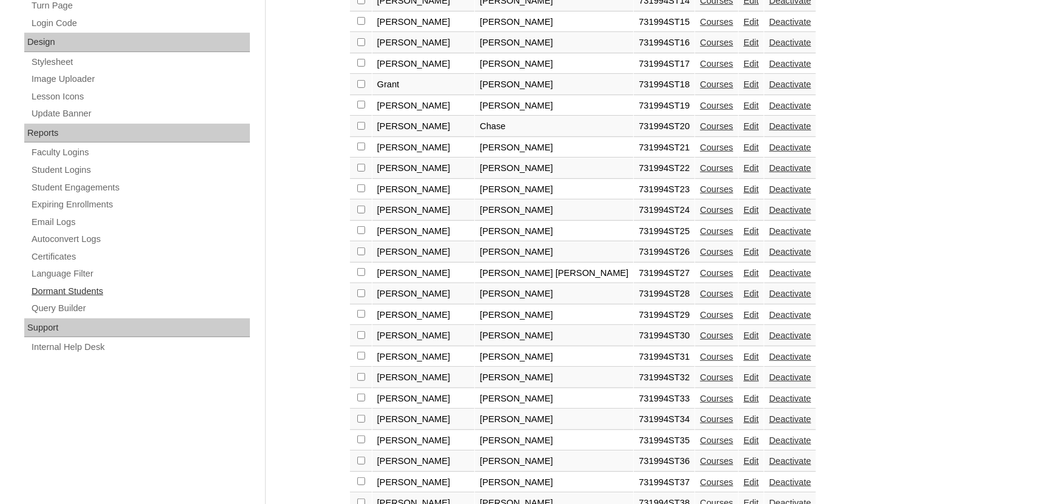
click at [700, 466] on link "Courses" at bounding box center [716, 461] width 33 height 10
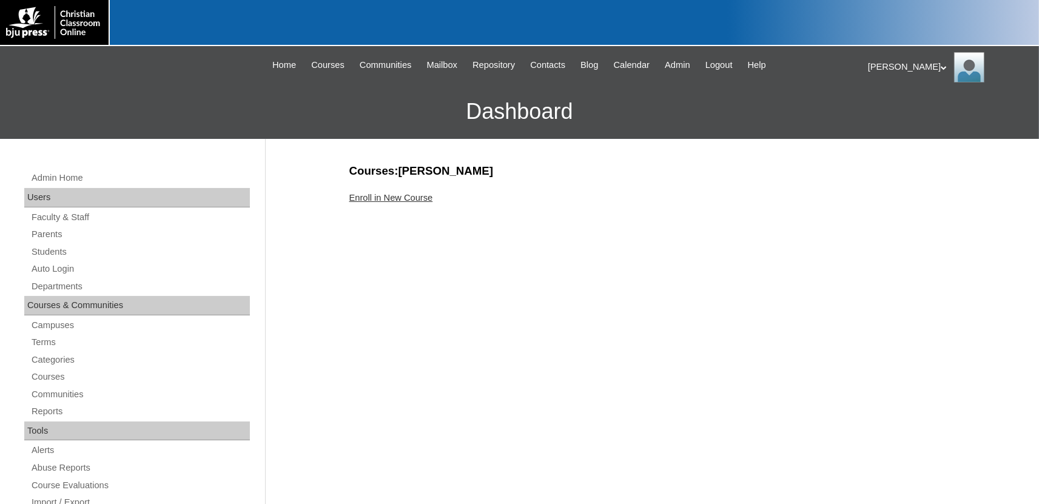
click at [414, 200] on link "Enroll in New Course" at bounding box center [391, 198] width 84 height 10
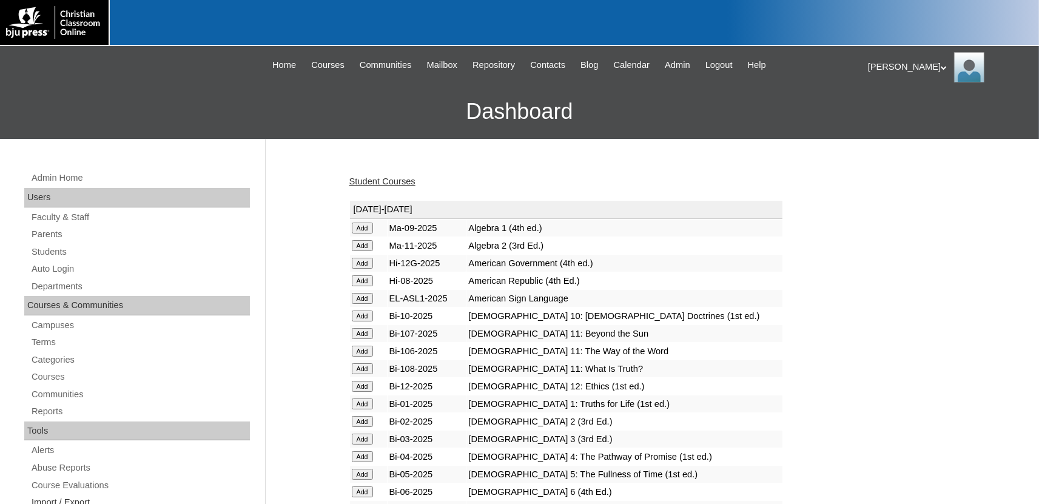
scroll to position [1494, 0]
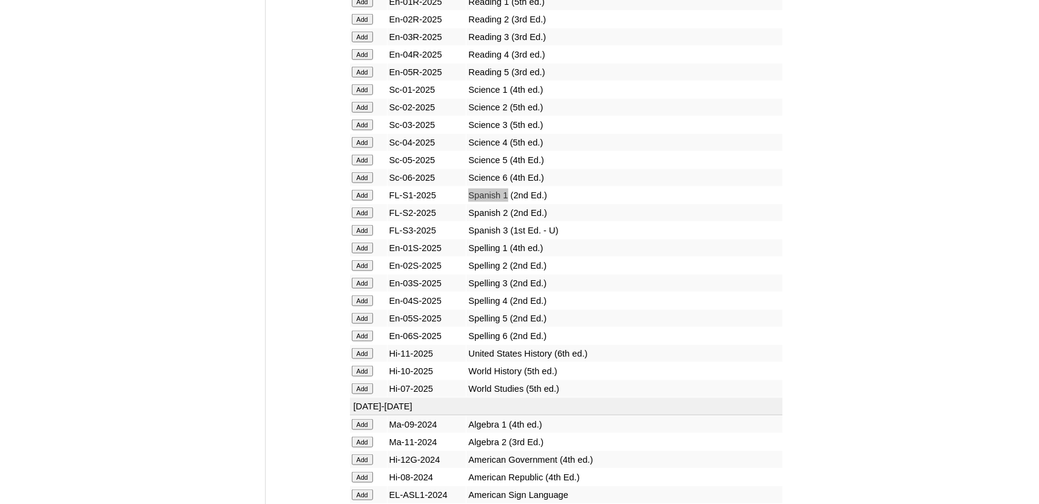
click at [361, 200] on input "Add" at bounding box center [362, 194] width 21 height 11
click at [362, 200] on input "Add" at bounding box center [362, 194] width 21 height 11
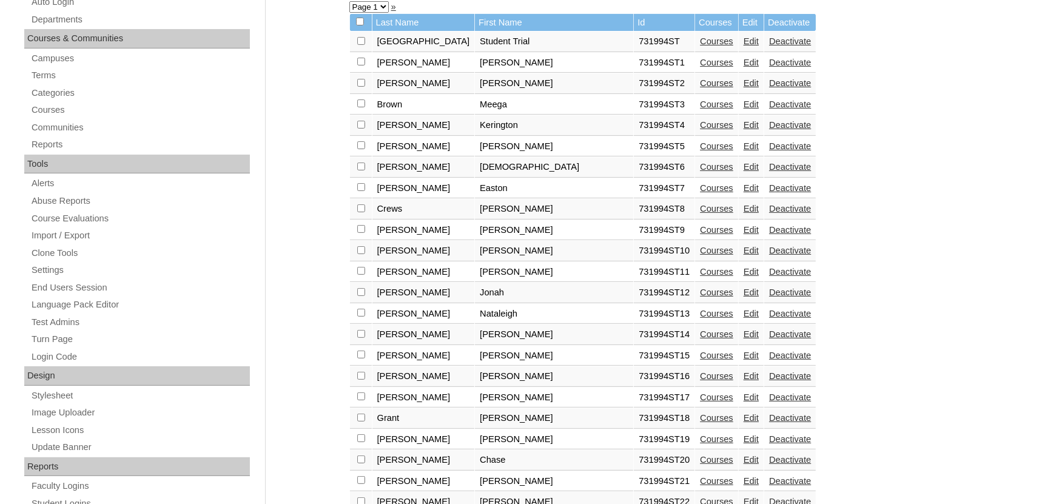
scroll to position [300, 0]
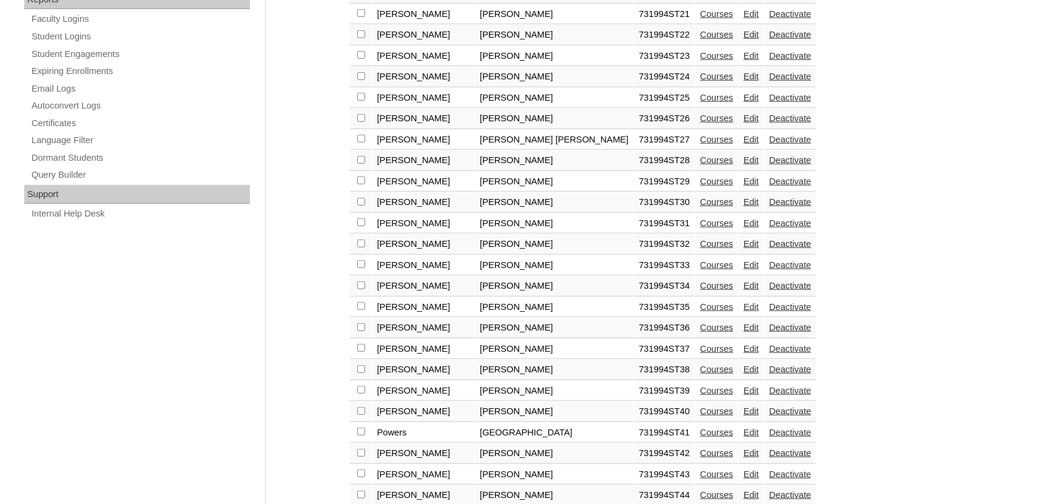
click at [700, 354] on link "Courses" at bounding box center [716, 349] width 33 height 10
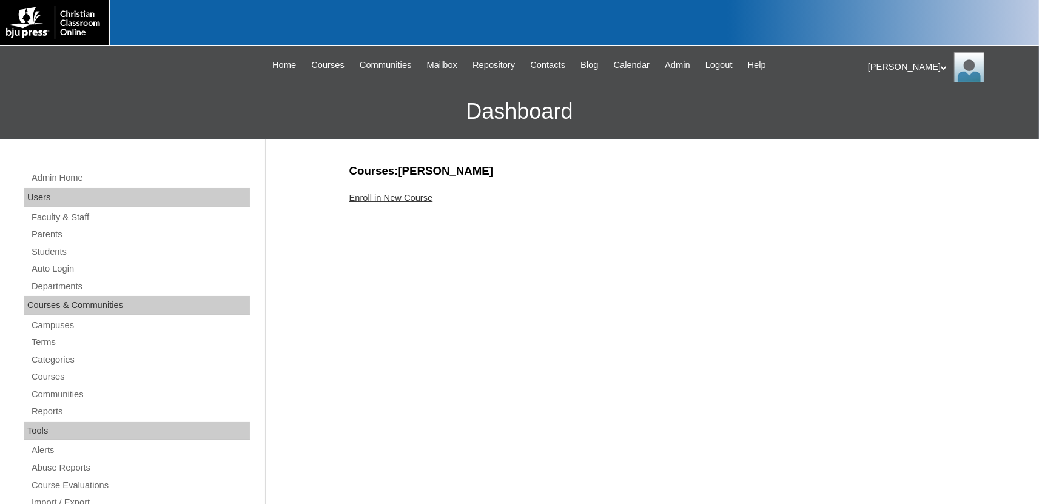
click at [413, 196] on link "Enroll in New Course" at bounding box center [391, 198] width 84 height 10
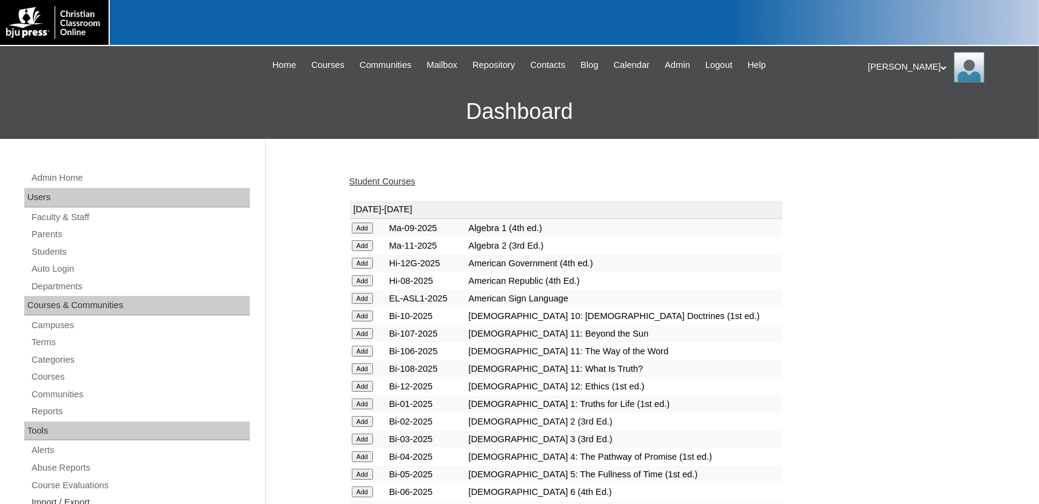
scroll to position [1494, 0]
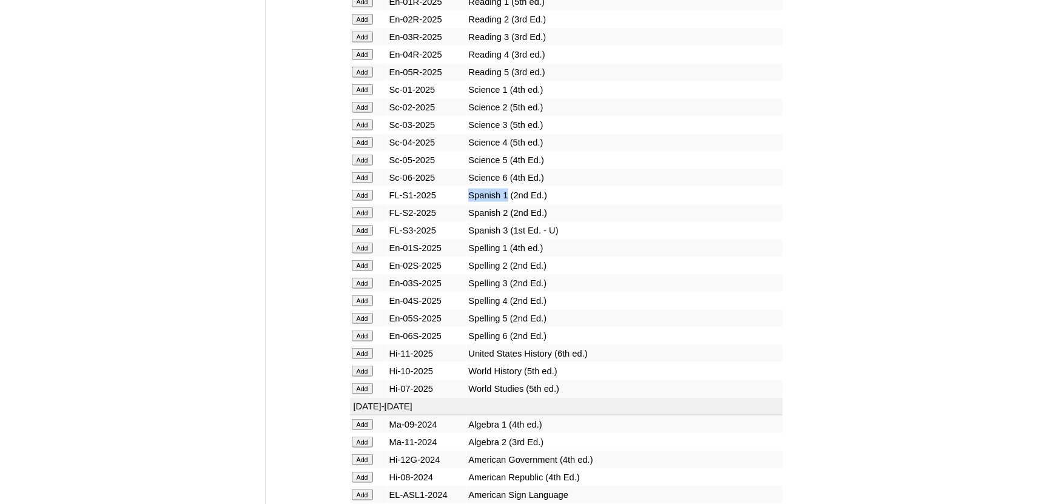
click at [363, 200] on input "Add" at bounding box center [362, 194] width 21 height 11
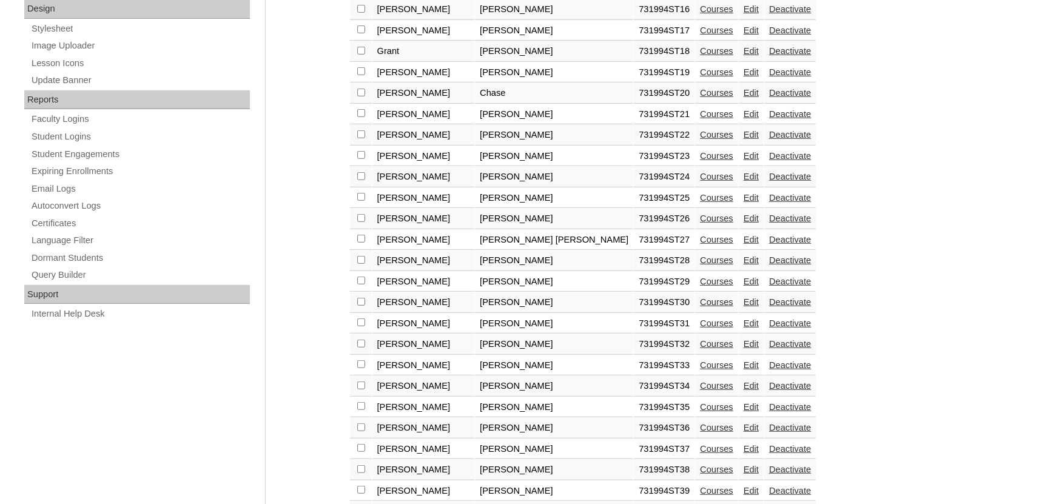
scroll to position [667, 0]
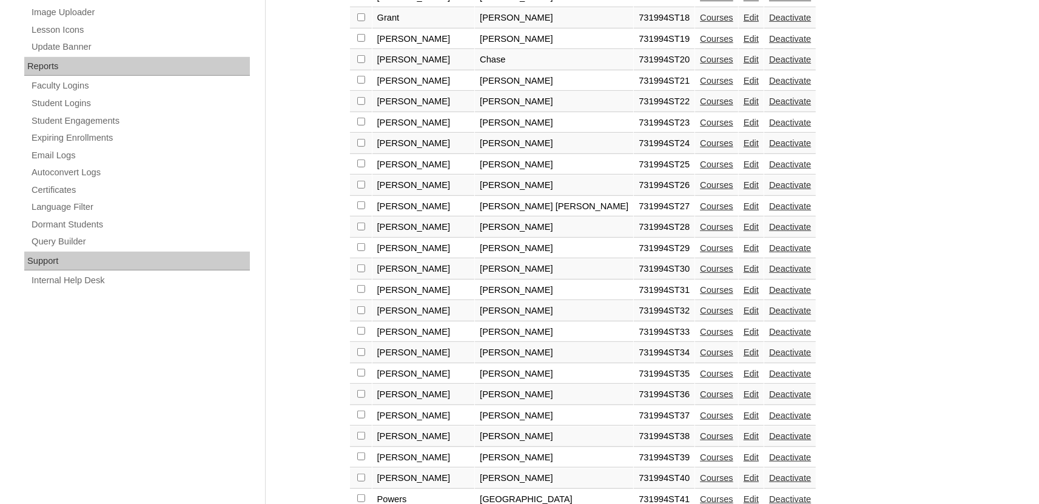
click at [700, 441] on link "Courses" at bounding box center [716, 436] width 33 height 10
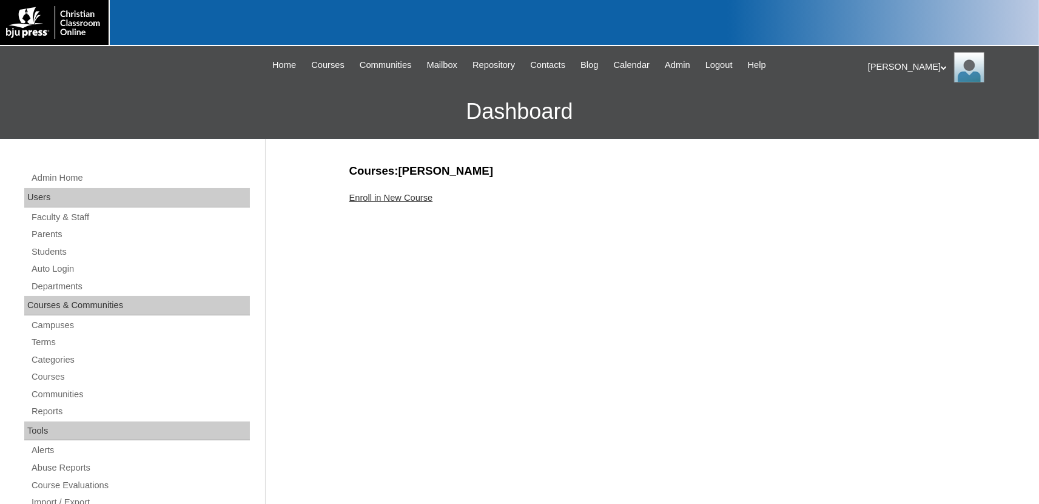
click at [420, 198] on link "Enroll in New Course" at bounding box center [391, 198] width 84 height 10
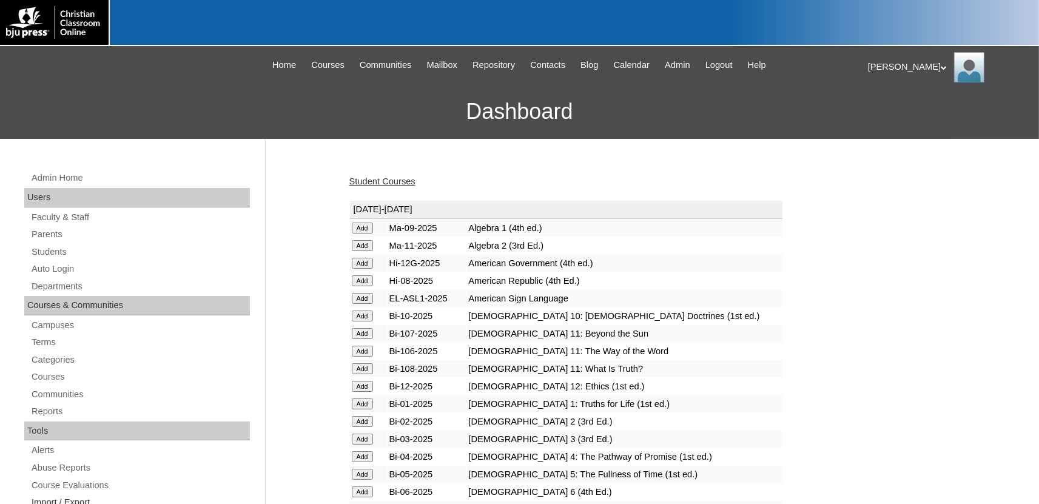
scroll to position [1494, 0]
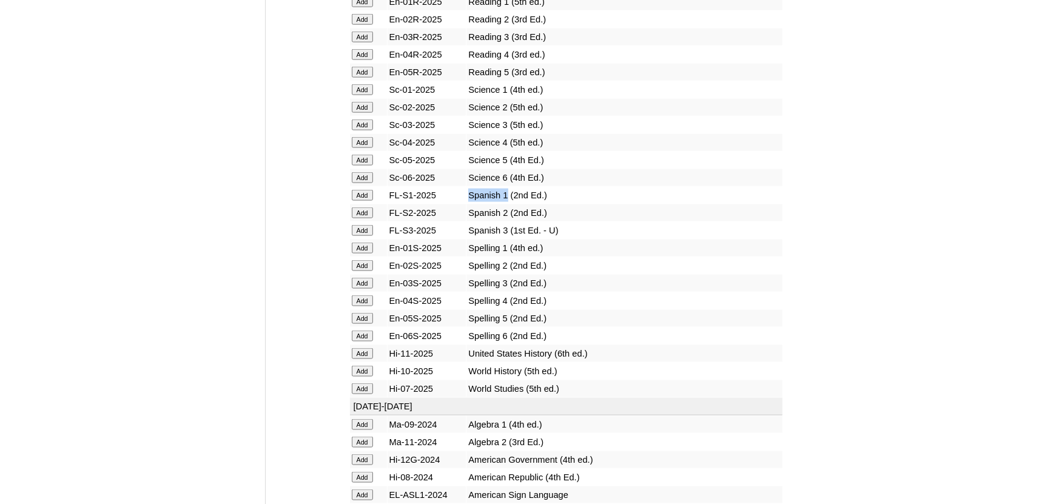
click at [366, 200] on input "Add" at bounding box center [362, 194] width 21 height 11
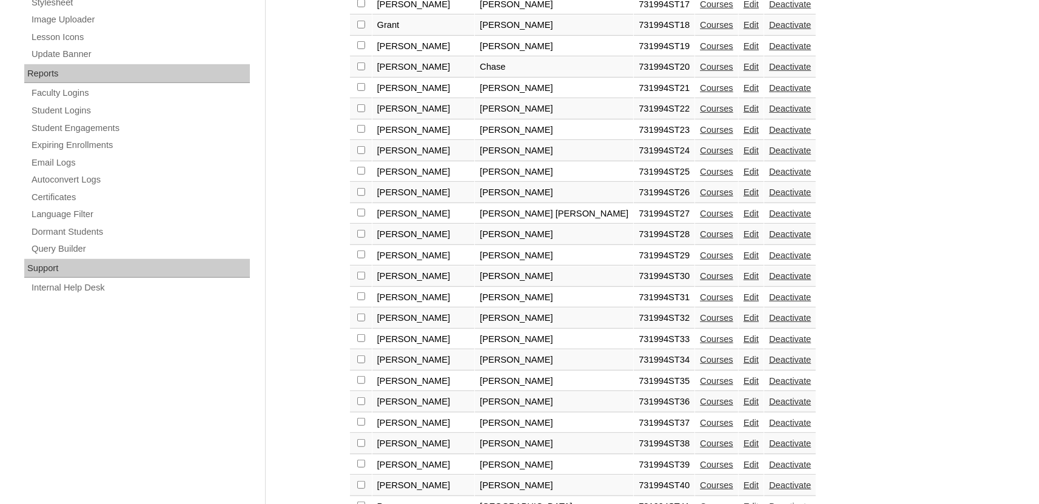
scroll to position [801, 0]
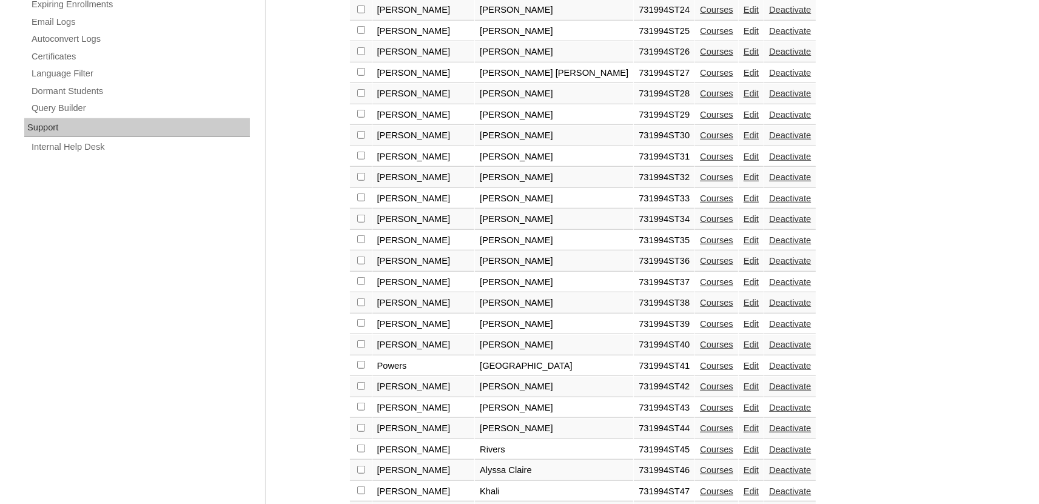
click at [700, 329] on link "Courses" at bounding box center [716, 324] width 33 height 10
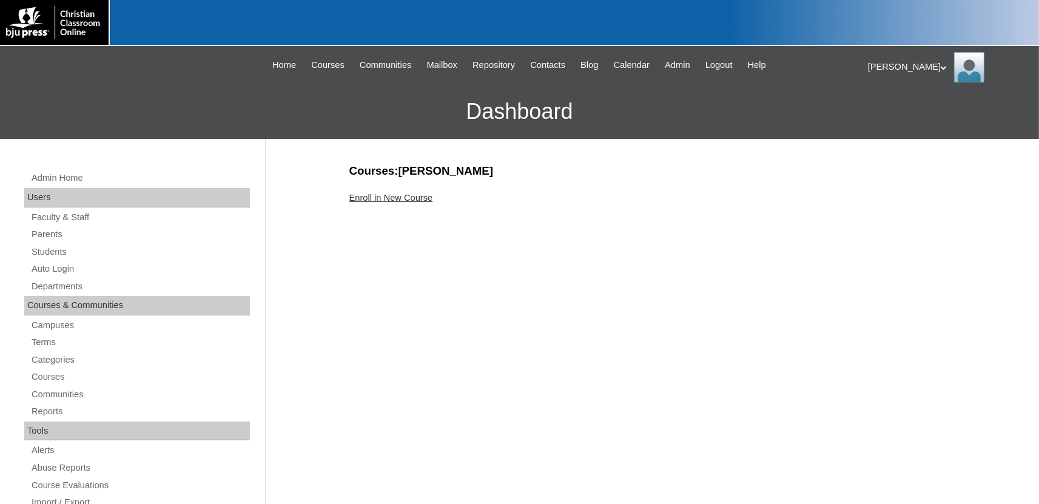
click at [410, 195] on link "Enroll in New Course" at bounding box center [391, 198] width 84 height 10
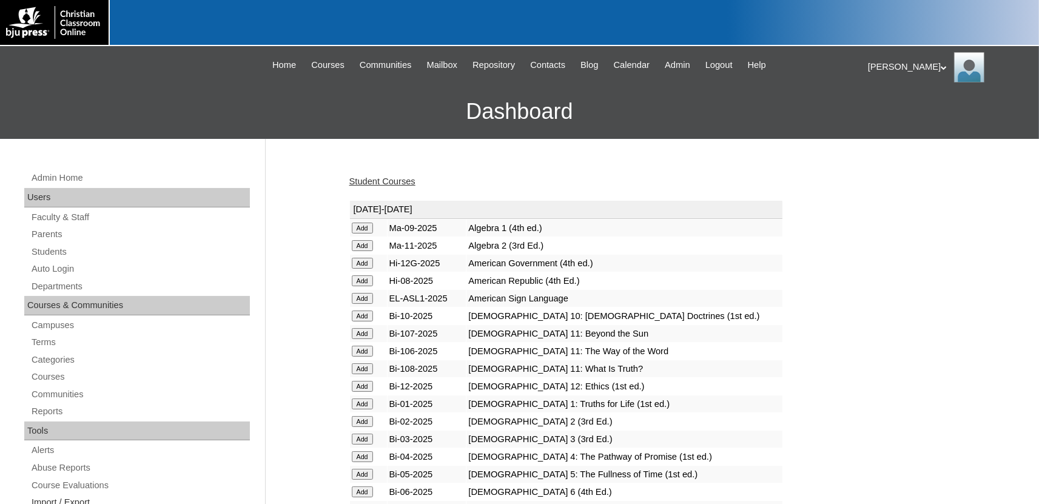
scroll to position [1494, 0]
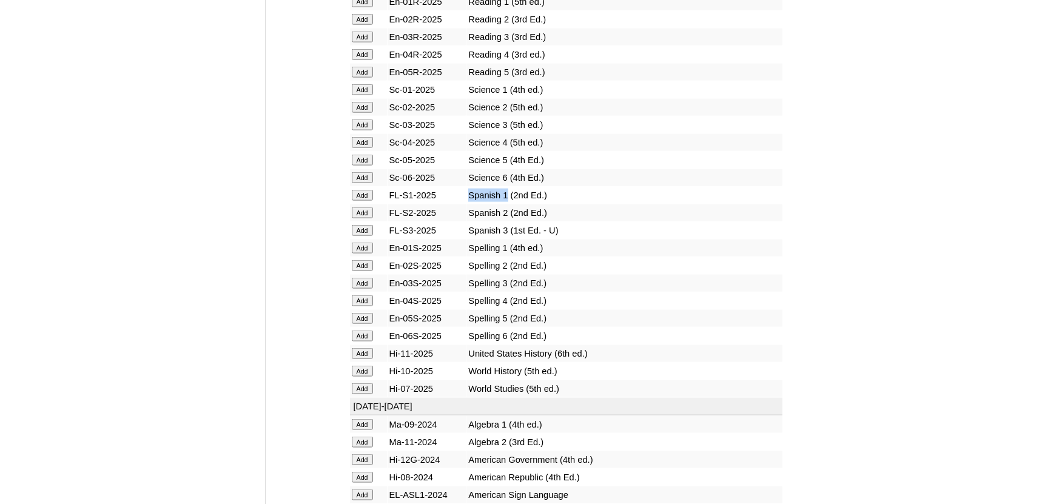
click at [362, 200] on input "Add" at bounding box center [362, 194] width 21 height 11
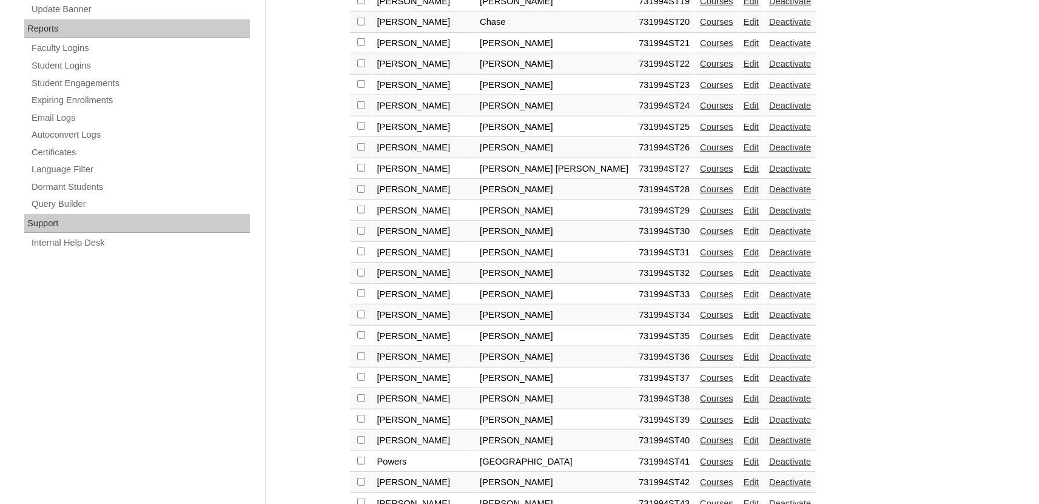
scroll to position [734, 0]
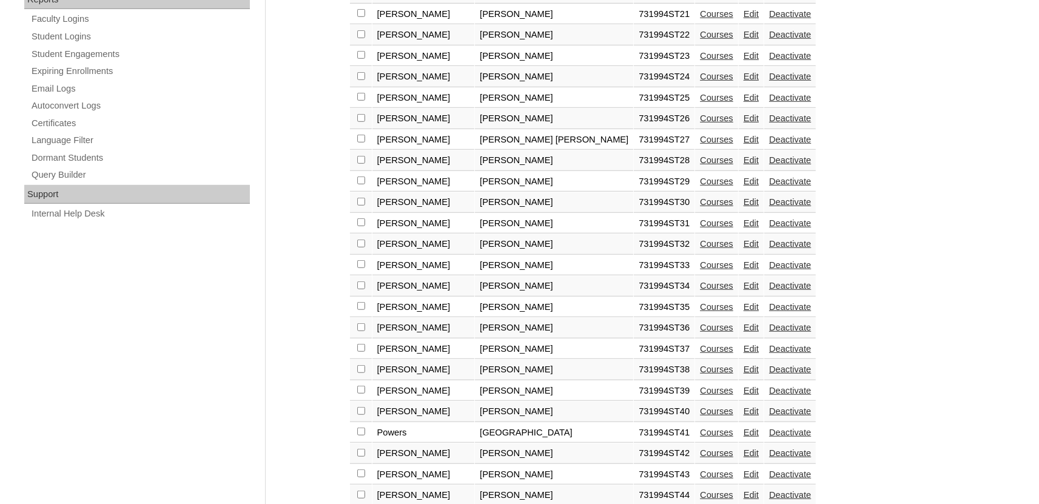
click at [700, 416] on link "Courses" at bounding box center [716, 411] width 33 height 10
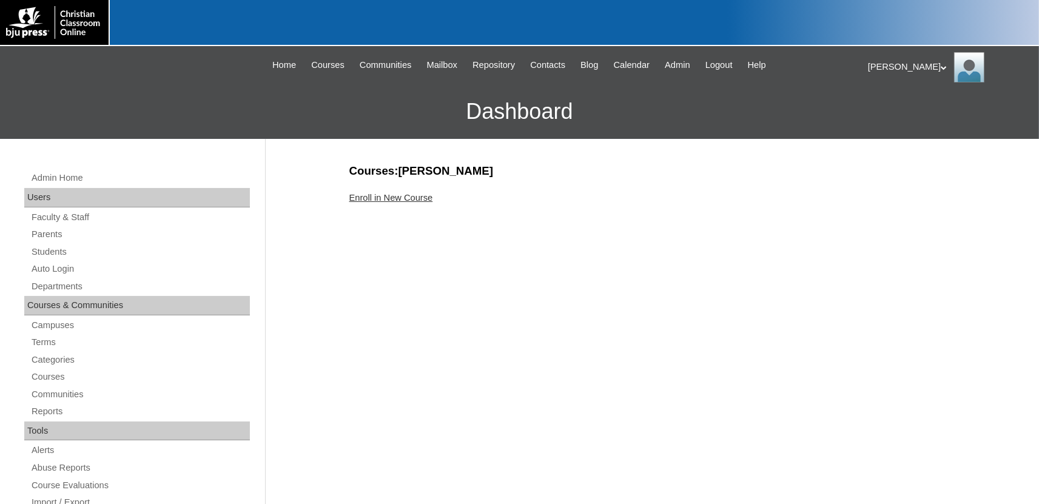
click at [404, 194] on link "Enroll in New Course" at bounding box center [391, 198] width 84 height 10
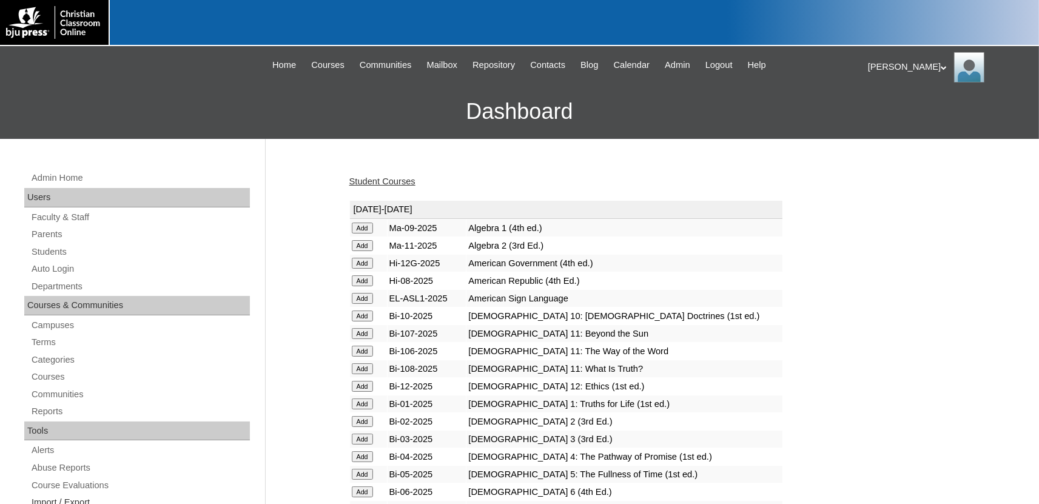
scroll to position [1494, 0]
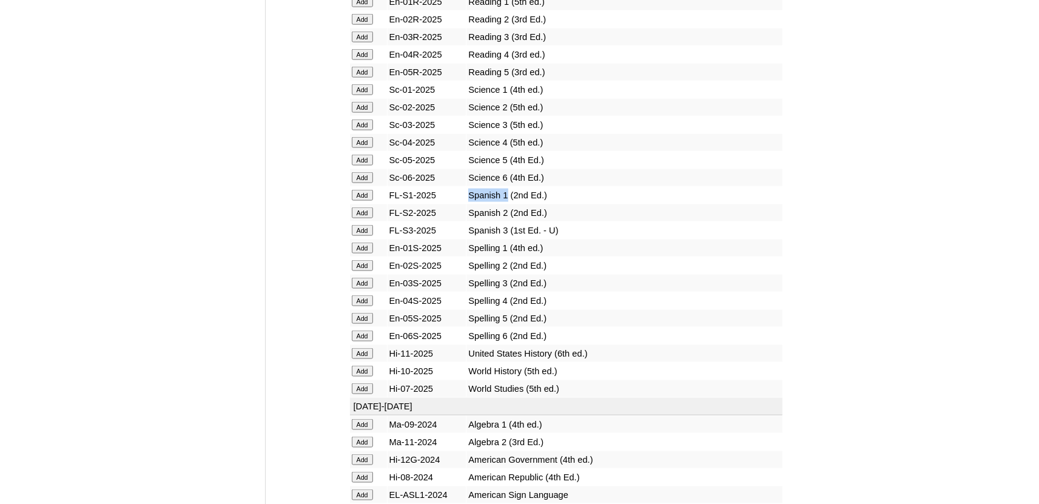
click at [364, 200] on input "Add" at bounding box center [362, 194] width 21 height 11
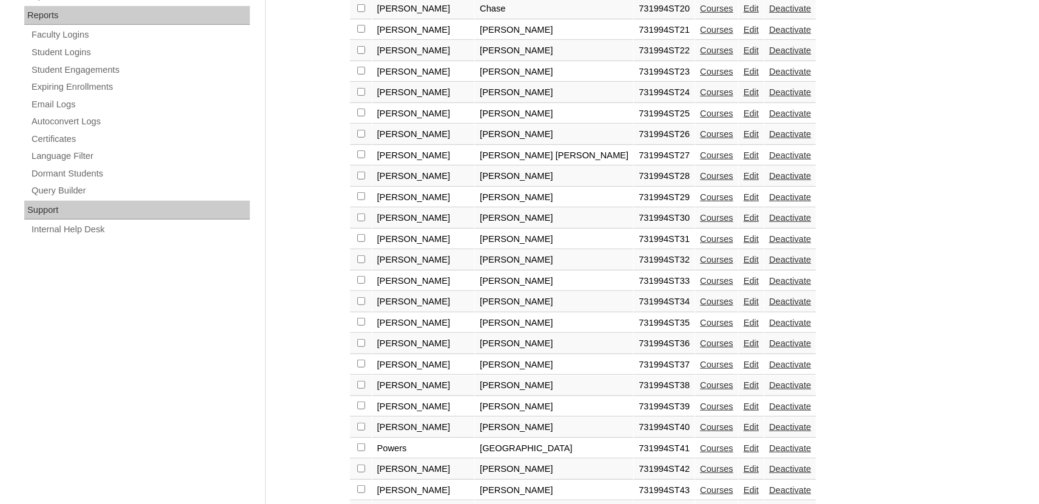
scroll to position [801, 0]
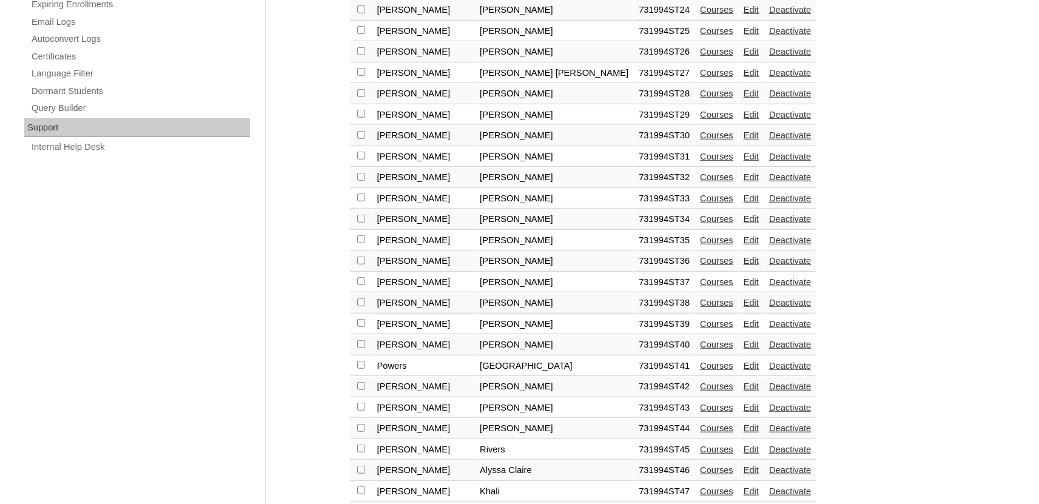
click at [700, 371] on link "Courses" at bounding box center [716, 366] width 33 height 10
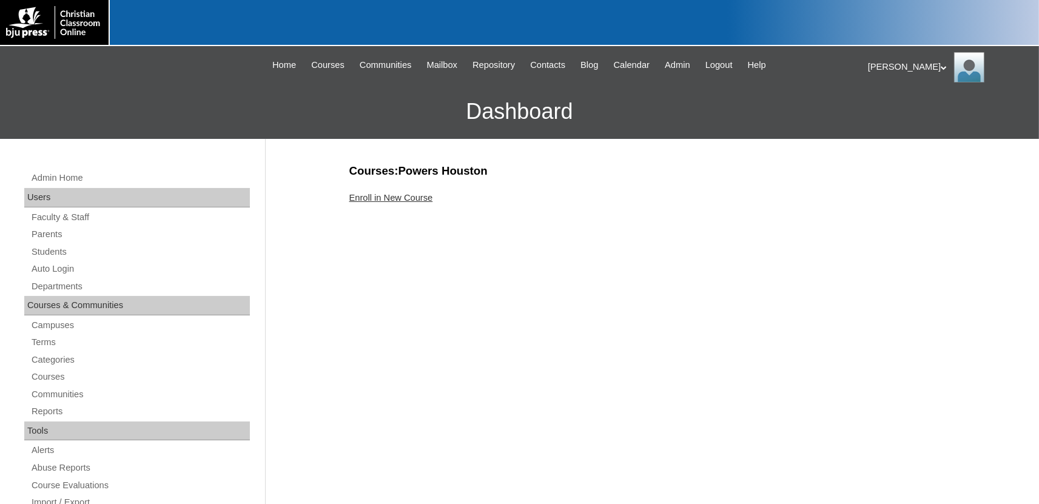
click at [411, 195] on link "Enroll in New Course" at bounding box center [391, 198] width 84 height 10
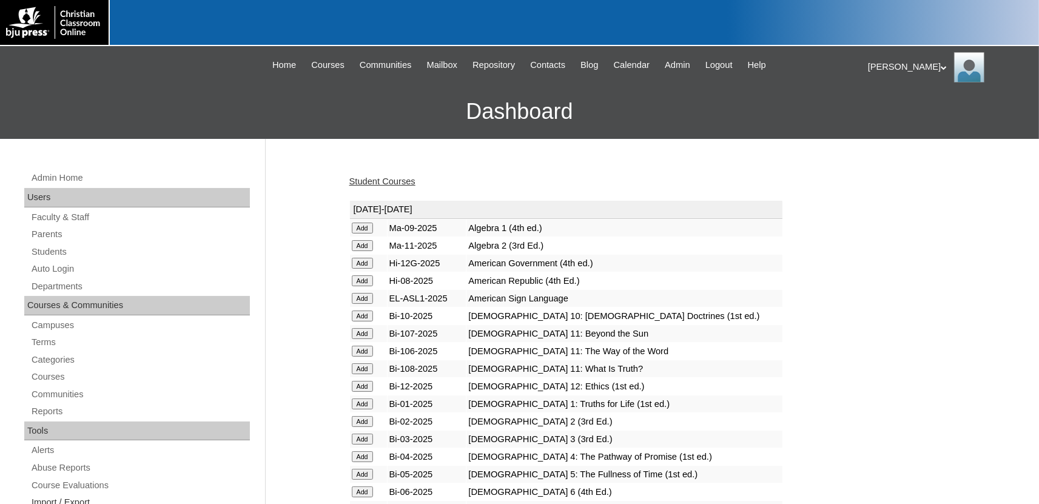
scroll to position [1494, 0]
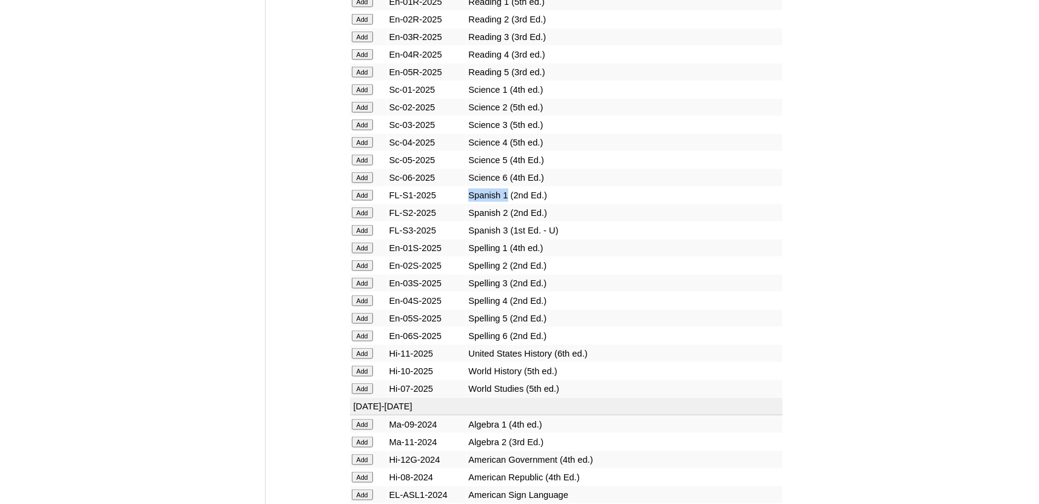
click at [362, 200] on input "Add" at bounding box center [362, 194] width 21 height 11
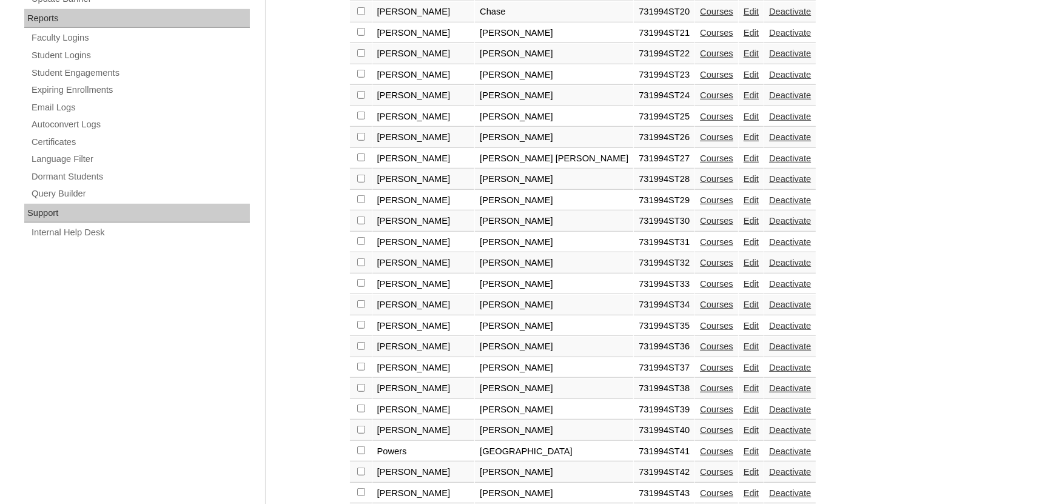
scroll to position [801, 0]
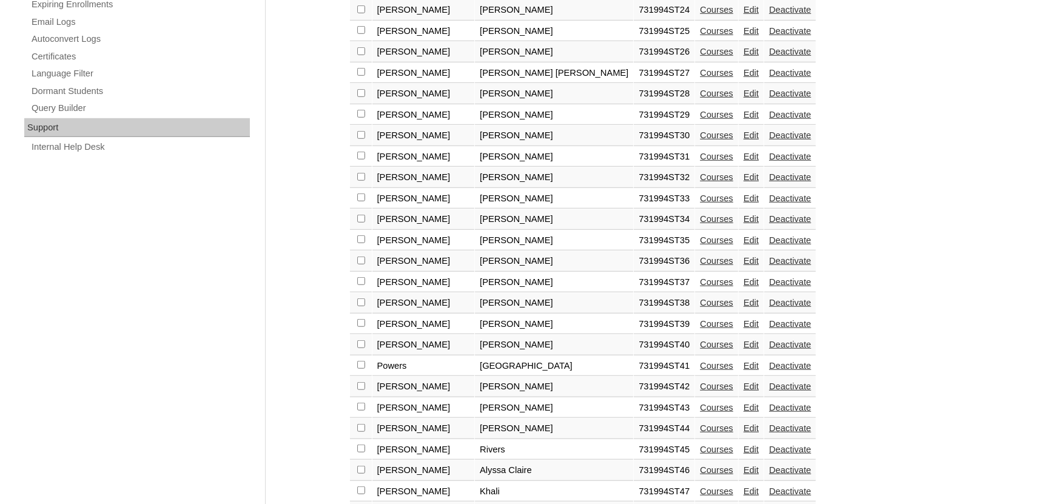
click at [700, 391] on link "Courses" at bounding box center [716, 387] width 33 height 10
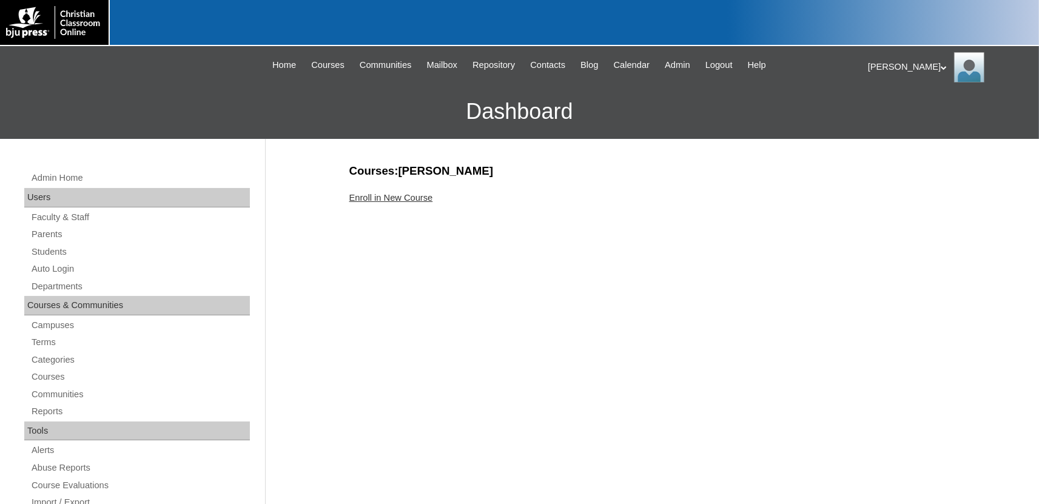
click at [403, 194] on link "Enroll in New Course" at bounding box center [391, 198] width 84 height 10
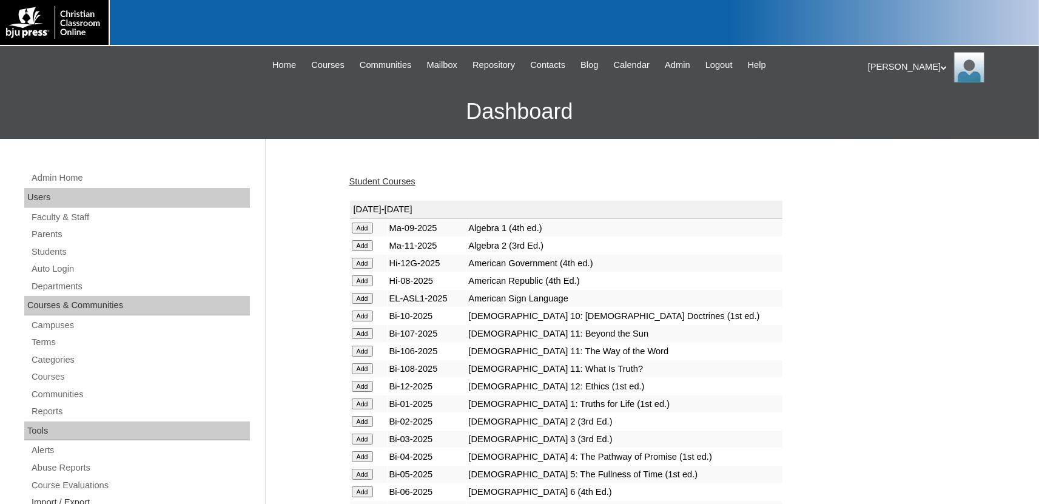
scroll to position [1494, 0]
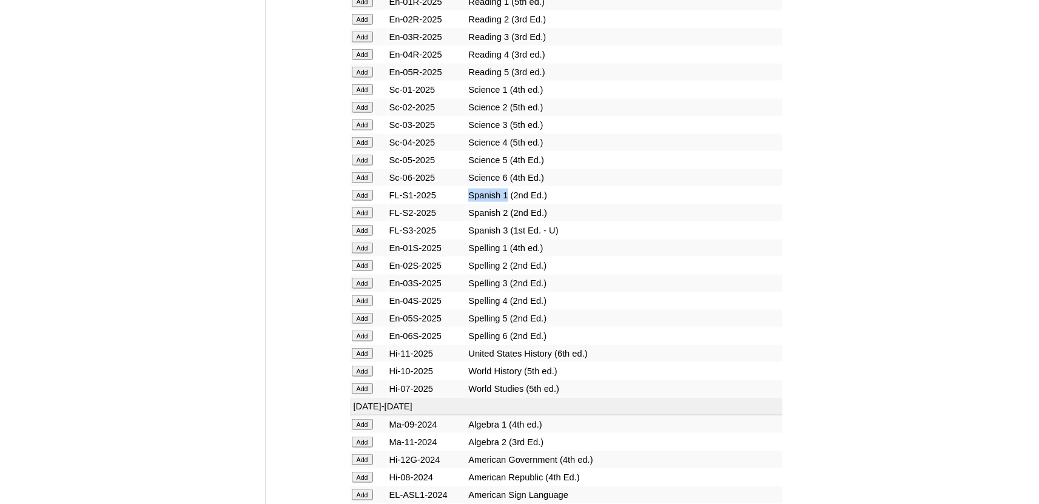
click at [365, 200] on input "Add" at bounding box center [362, 194] width 21 height 11
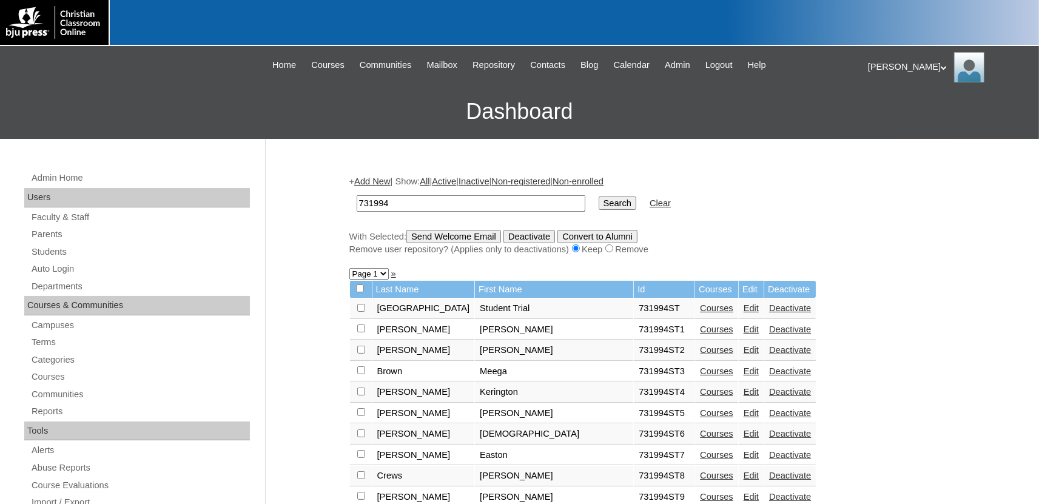
click at [455, 206] on input "731994" at bounding box center [471, 203] width 229 height 16
type input "731994ST4"
click at [599, 197] on input "Search" at bounding box center [618, 203] width 38 height 13
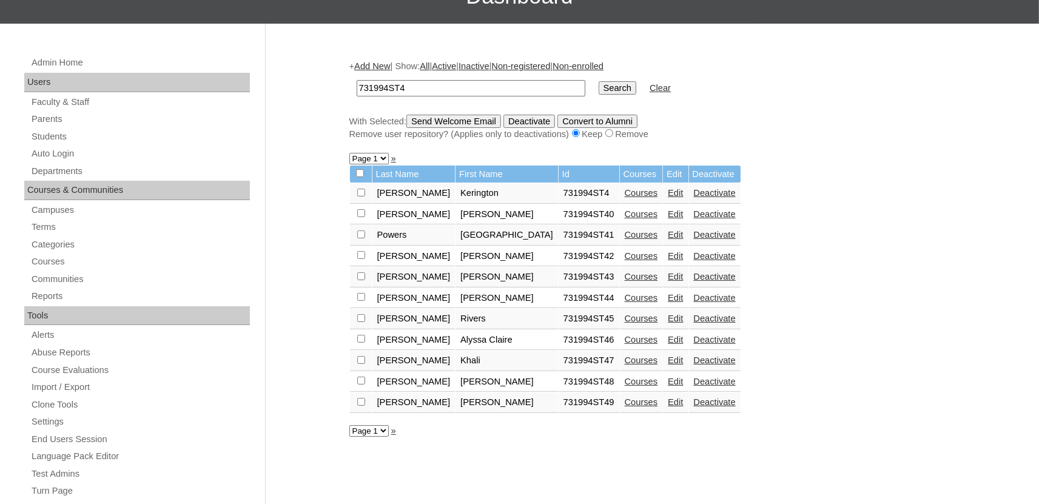
scroll to position [133, 0]
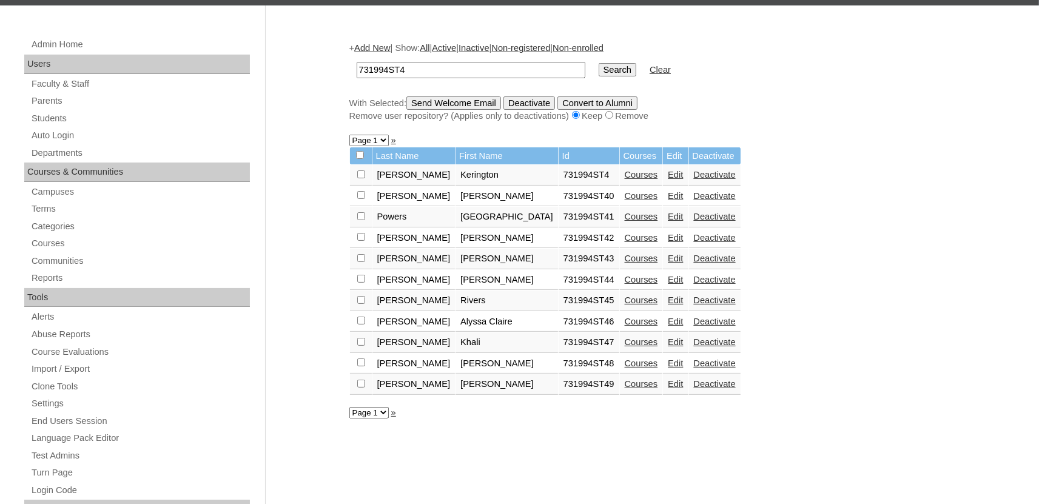
click at [625, 261] on link "Courses" at bounding box center [641, 259] width 33 height 10
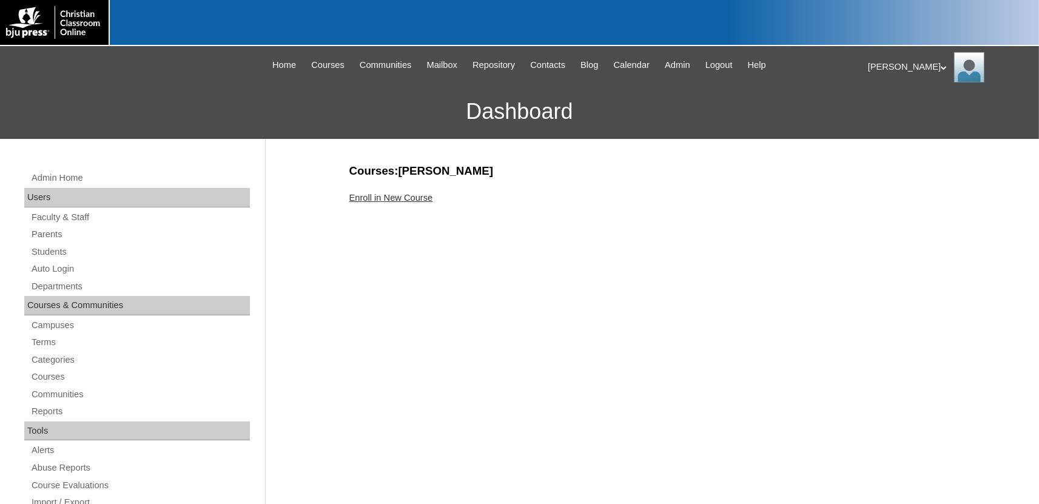
click at [408, 197] on link "Enroll in New Course" at bounding box center [391, 198] width 84 height 10
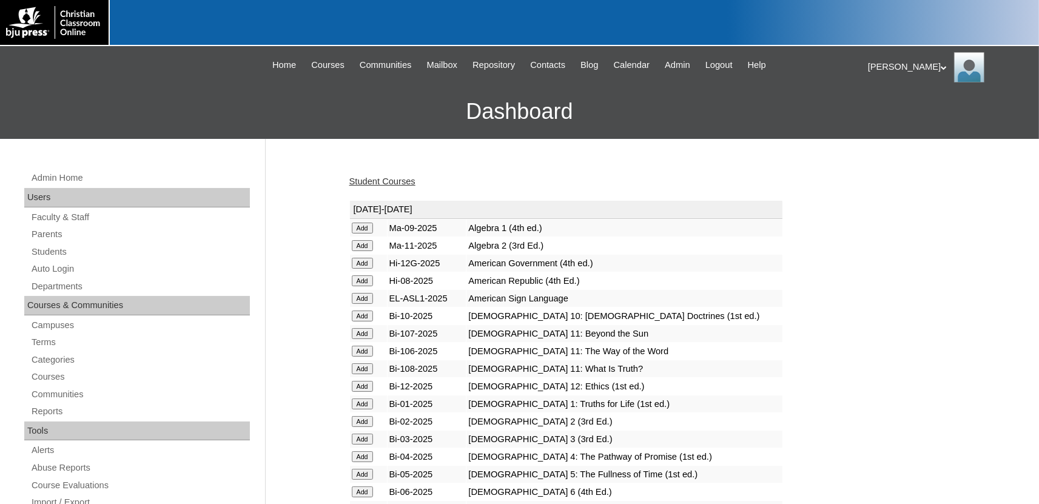
scroll to position [1494, 0]
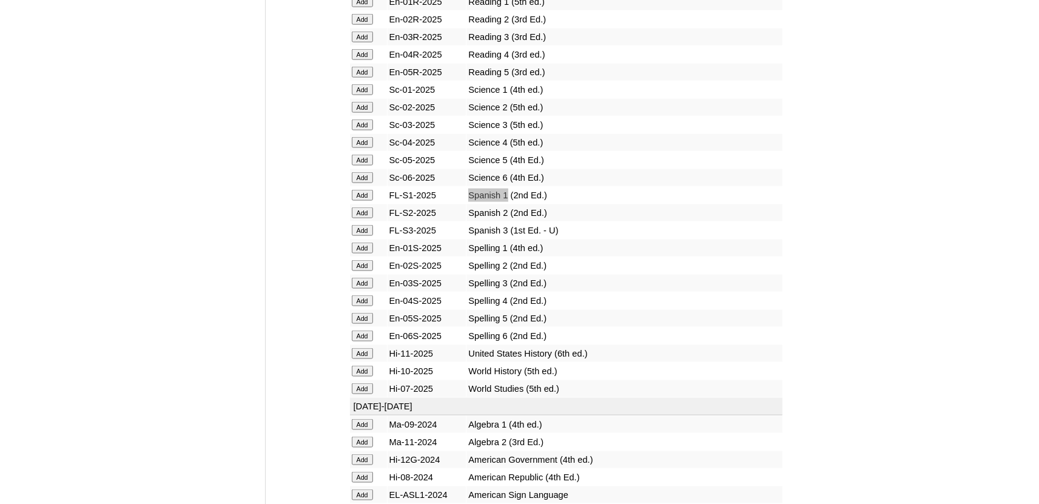
click at [364, 200] on input "Add" at bounding box center [362, 194] width 21 height 11
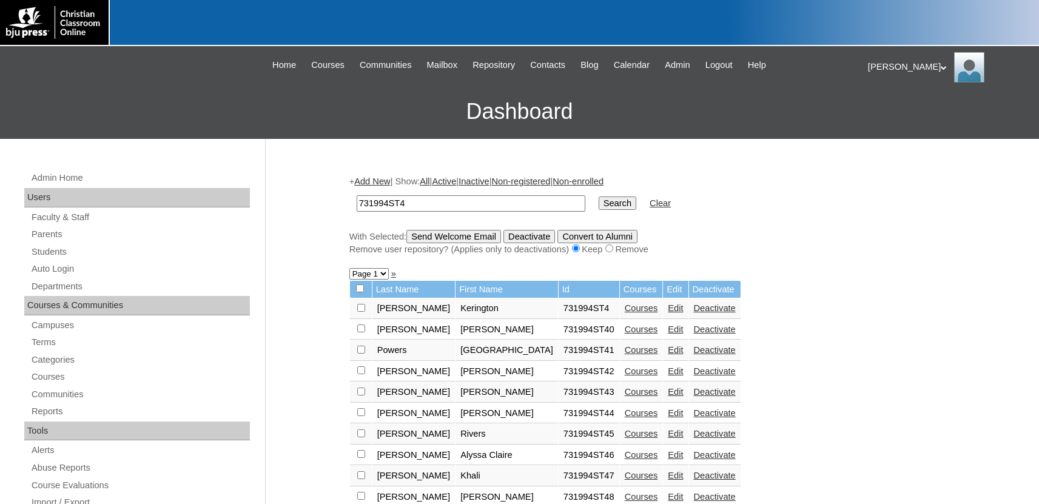
scroll to position [133, 0]
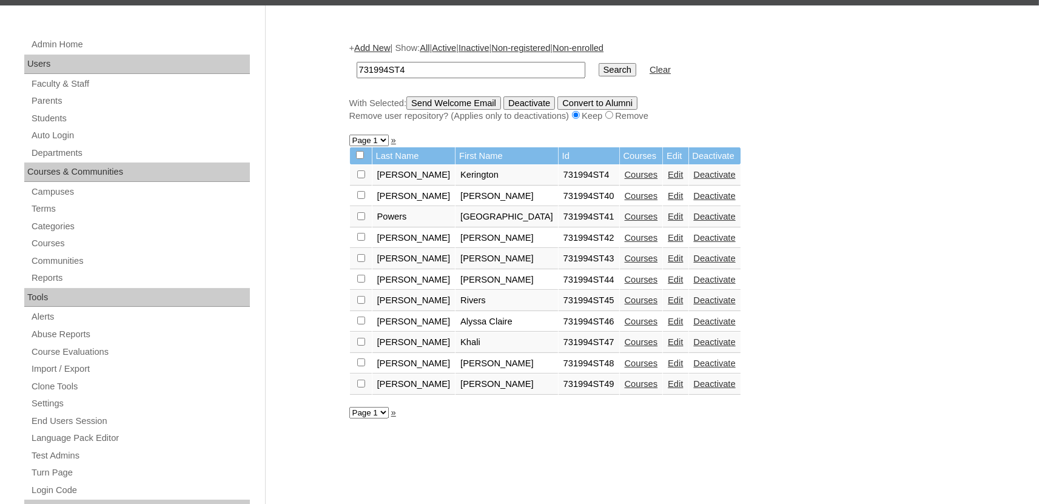
click at [625, 285] on link "Courses" at bounding box center [641, 280] width 33 height 10
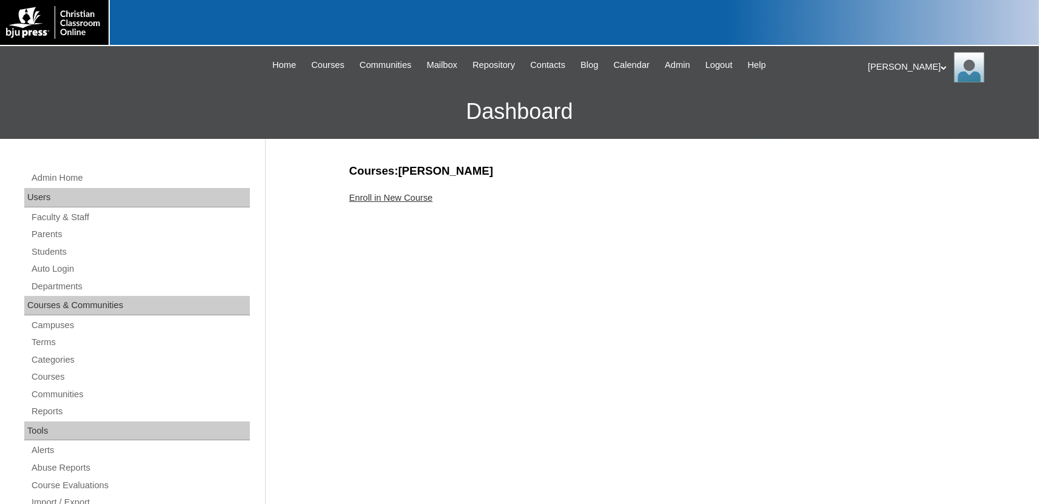
click at [424, 197] on link "Enroll in New Course" at bounding box center [391, 198] width 84 height 10
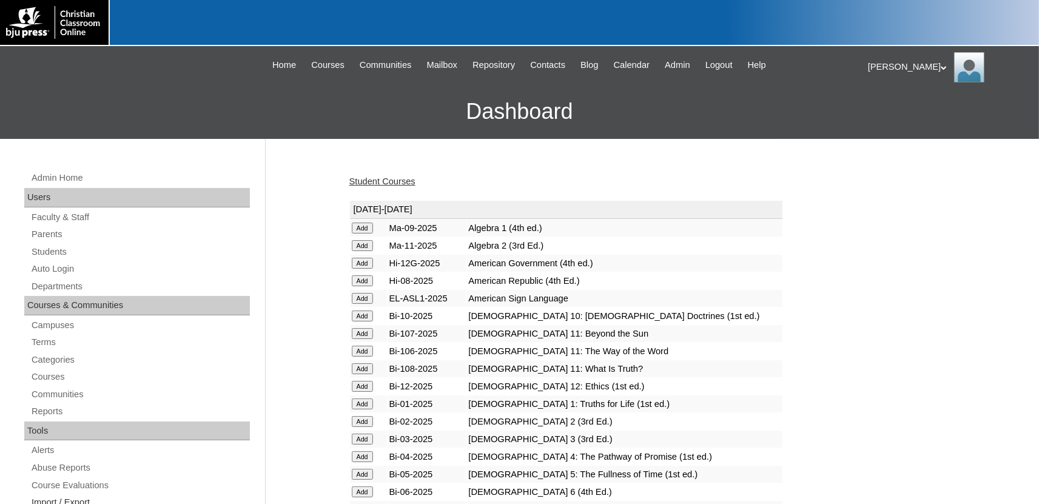
scroll to position [1494, 0]
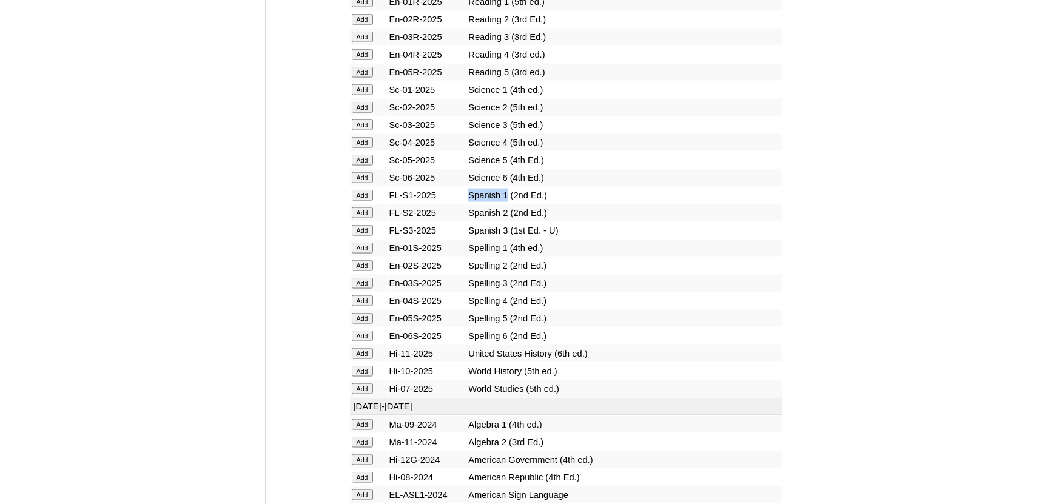
click at [360, 200] on input "Add" at bounding box center [362, 194] width 21 height 11
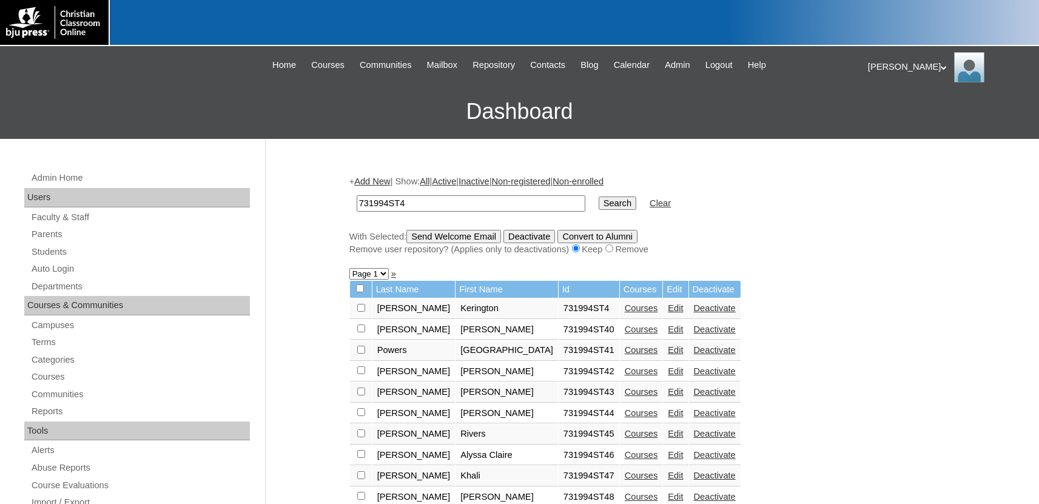
scroll to position [133, 0]
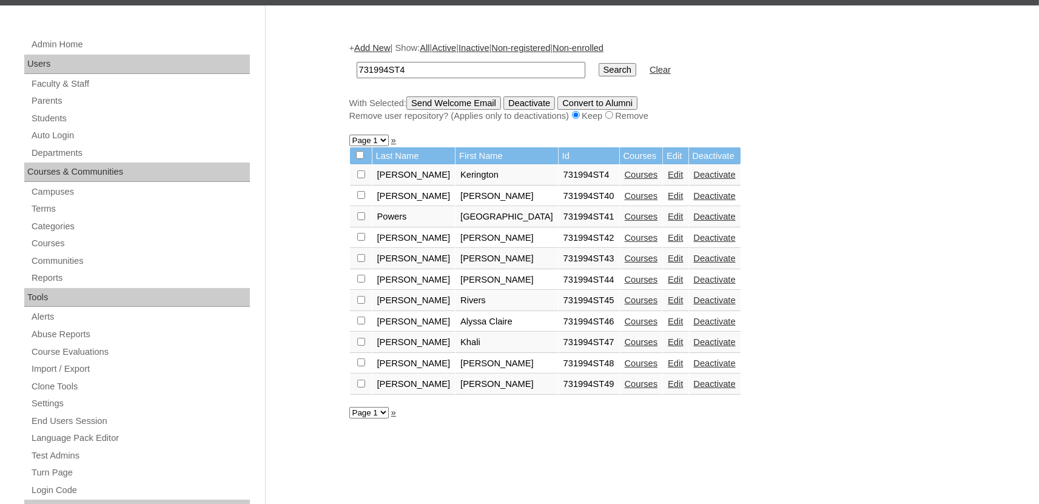
click at [625, 285] on link "Courses" at bounding box center [641, 280] width 33 height 10
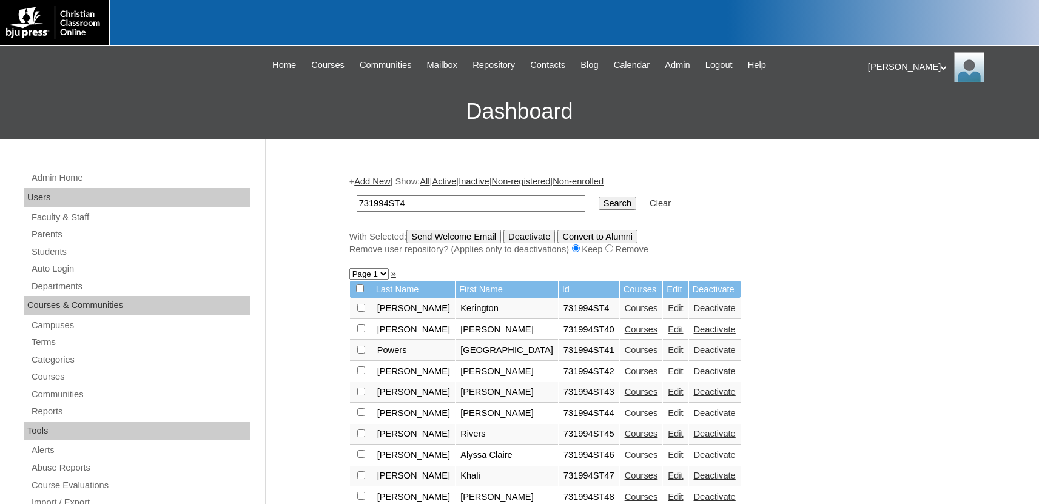
scroll to position [133, 0]
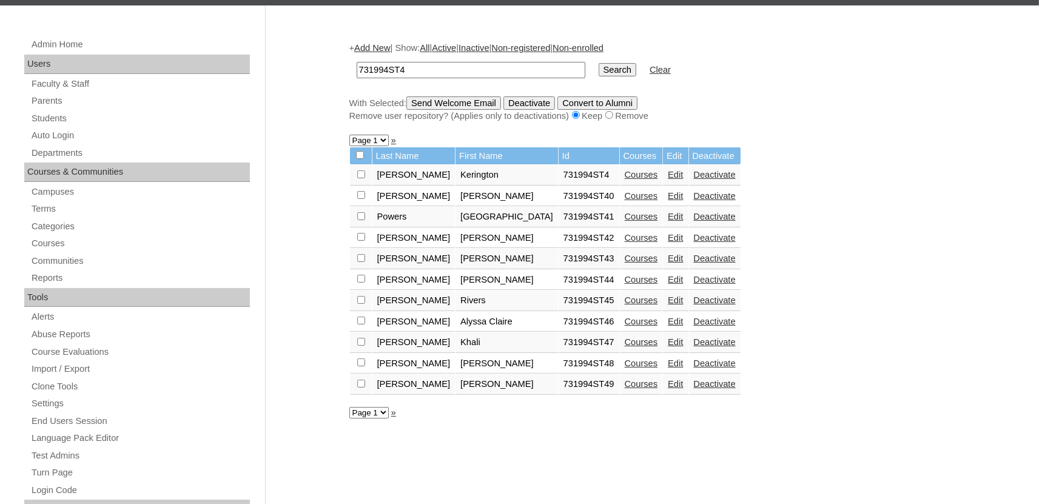
click at [625, 305] on link "Courses" at bounding box center [641, 300] width 33 height 10
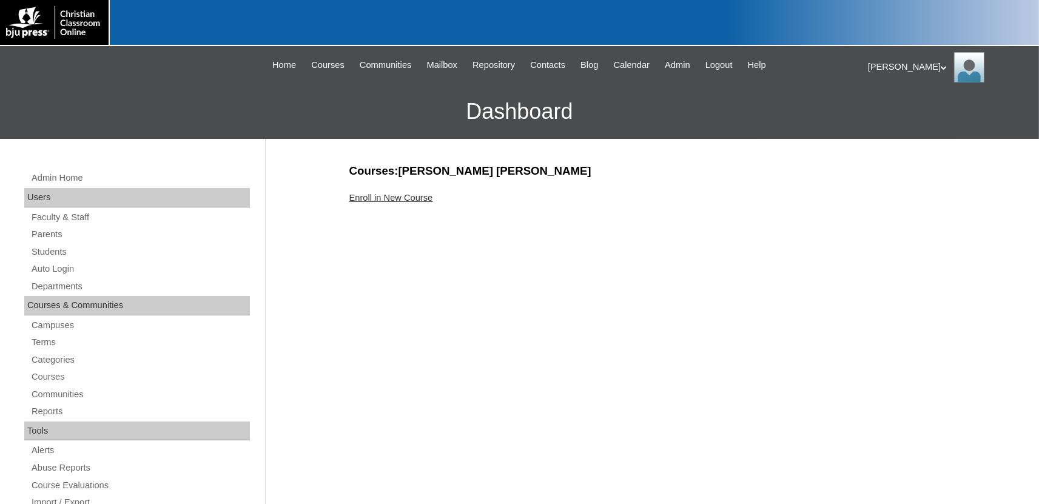
click at [411, 197] on link "Enroll in New Course" at bounding box center [391, 198] width 84 height 10
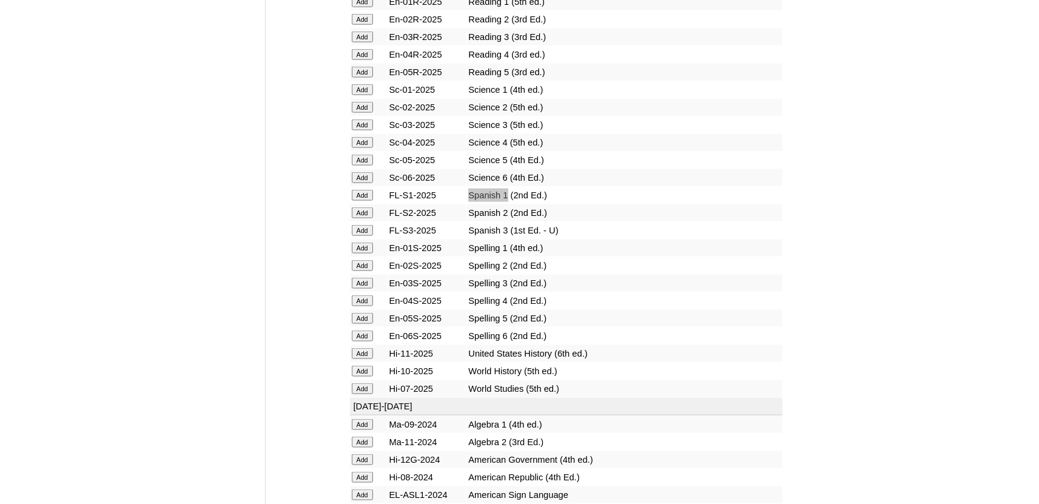
scroll to position [1427, 0]
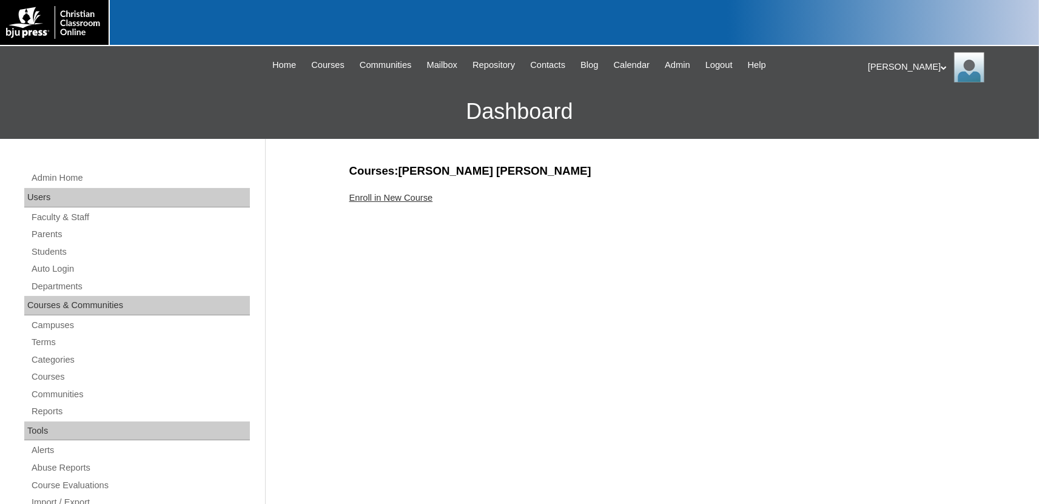
click at [419, 194] on link "Enroll in New Course" at bounding box center [391, 198] width 84 height 10
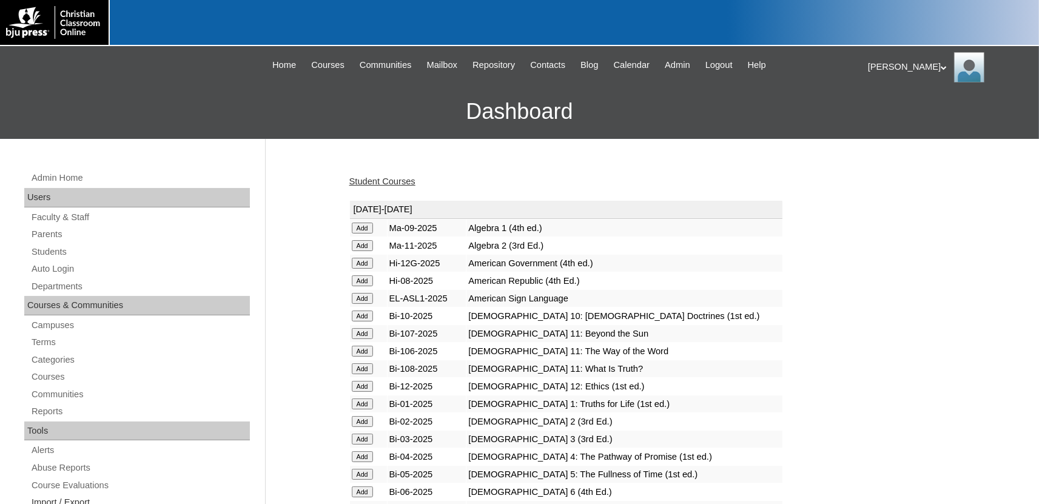
scroll to position [1494, 0]
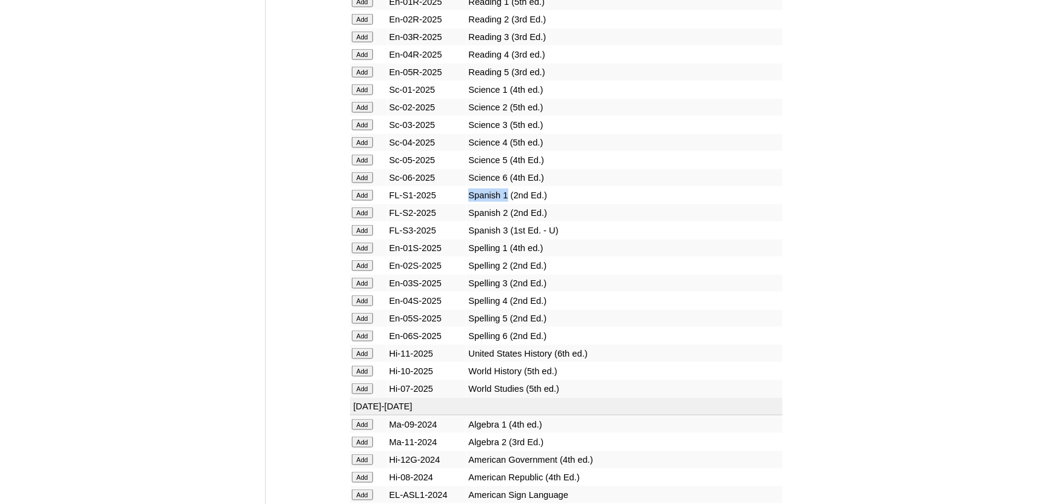
click at [364, 200] on input "Add" at bounding box center [362, 194] width 21 height 11
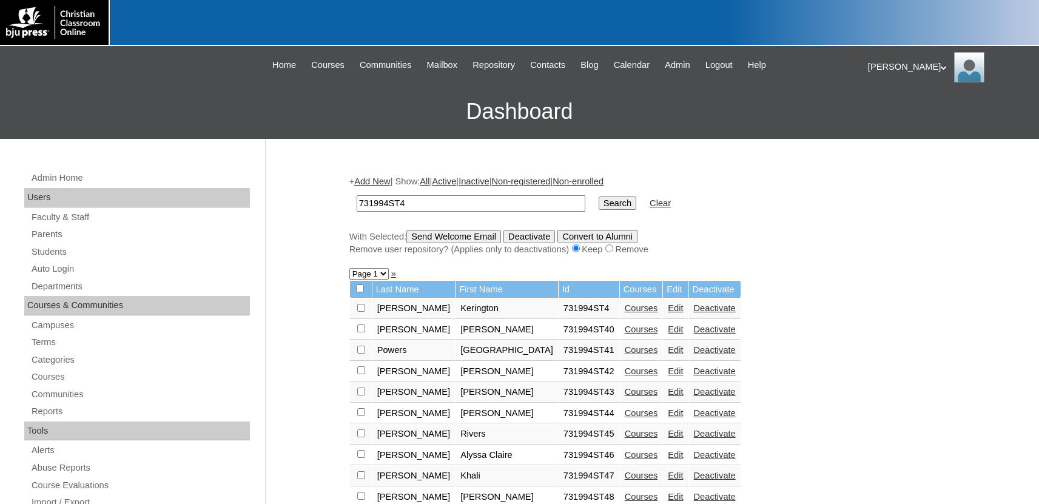
scroll to position [133, 0]
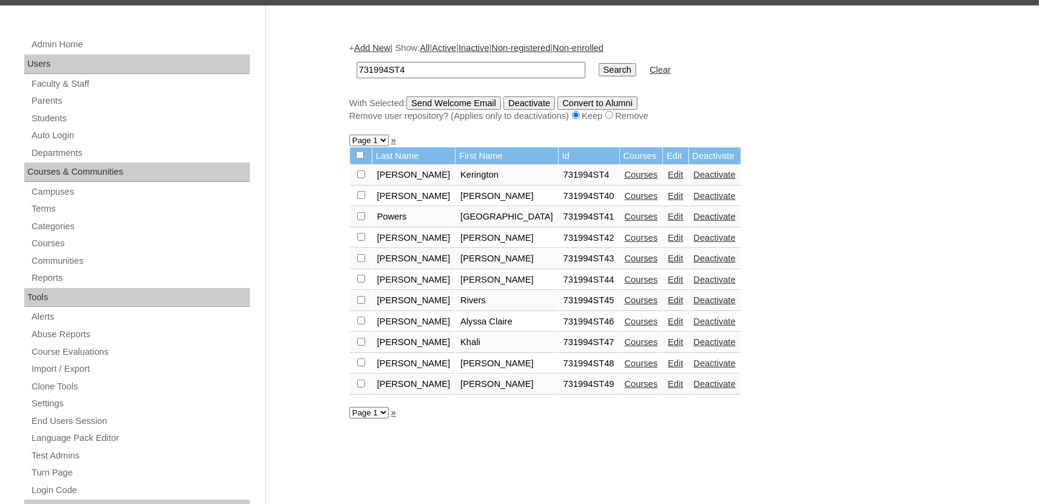
click at [625, 326] on link "Courses" at bounding box center [641, 322] width 33 height 10
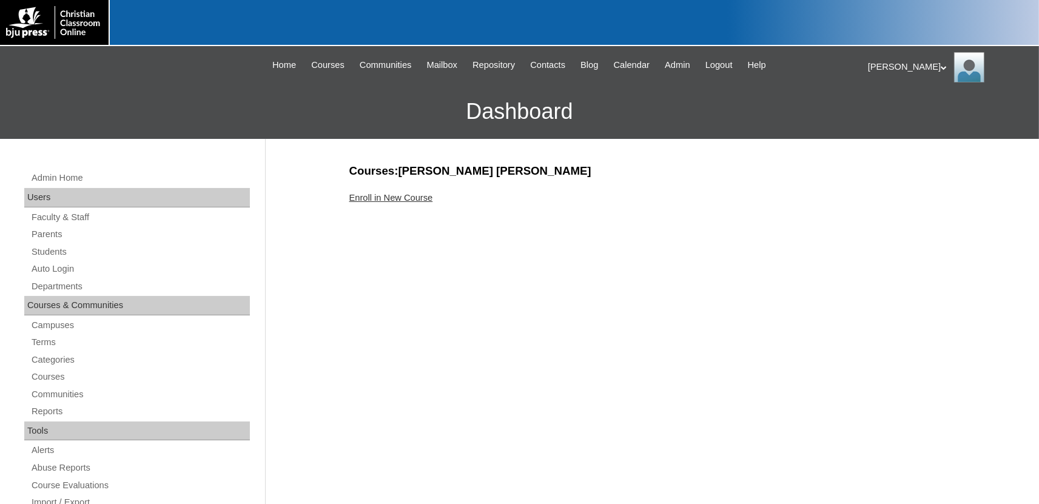
click at [407, 199] on link "Enroll in New Course" at bounding box center [391, 198] width 84 height 10
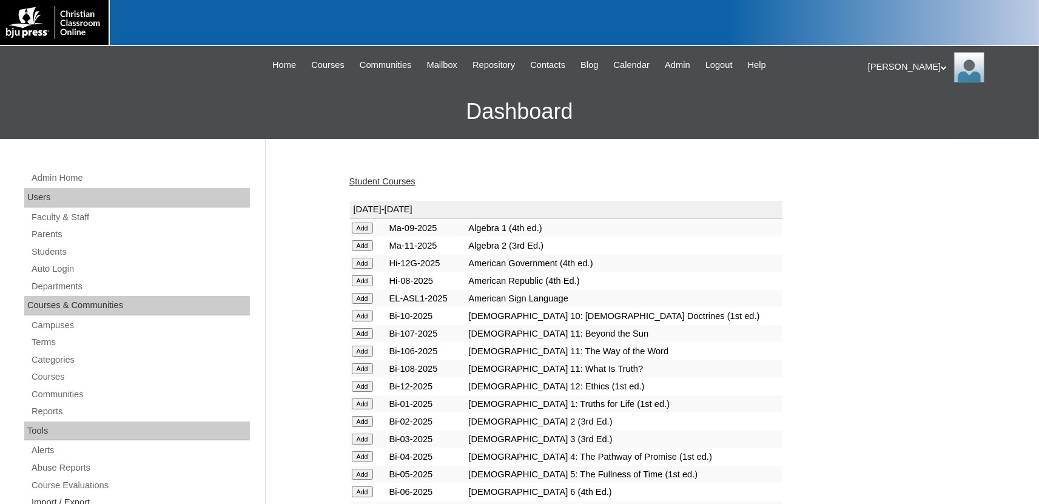
scroll to position [1494, 0]
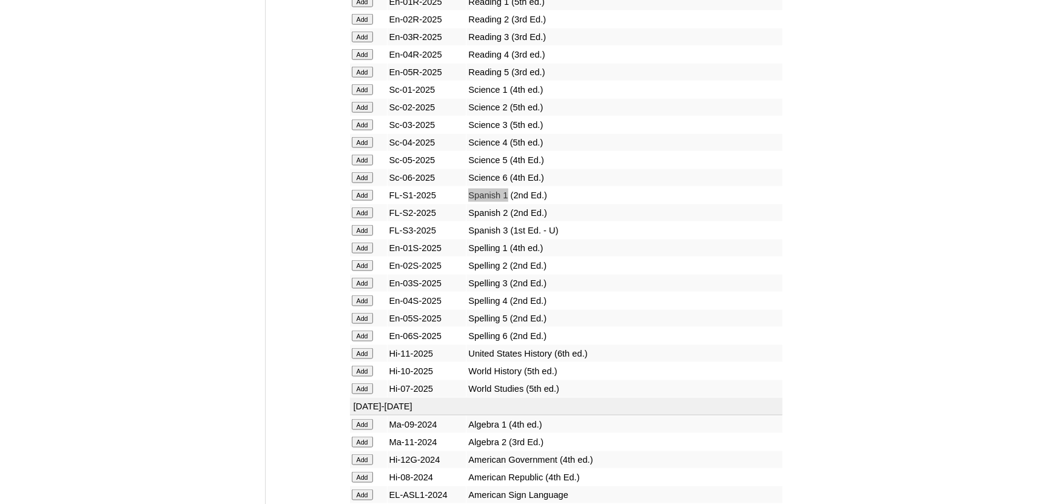
click at [365, 200] on input "Add" at bounding box center [362, 194] width 21 height 11
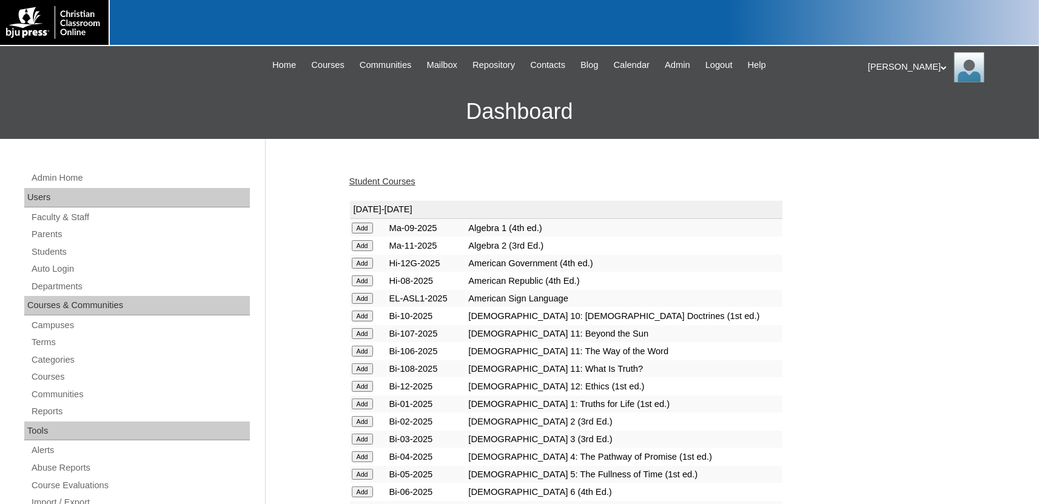
scroll to position [1493, 0]
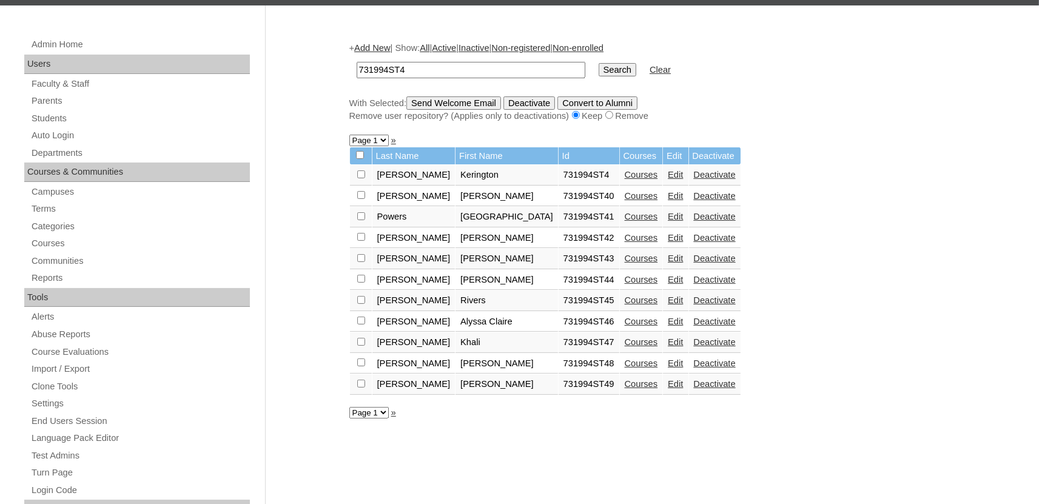
scroll to position [133, 0]
click at [625, 347] on link "Courses" at bounding box center [641, 342] width 33 height 10
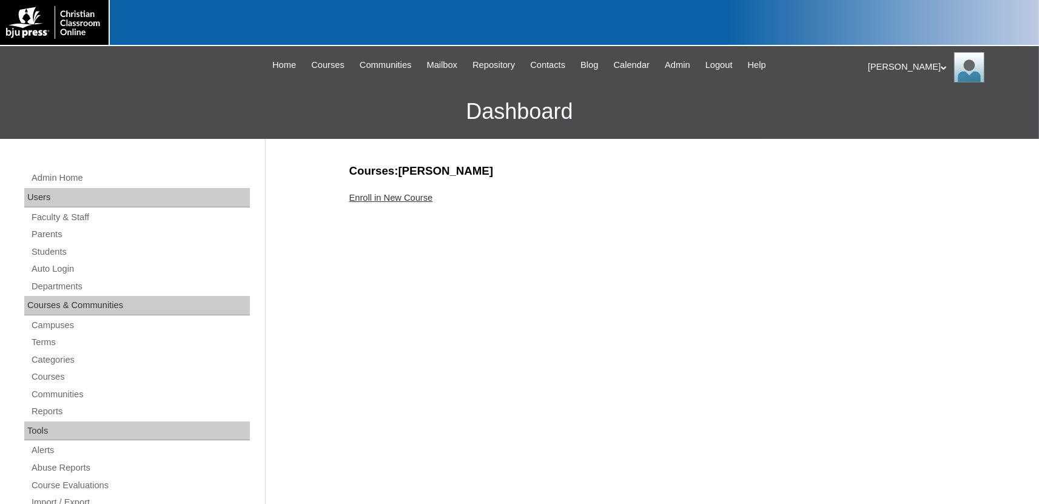
click at [424, 197] on link "Enroll in New Course" at bounding box center [391, 198] width 84 height 10
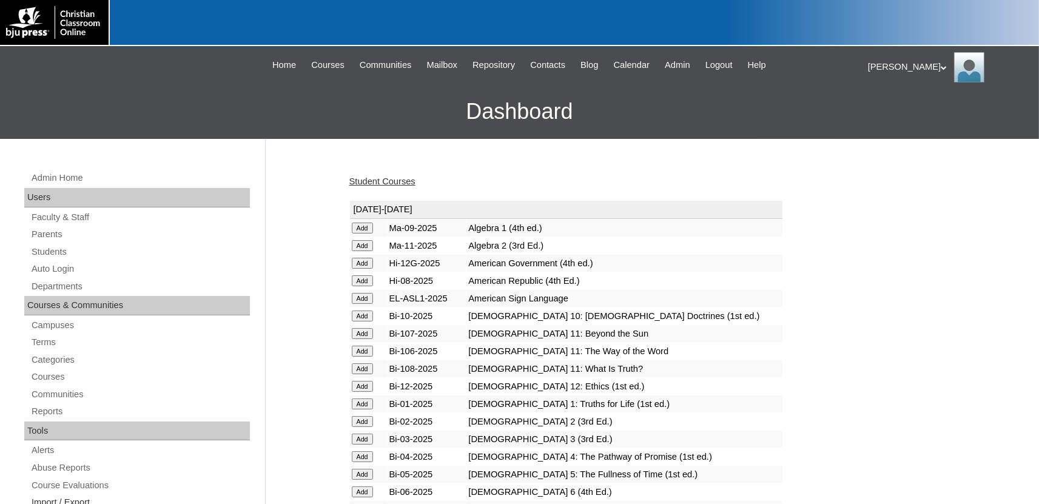
scroll to position [1494, 0]
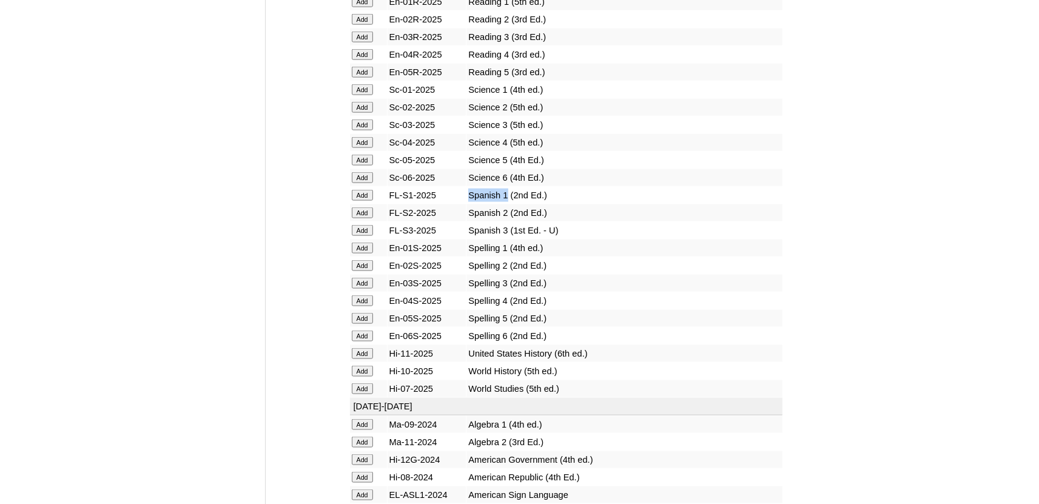
click at [365, 200] on input "Add" at bounding box center [362, 194] width 21 height 11
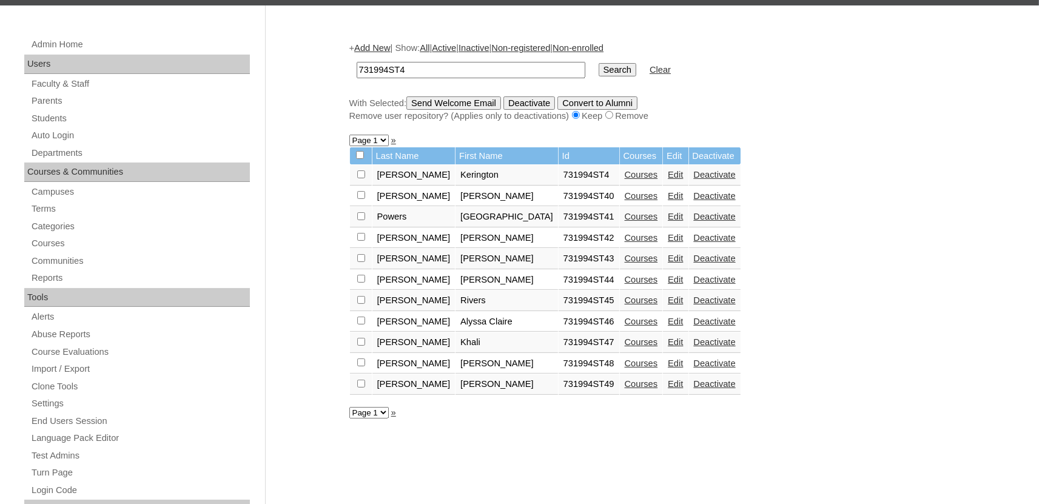
scroll to position [133, 0]
click at [625, 368] on link "Courses" at bounding box center [641, 364] width 33 height 10
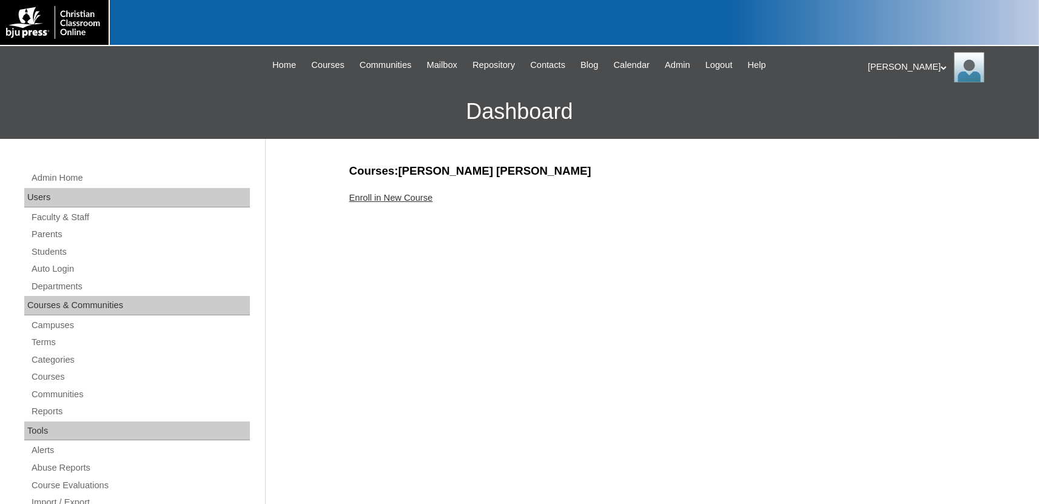
click at [402, 197] on link "Enroll in New Course" at bounding box center [391, 198] width 84 height 10
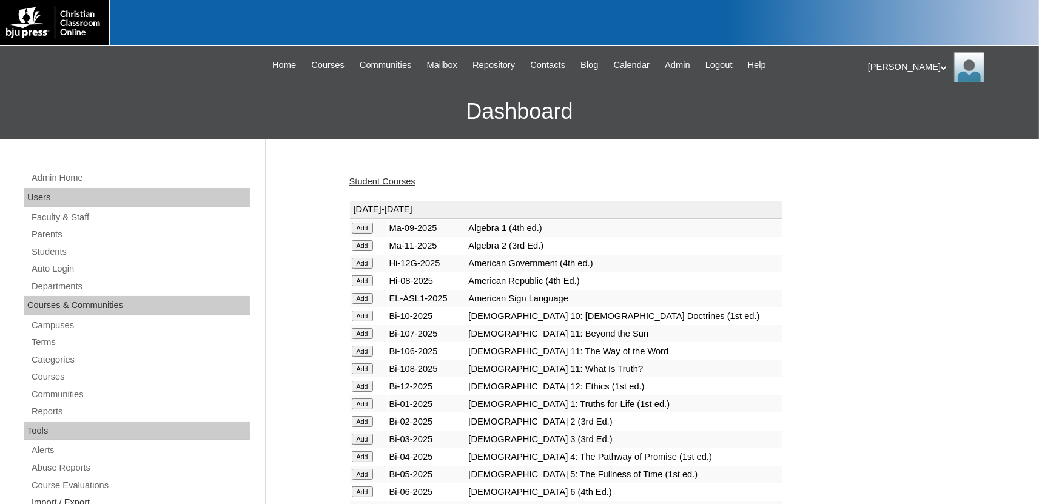
scroll to position [1494, 0]
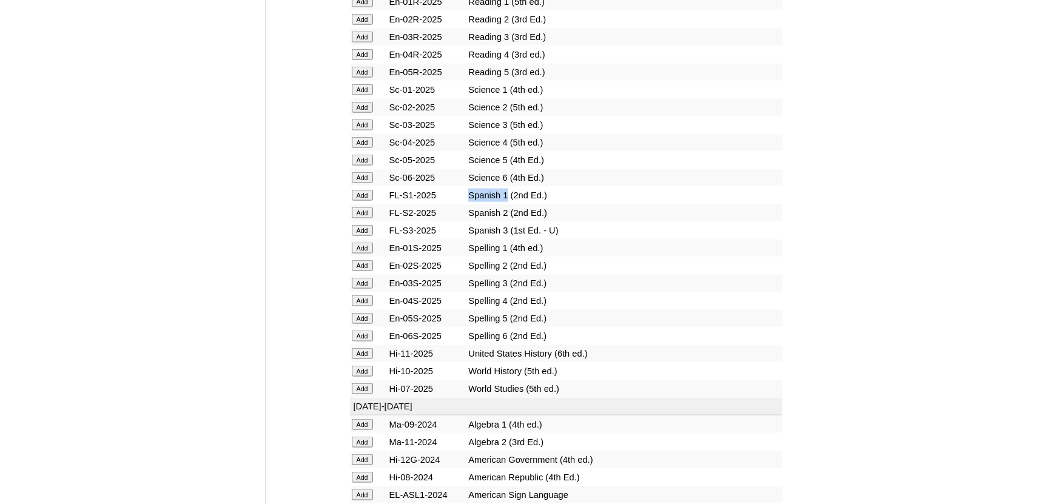
click at [356, 200] on input "Add" at bounding box center [362, 194] width 21 height 11
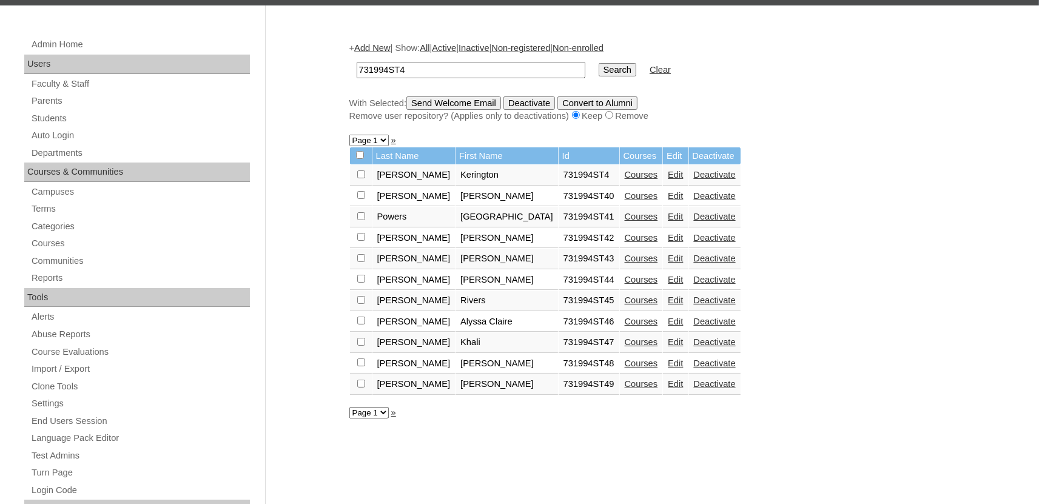
scroll to position [133, 0]
click at [625, 389] on link "Courses" at bounding box center [641, 384] width 33 height 10
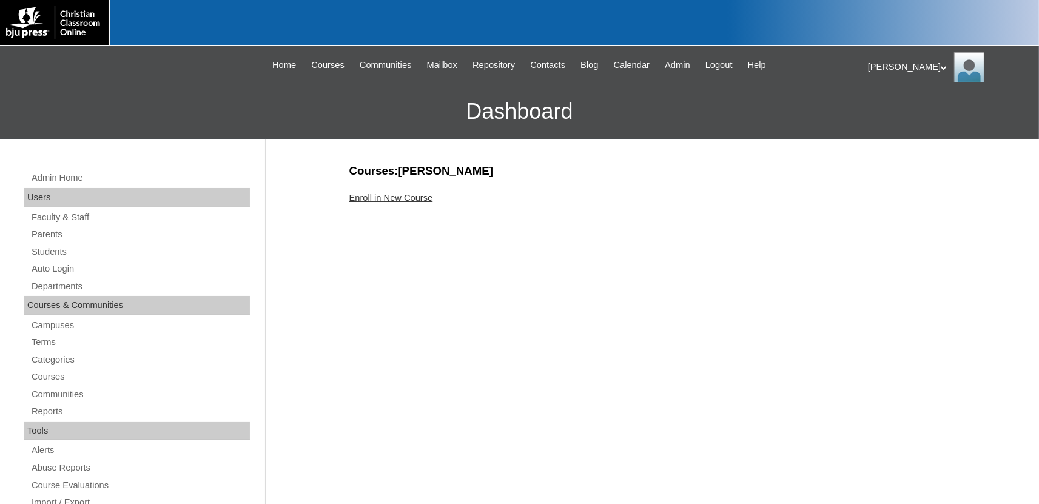
click at [377, 197] on link "Enroll in New Course" at bounding box center [391, 198] width 84 height 10
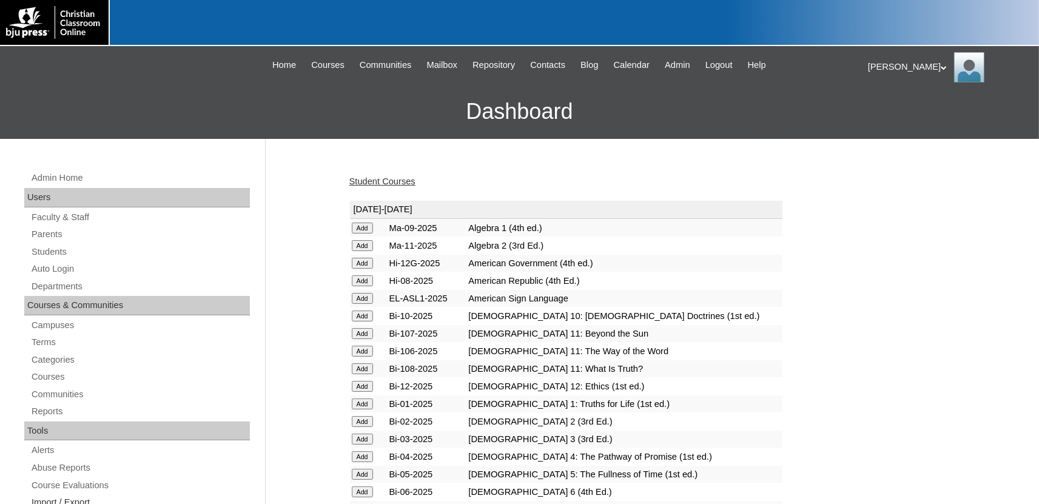
scroll to position [1494, 0]
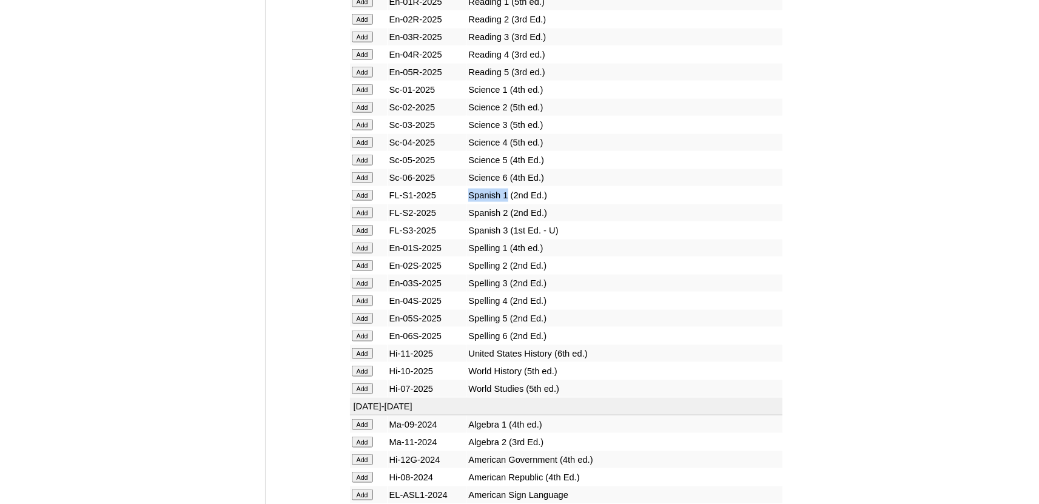
click at [363, 200] on input "Add" at bounding box center [362, 194] width 21 height 11
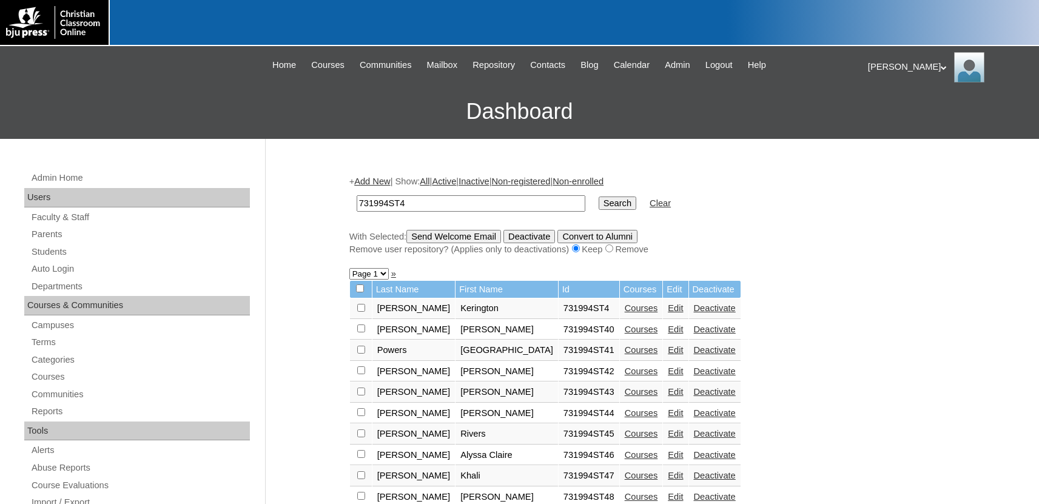
scroll to position [133, 0]
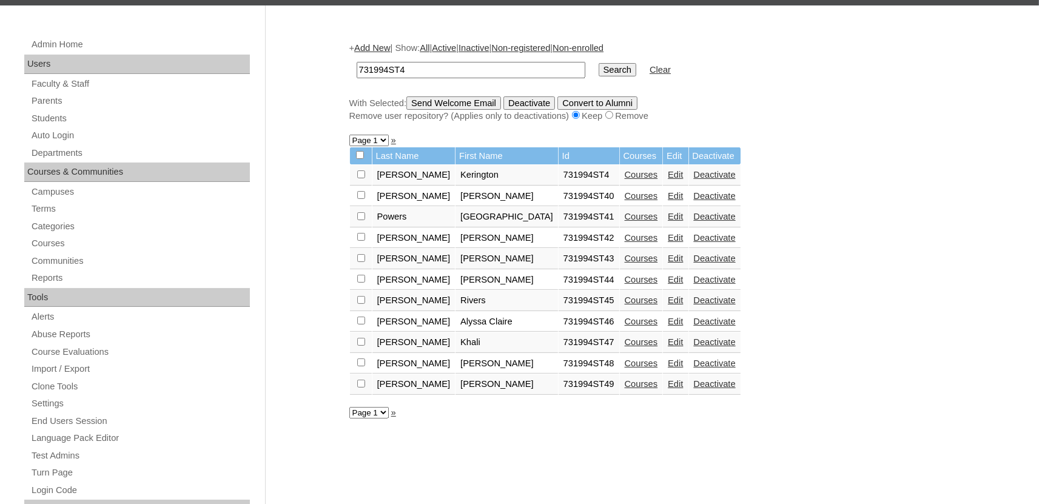
click at [424, 70] on input "731994ST4" at bounding box center [471, 70] width 229 height 16
type input "731994ST5"
click at [599, 63] on input "Search" at bounding box center [618, 69] width 38 height 13
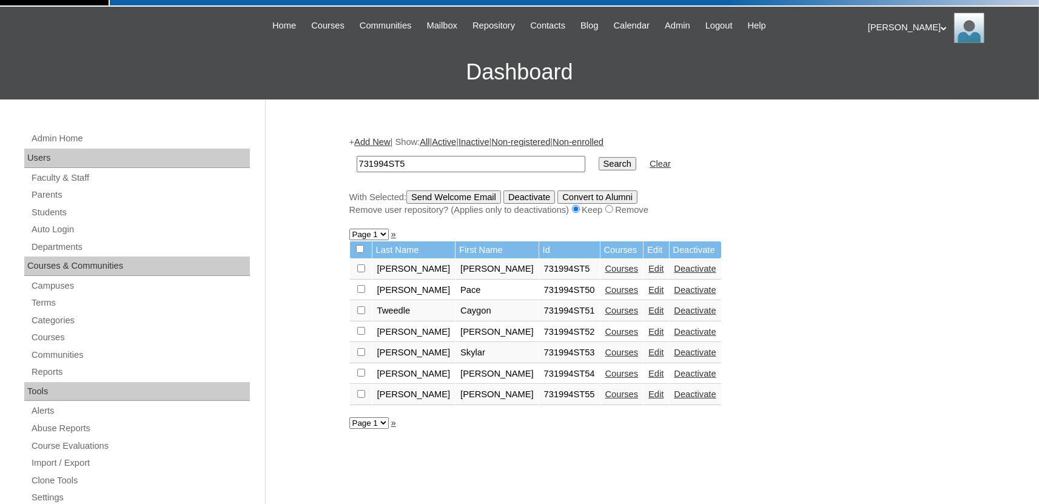
scroll to position [67, 0]
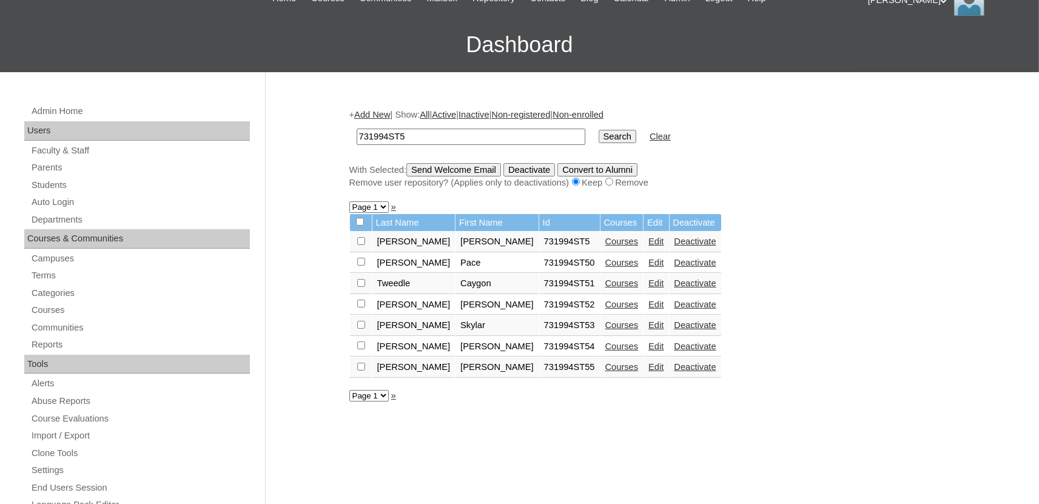
click at [605, 261] on link "Courses" at bounding box center [621, 263] width 33 height 10
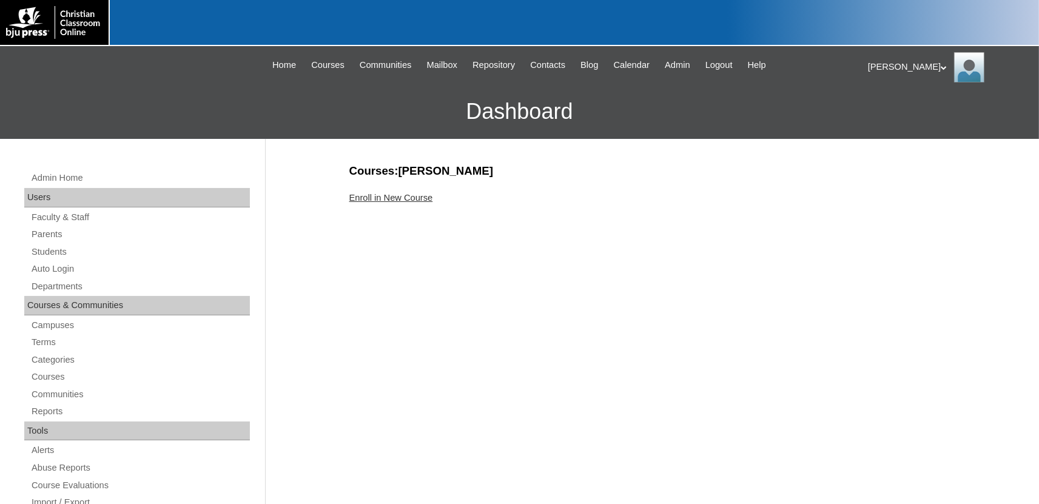
click at [392, 197] on link "Enroll in New Course" at bounding box center [391, 198] width 84 height 10
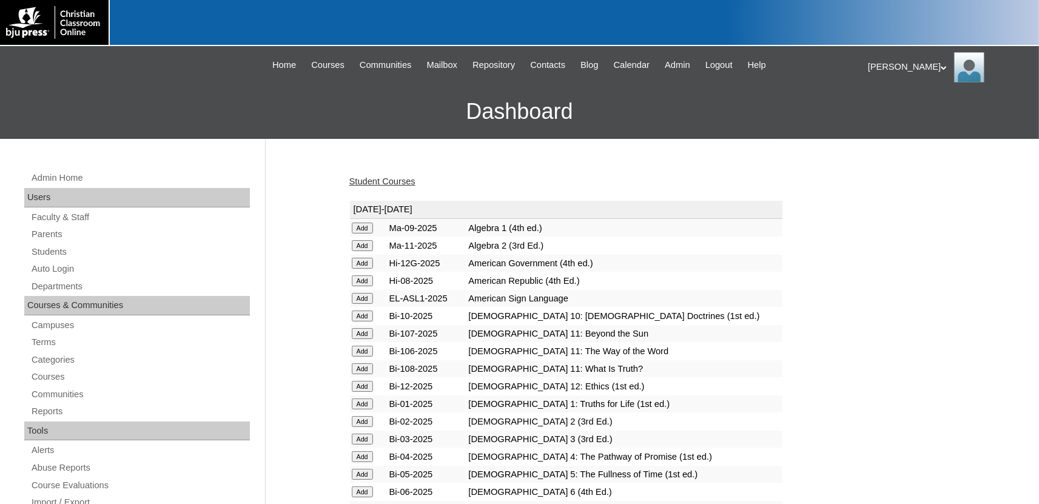
scroll to position [1494, 0]
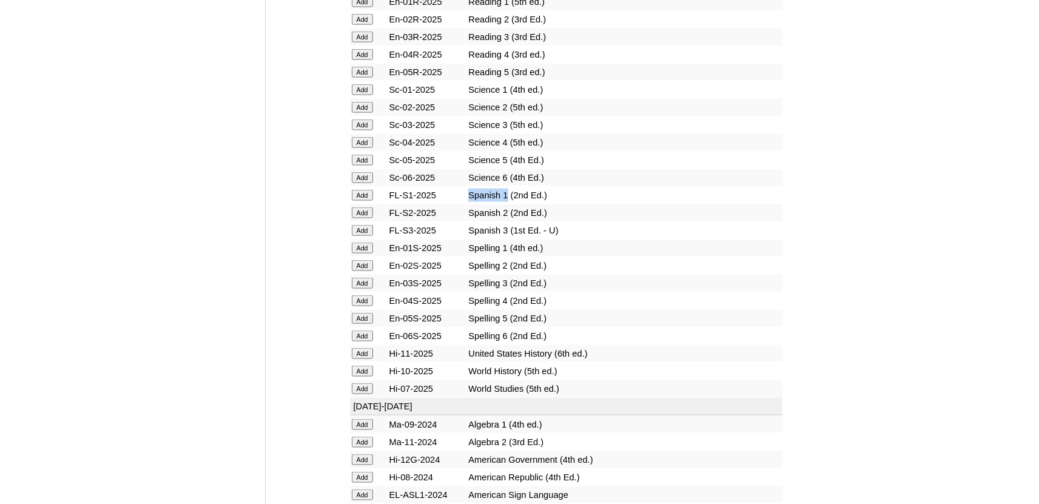
click at [363, 200] on input "Add" at bounding box center [362, 194] width 21 height 11
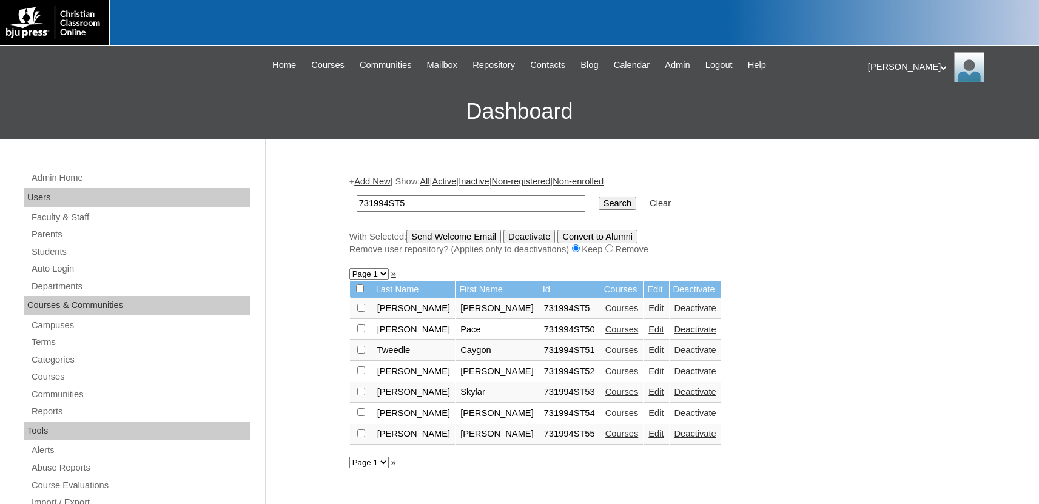
scroll to position [67, 0]
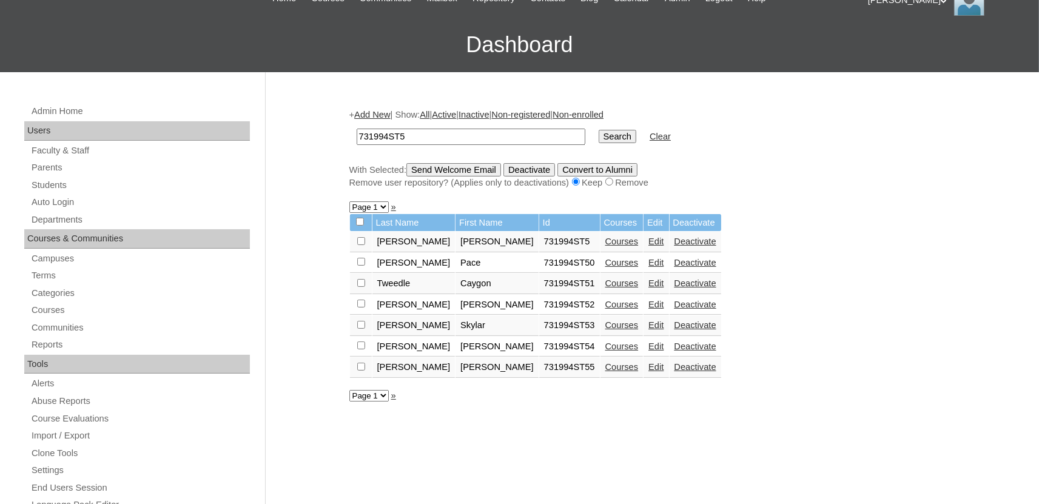
click at [605, 288] on link "Courses" at bounding box center [621, 283] width 33 height 10
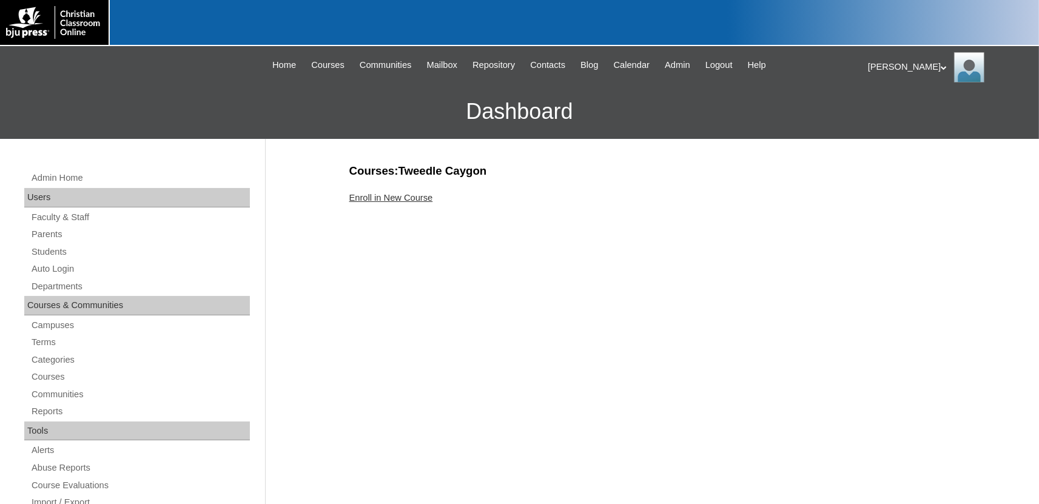
click at [411, 198] on link "Enroll in New Course" at bounding box center [391, 198] width 84 height 10
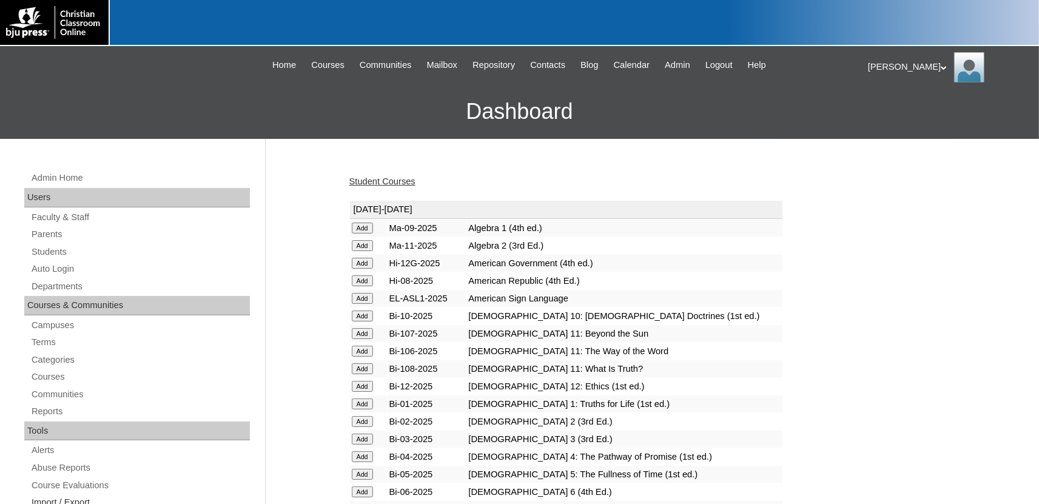
scroll to position [1494, 0]
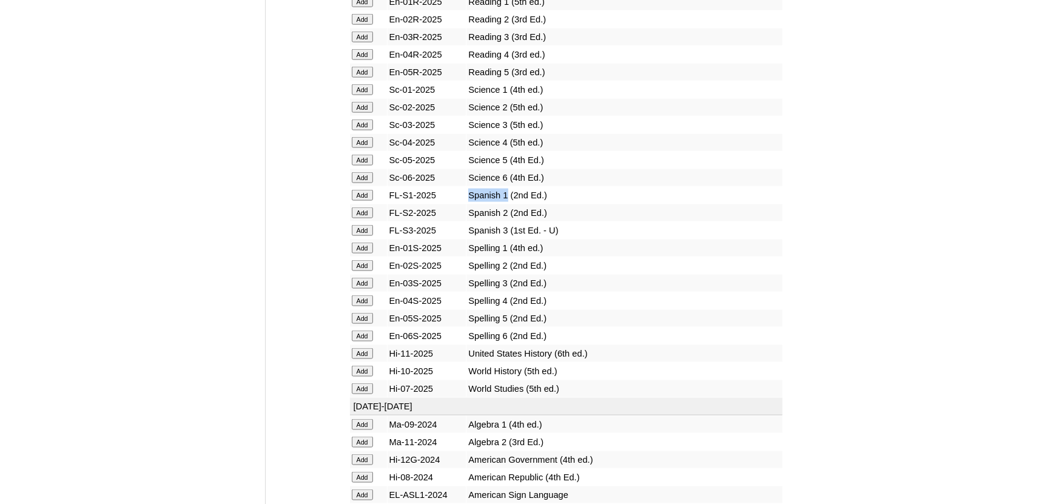
click at [360, 200] on input "Add" at bounding box center [362, 194] width 21 height 11
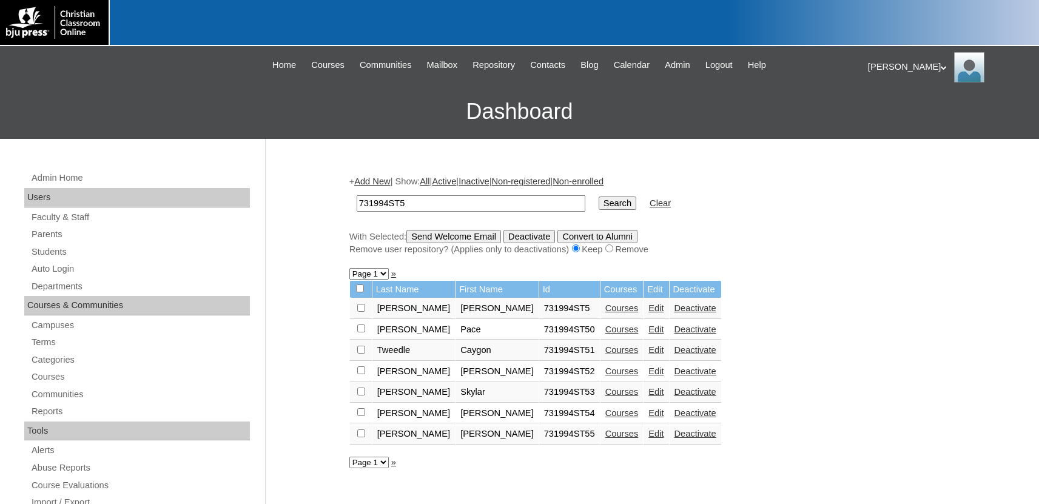
scroll to position [67, 0]
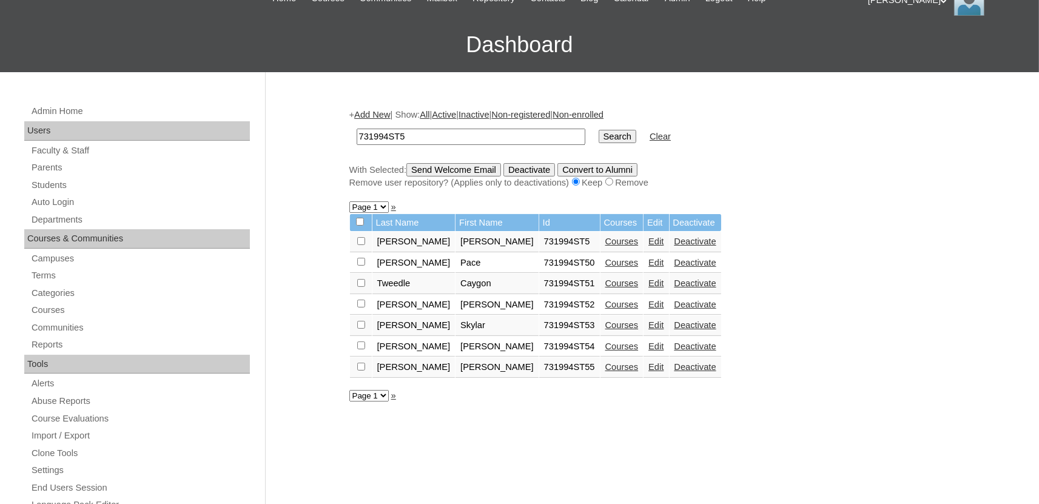
click at [605, 309] on link "Courses" at bounding box center [621, 305] width 33 height 10
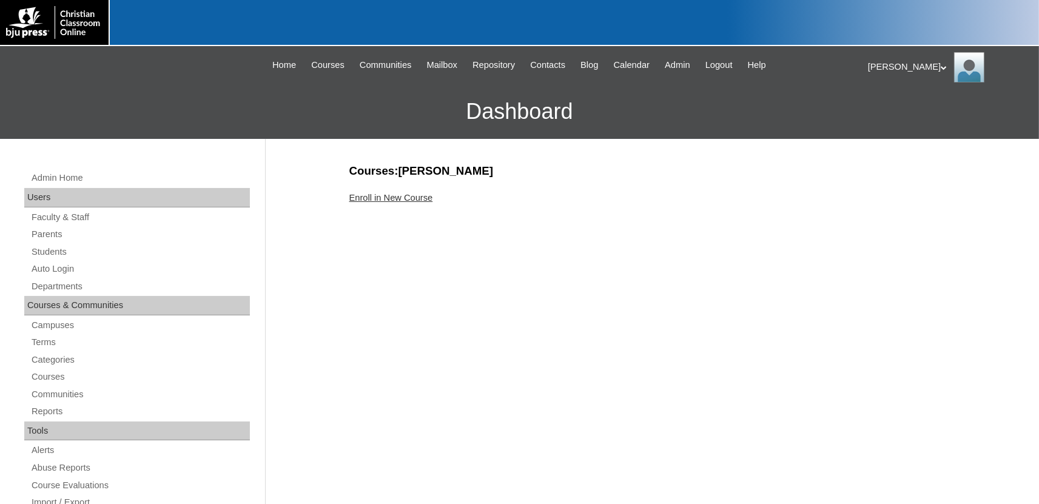
click at [422, 198] on link "Enroll in New Course" at bounding box center [391, 198] width 84 height 10
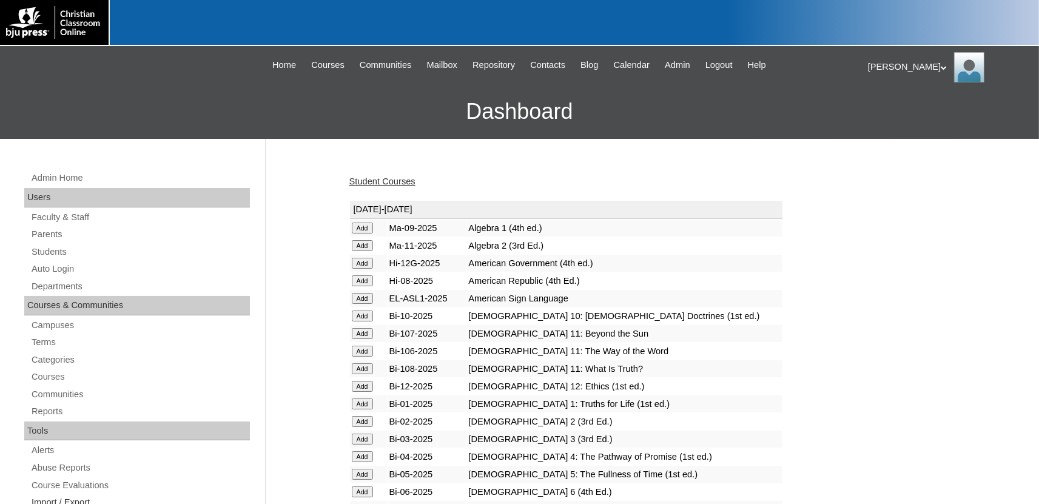
scroll to position [1494, 0]
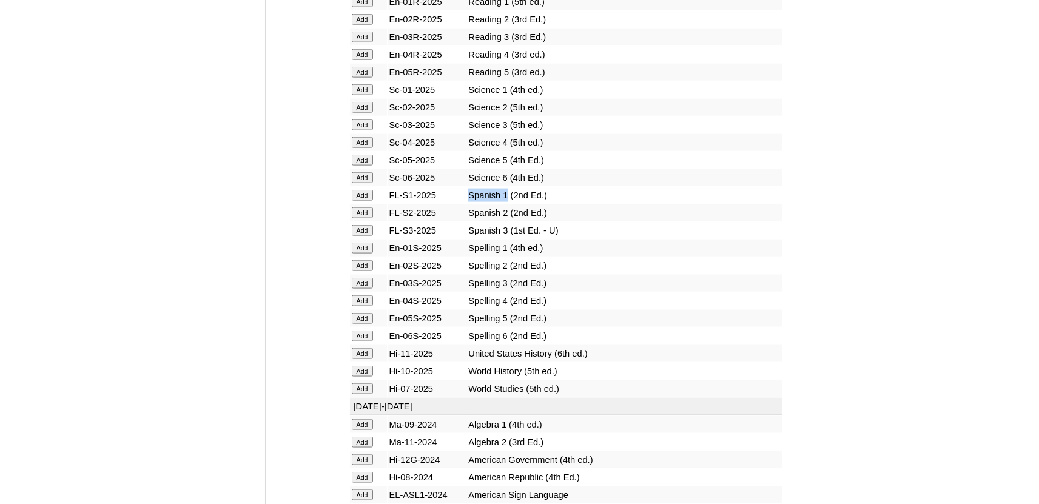
drag, startPoint x: 357, startPoint y: 252, endPoint x: 335, endPoint y: 242, distance: 23.9
click at [357, 200] on input "Add" at bounding box center [362, 194] width 21 height 11
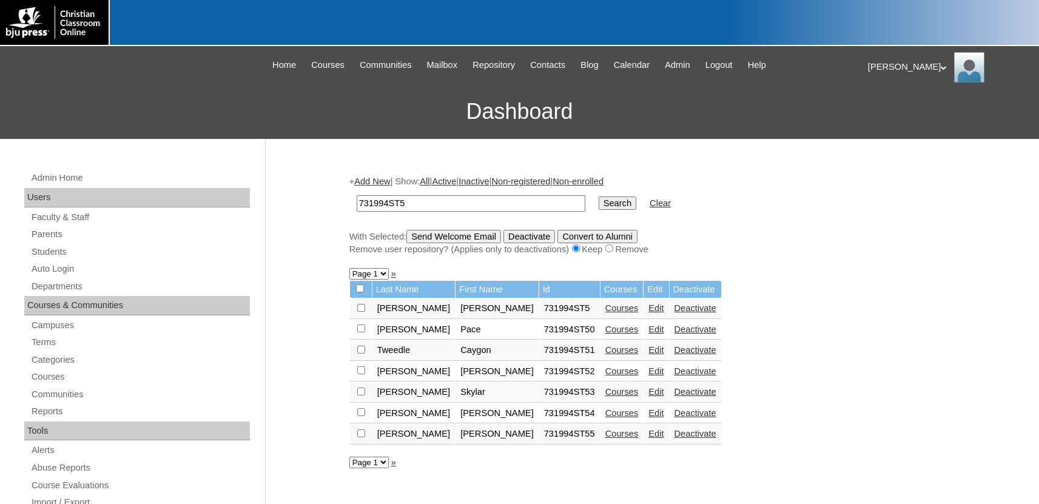
scroll to position [67, 0]
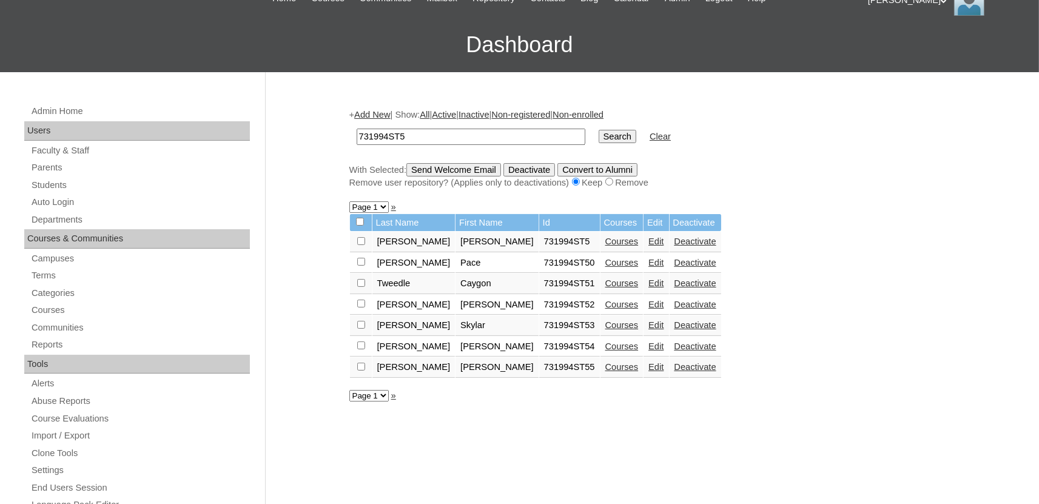
click at [605, 330] on link "Courses" at bounding box center [621, 325] width 33 height 10
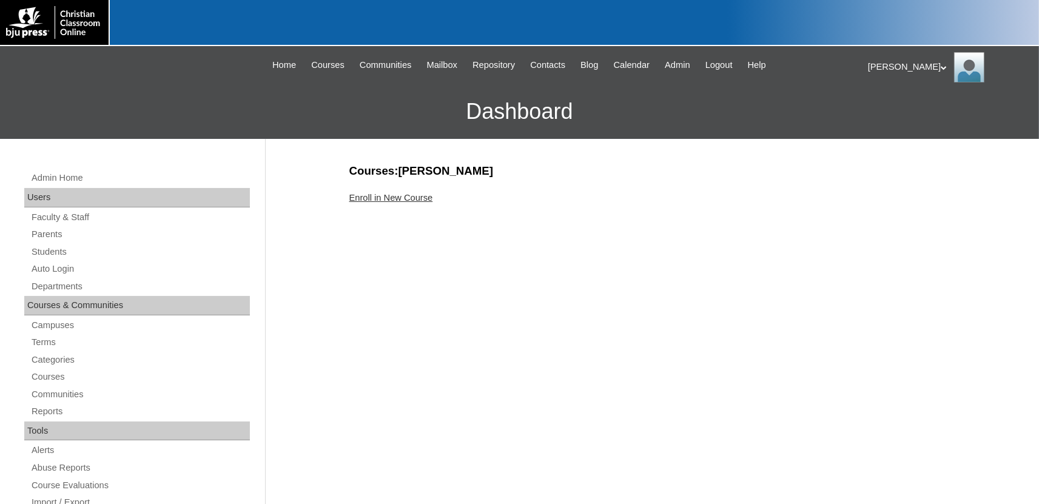
click at [391, 198] on link "Enroll in New Course" at bounding box center [391, 198] width 84 height 10
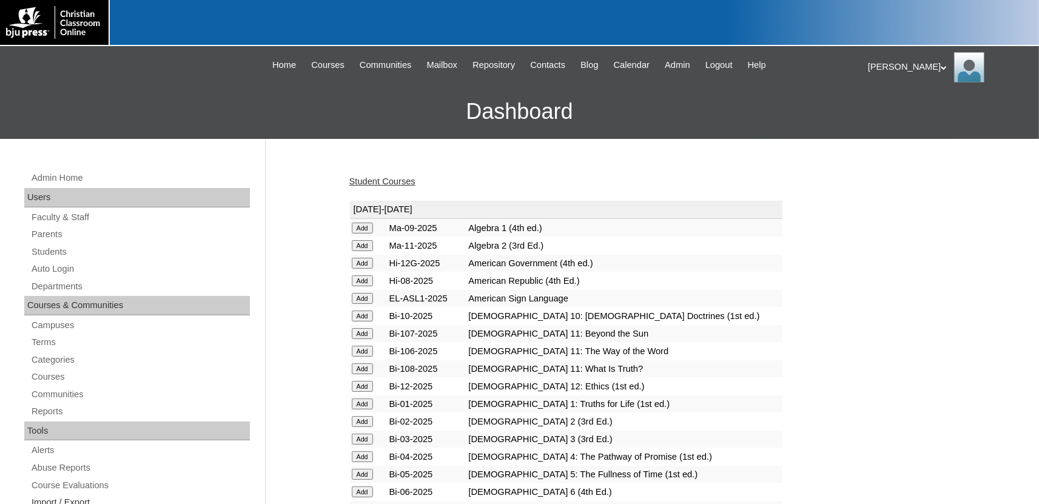
scroll to position [1494, 0]
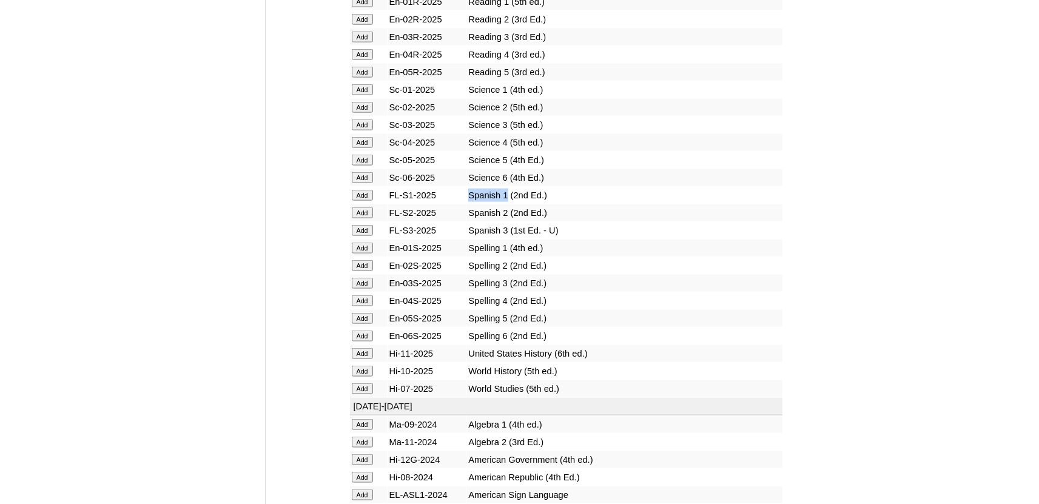
click at [358, 200] on input "Add" at bounding box center [362, 194] width 21 height 11
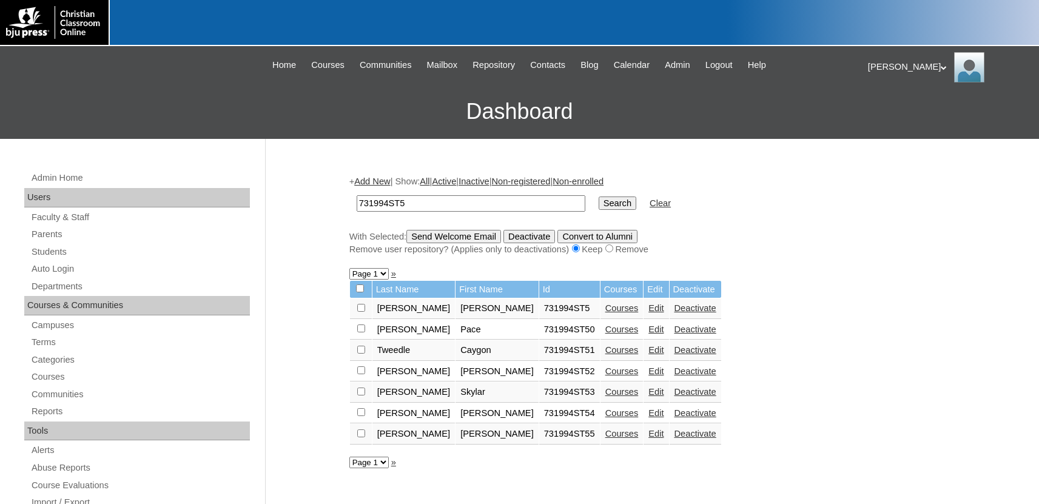
scroll to position [67, 0]
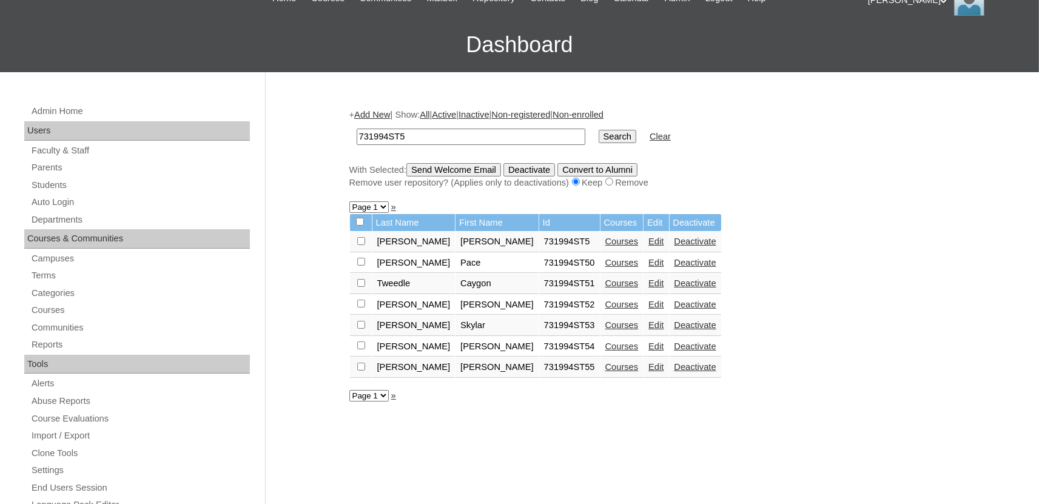
click at [605, 351] on link "Courses" at bounding box center [621, 347] width 33 height 10
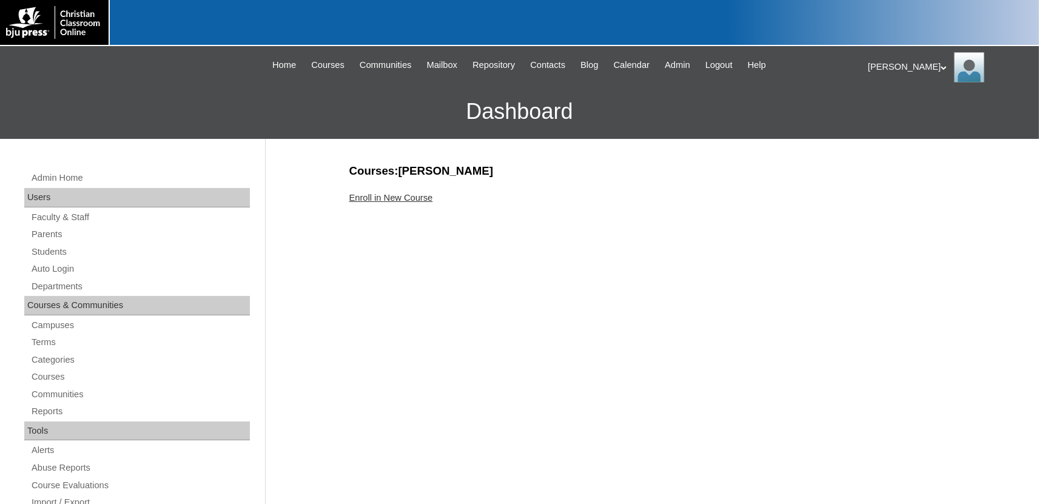
click at [408, 196] on link "Enroll in New Course" at bounding box center [391, 198] width 84 height 10
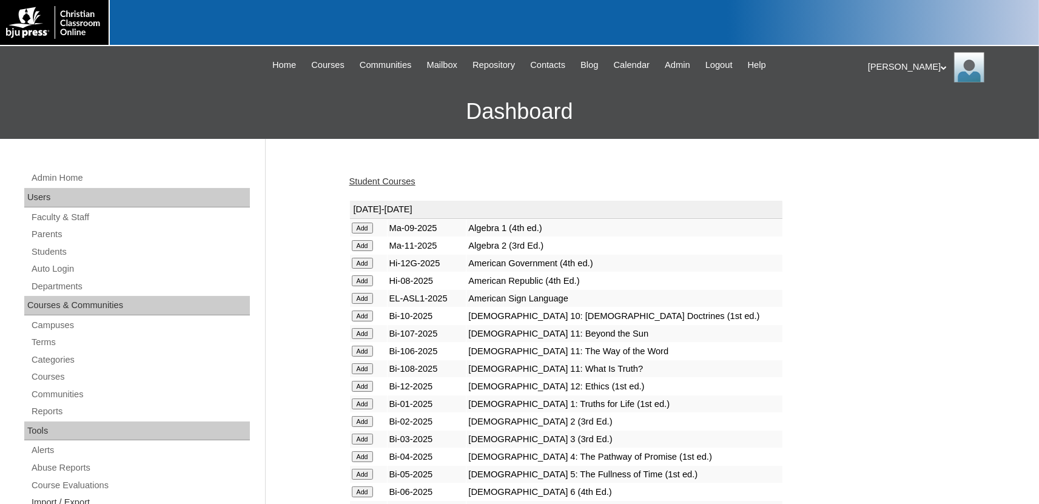
scroll to position [1494, 0]
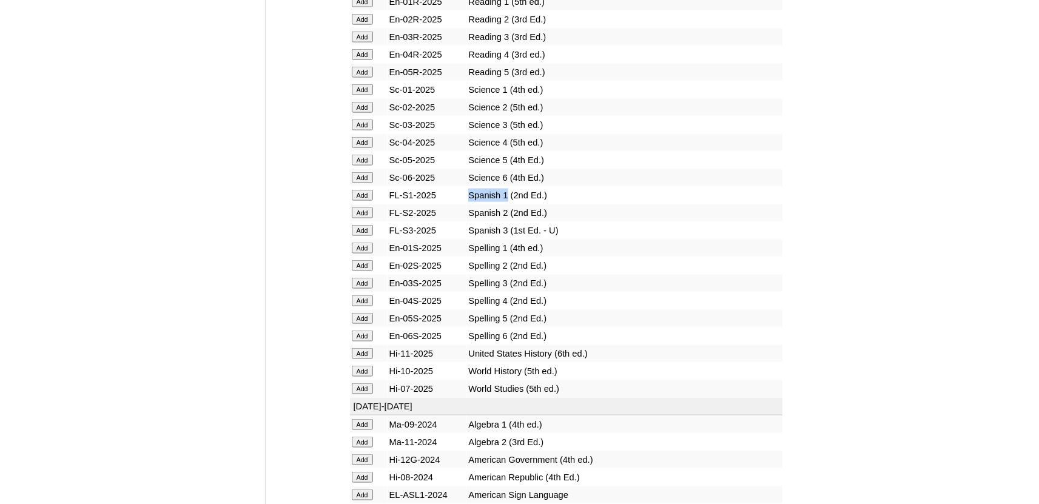
click at [360, 200] on input "Add" at bounding box center [362, 194] width 21 height 11
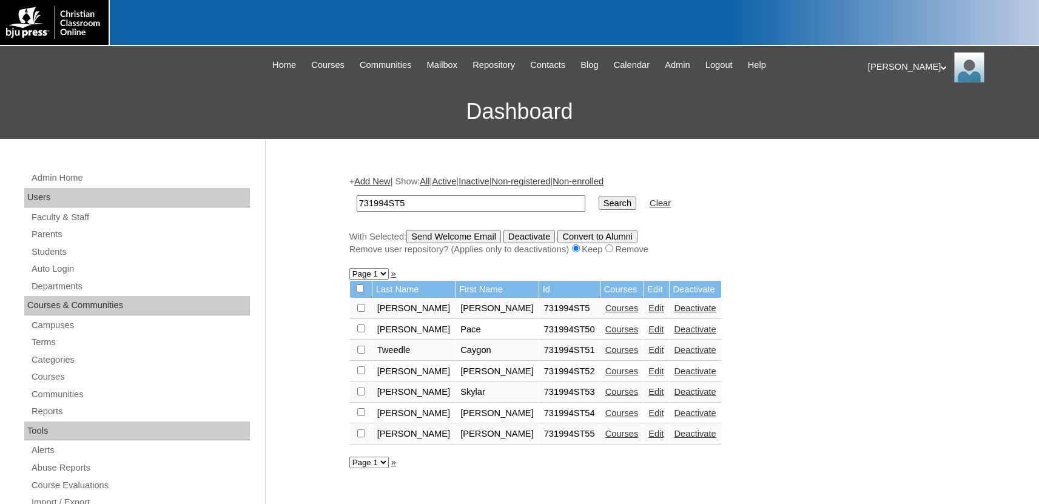
scroll to position [67, 0]
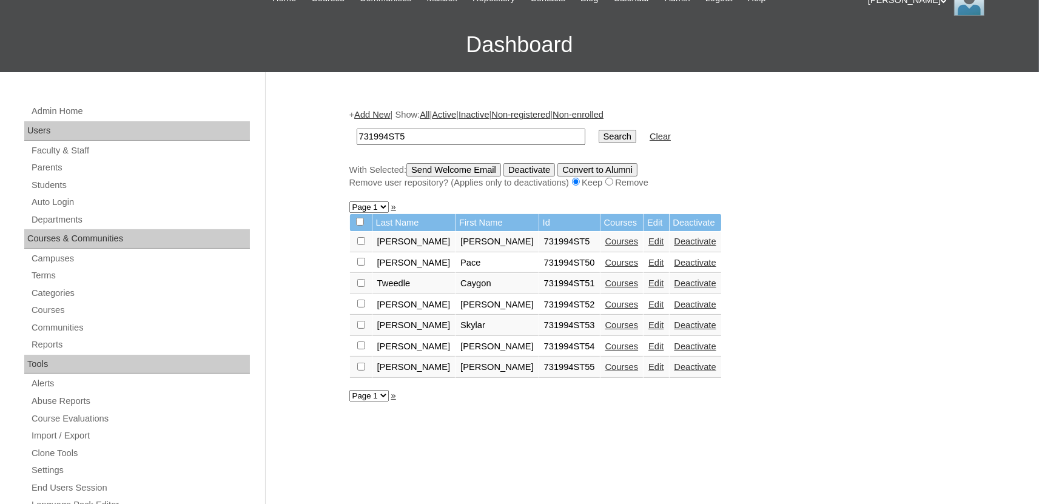
click at [605, 371] on link "Courses" at bounding box center [621, 367] width 33 height 10
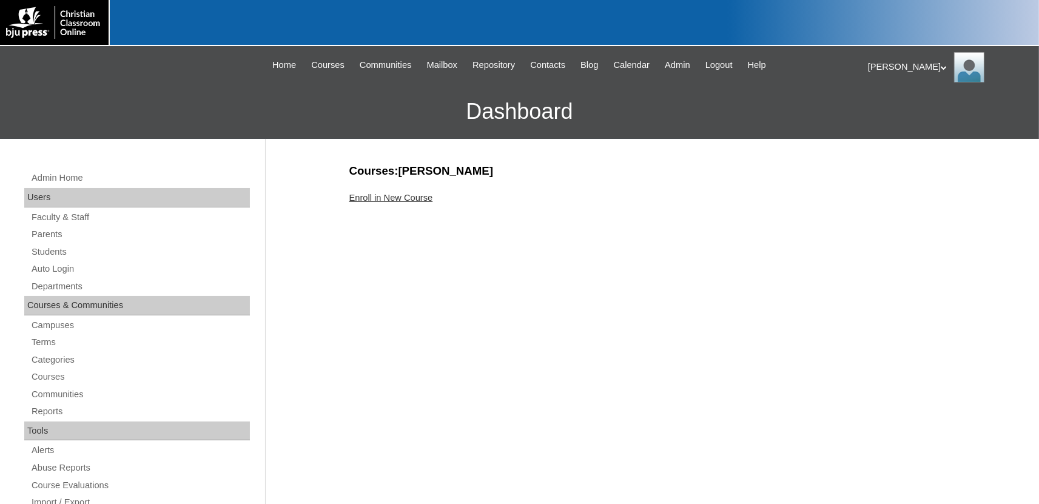
drag, startPoint x: 386, startPoint y: 197, endPoint x: 373, endPoint y: 204, distance: 15.5
click at [388, 197] on link "Enroll in New Course" at bounding box center [391, 198] width 84 height 10
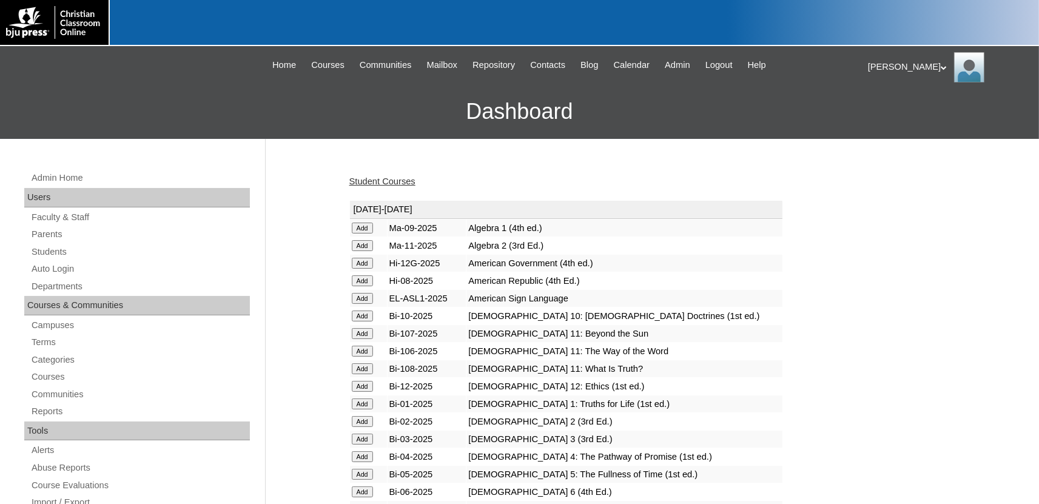
scroll to position [1494, 0]
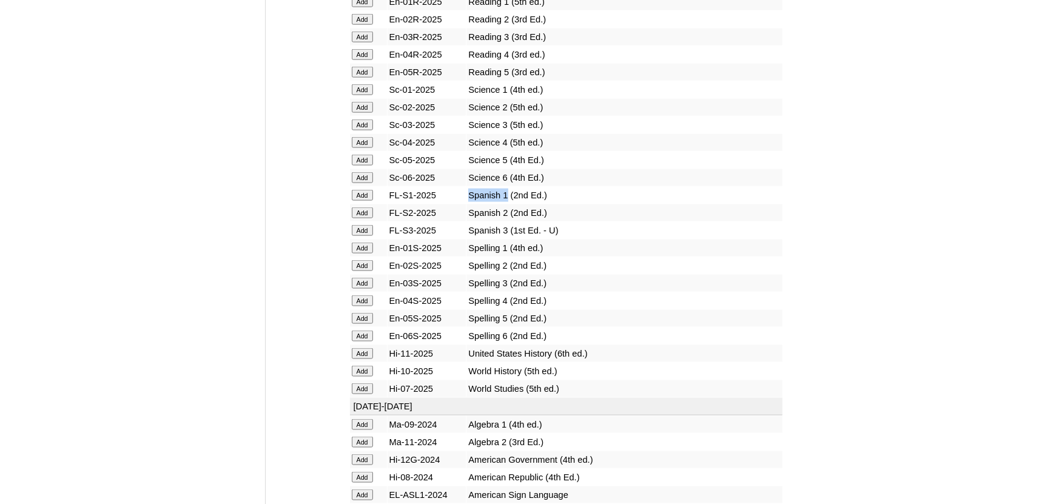
click at [356, 200] on input "Add" at bounding box center [362, 194] width 21 height 11
